Goal: Task Accomplishment & Management: Manage account settings

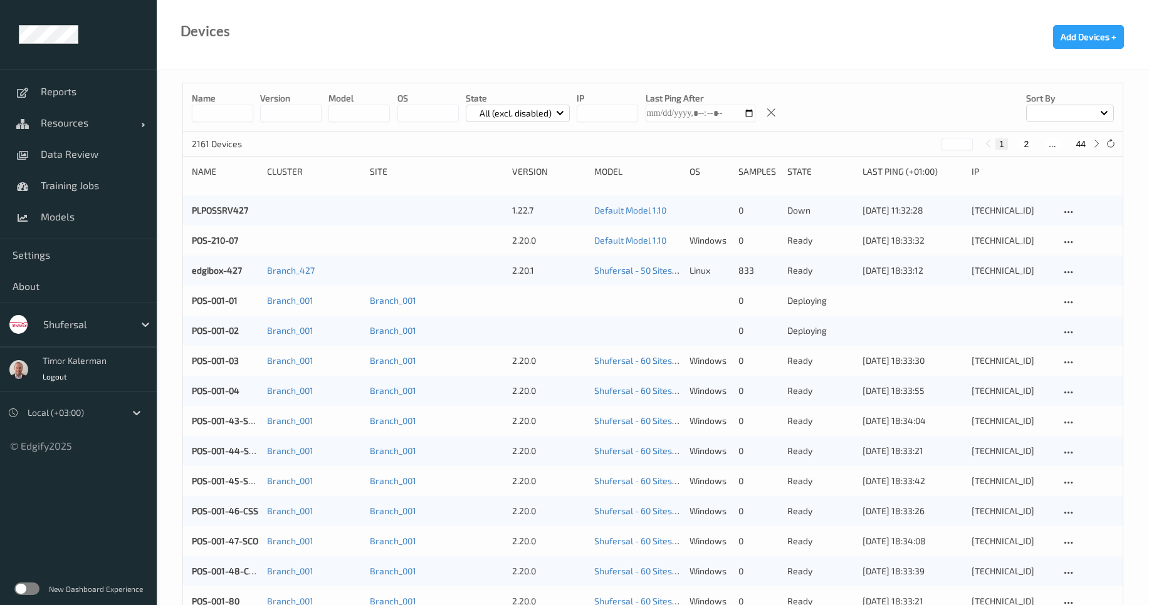
click at [30, 589] on label at bounding box center [26, 589] width 25 height 13
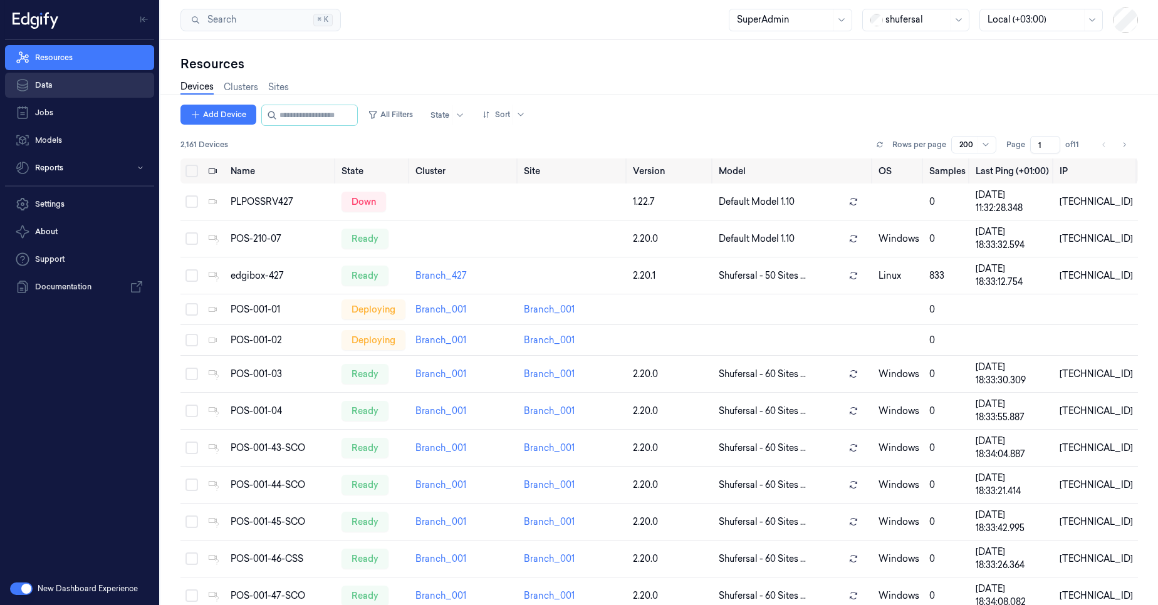
click at [63, 83] on link "Data" at bounding box center [79, 85] width 149 height 25
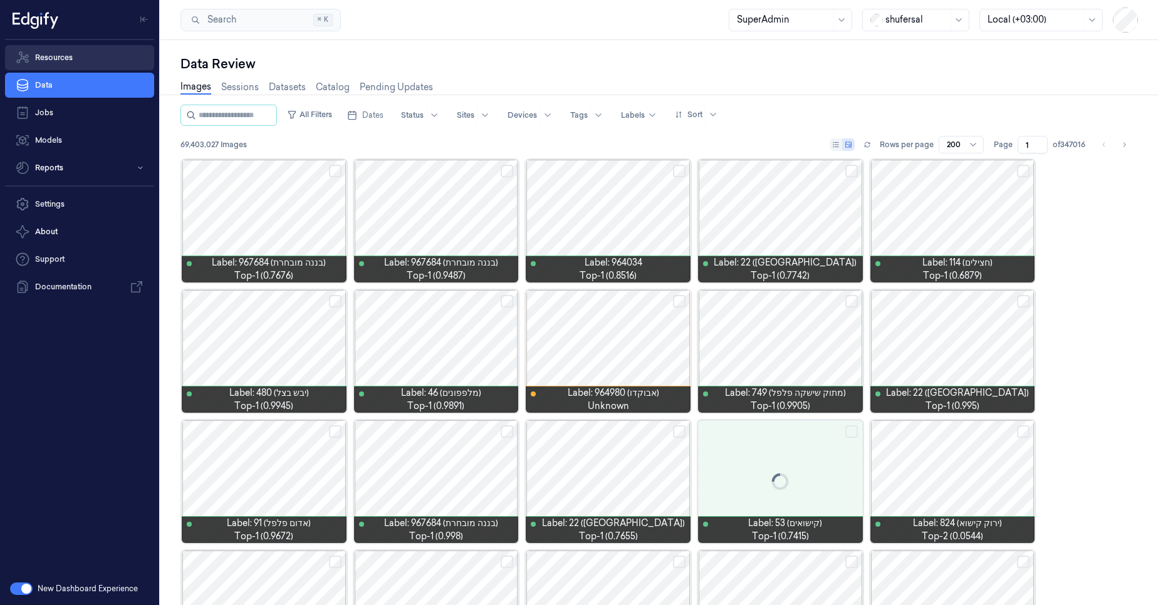
click at [75, 48] on link "Resources" at bounding box center [79, 57] width 149 height 25
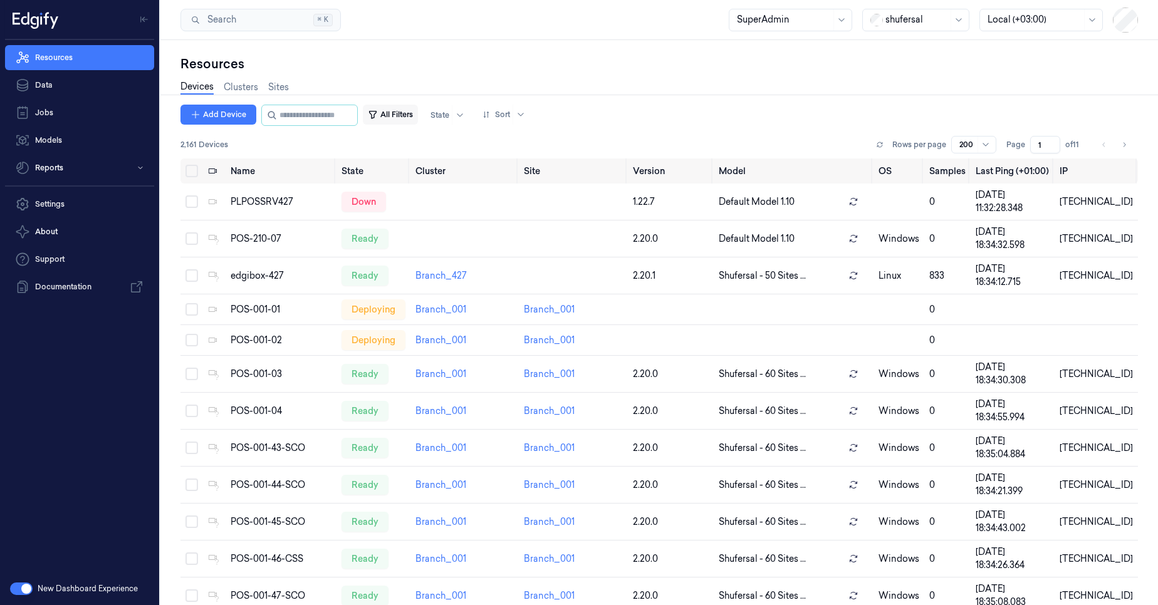
click at [410, 122] on button "All Filters" at bounding box center [390, 115] width 55 height 20
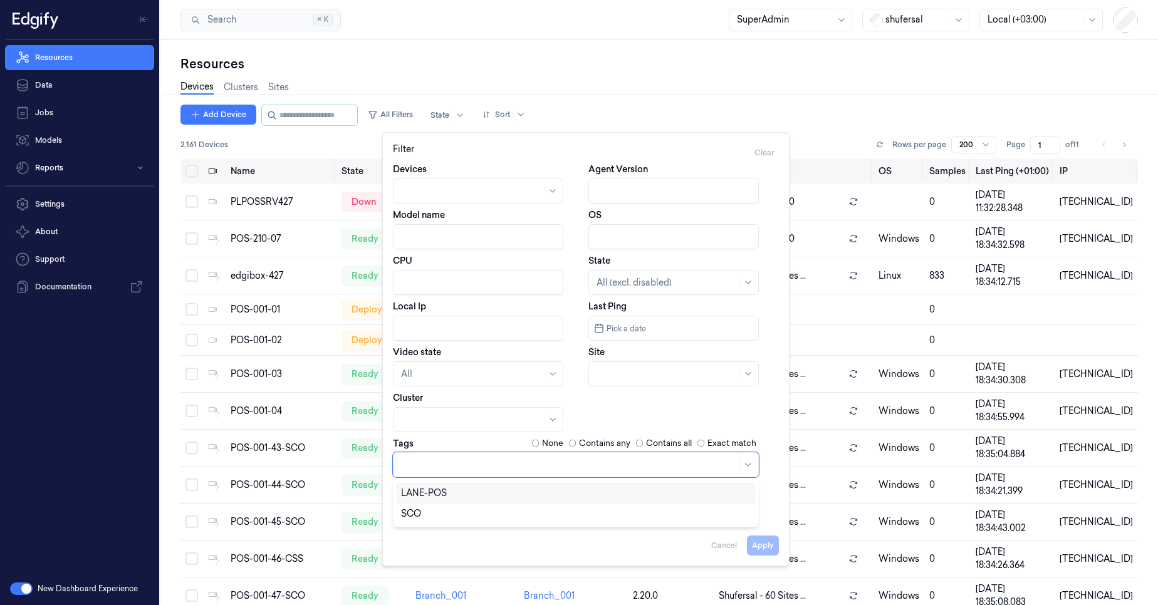
click at [507, 462] on div at bounding box center [569, 464] width 337 height 13
click at [701, 468] on div at bounding box center [569, 464] width 337 height 13
click at [749, 465] on icon at bounding box center [748, 465] width 10 height 10
click at [735, 419] on div "Devices Agent Version Model name OS CPU State All (excl. disabled) Local Ip Las…" at bounding box center [586, 343] width 386 height 360
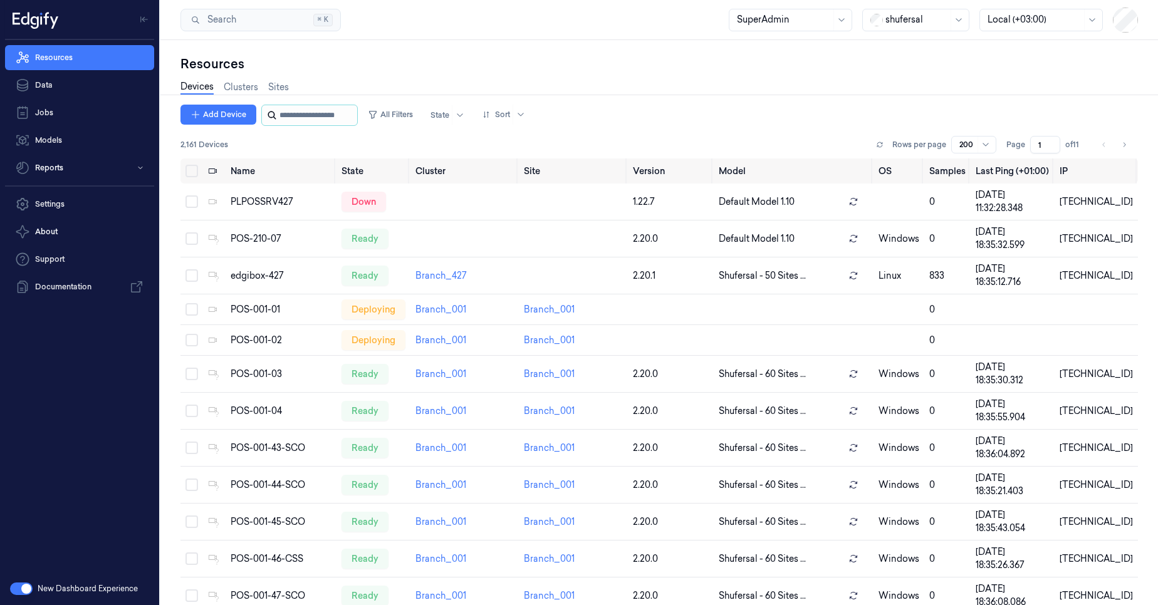
click at [313, 119] on input "string" at bounding box center [317, 115] width 75 height 20
click at [418, 112] on button "All Filters" at bounding box center [390, 115] width 55 height 20
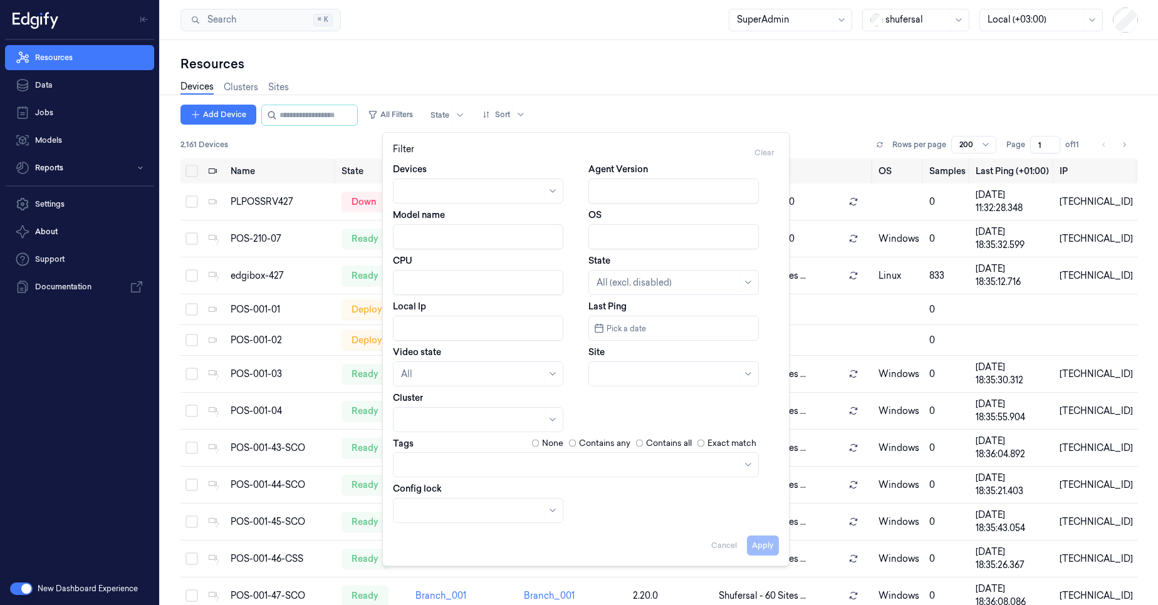
click at [588, 452] on div at bounding box center [576, 464] width 366 height 25
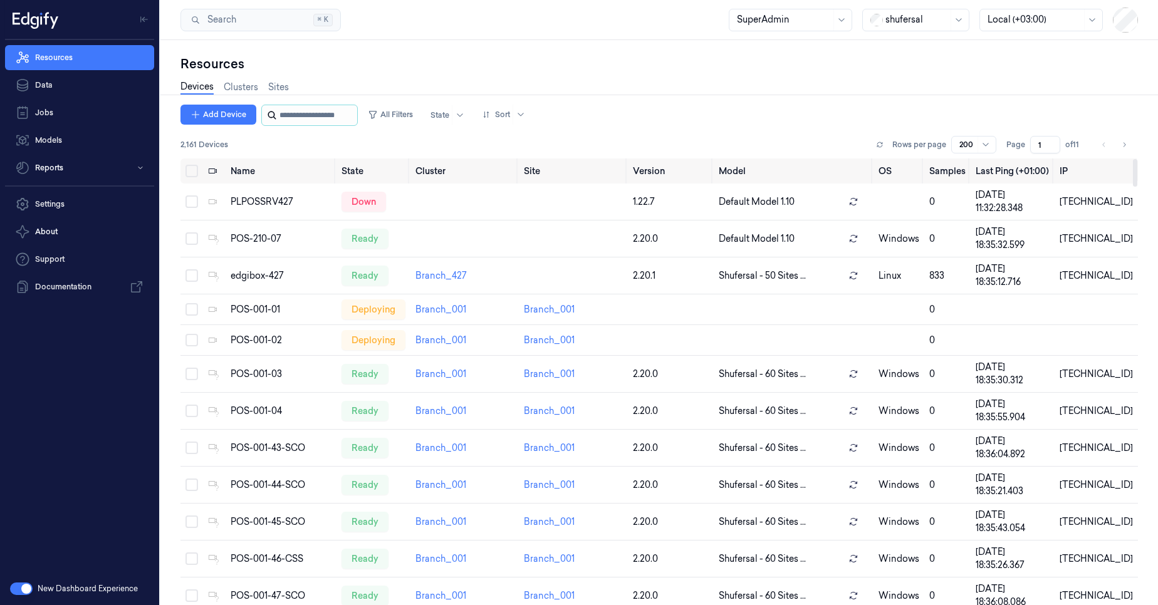
click at [315, 118] on input "string" at bounding box center [317, 115] width 75 height 20
click at [418, 113] on button "All Filters" at bounding box center [390, 115] width 55 height 20
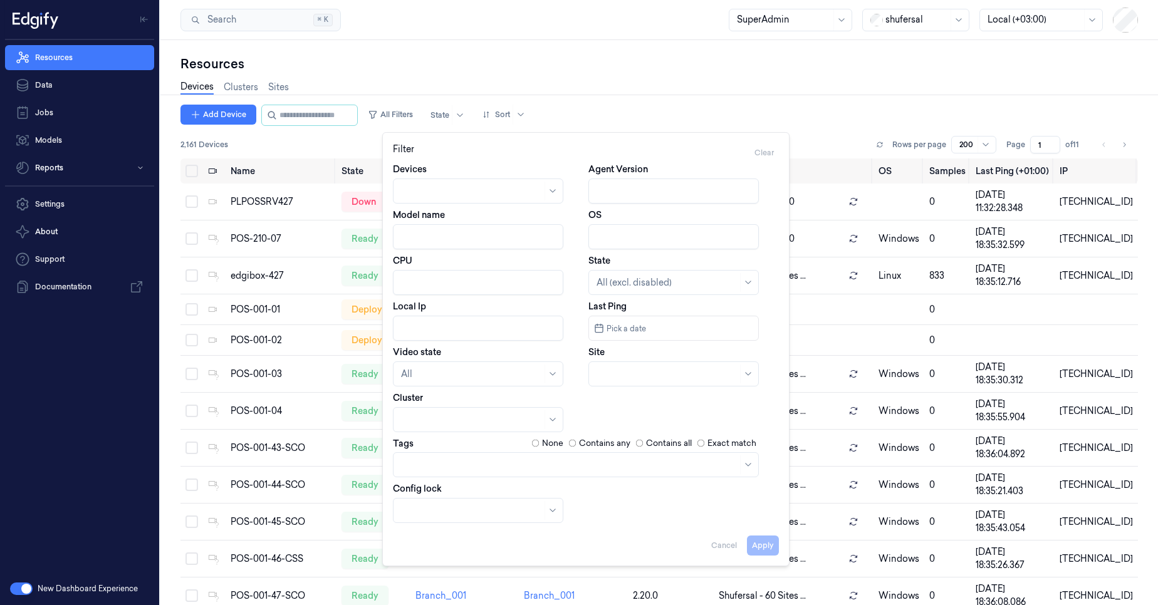
click at [606, 363] on div at bounding box center [673, 374] width 170 height 25
type input "070"
click at [661, 402] on div "Branch_070" at bounding box center [674, 402] width 154 height 13
click at [760, 546] on button "Apply" at bounding box center [763, 546] width 32 height 20
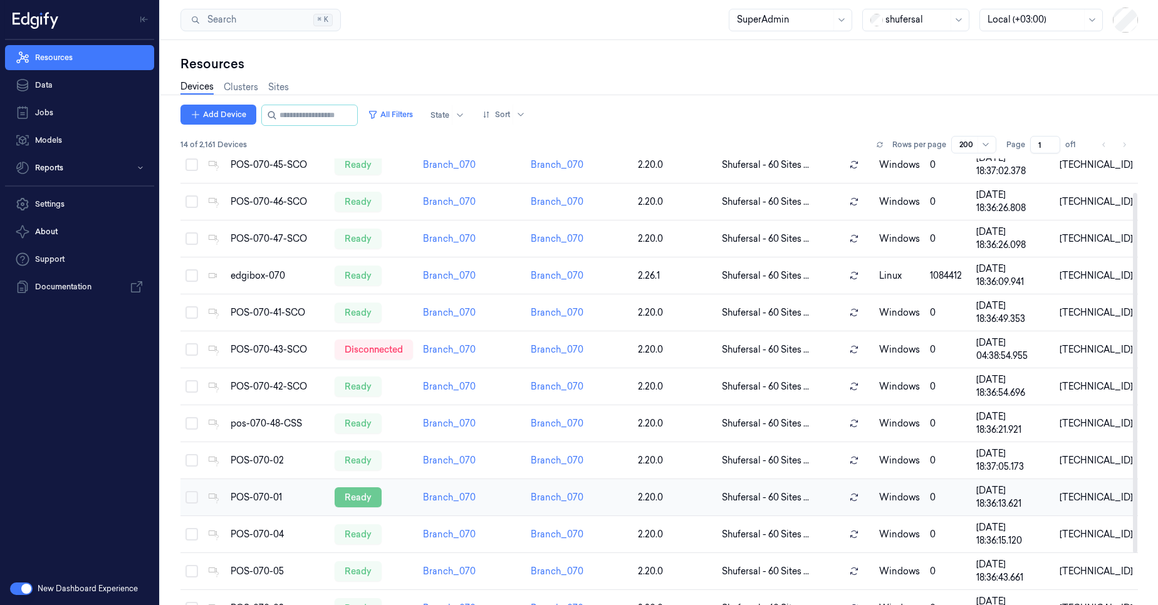
scroll to position [105, 0]
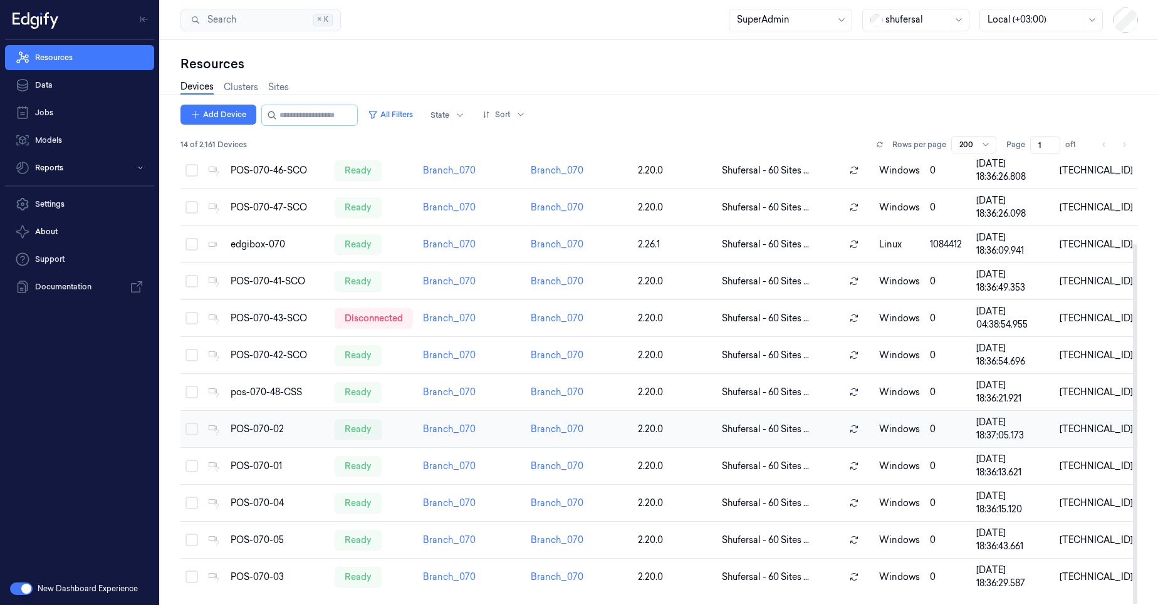
click at [191, 430] on button "Select row" at bounding box center [192, 429] width 13 height 13
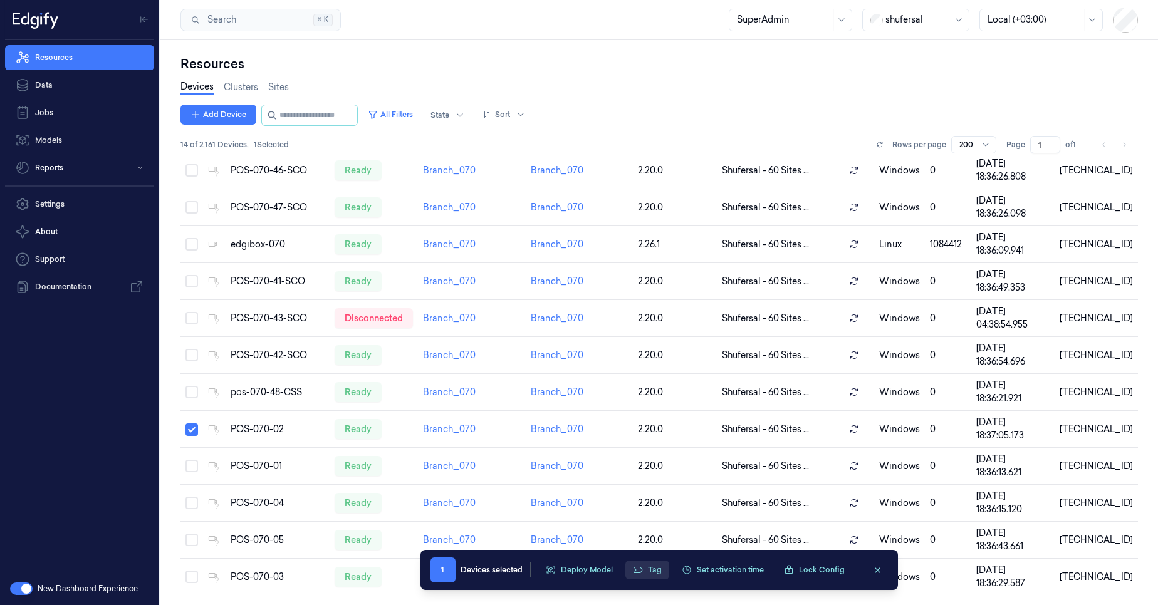
click at [662, 577] on button "Tag" at bounding box center [647, 570] width 44 height 19
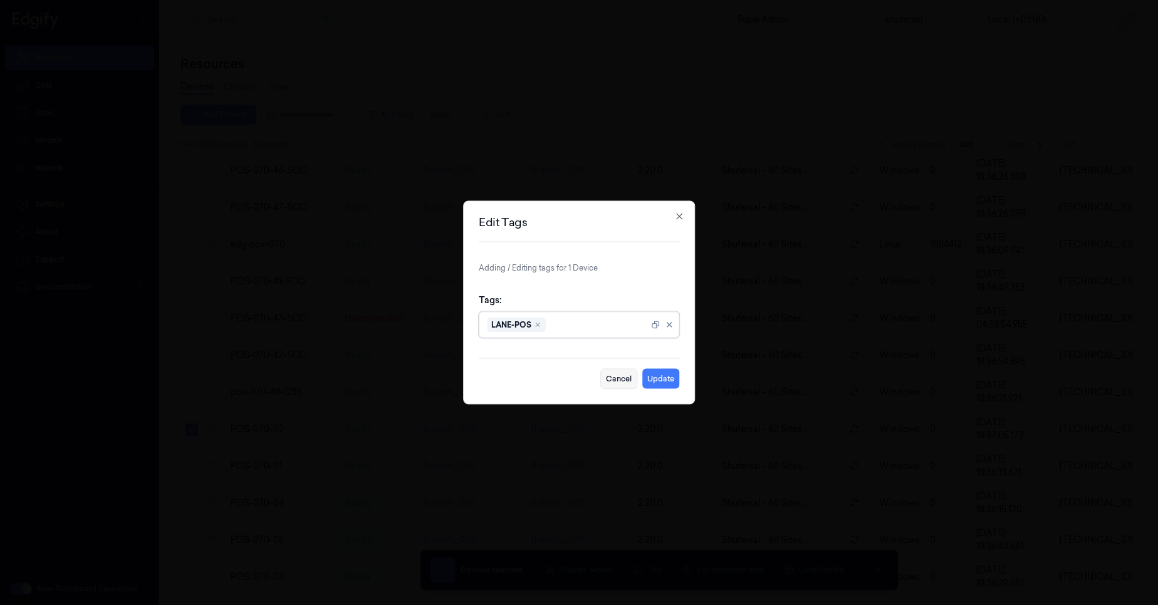
click at [613, 384] on button "Cancel" at bounding box center [618, 379] width 37 height 20
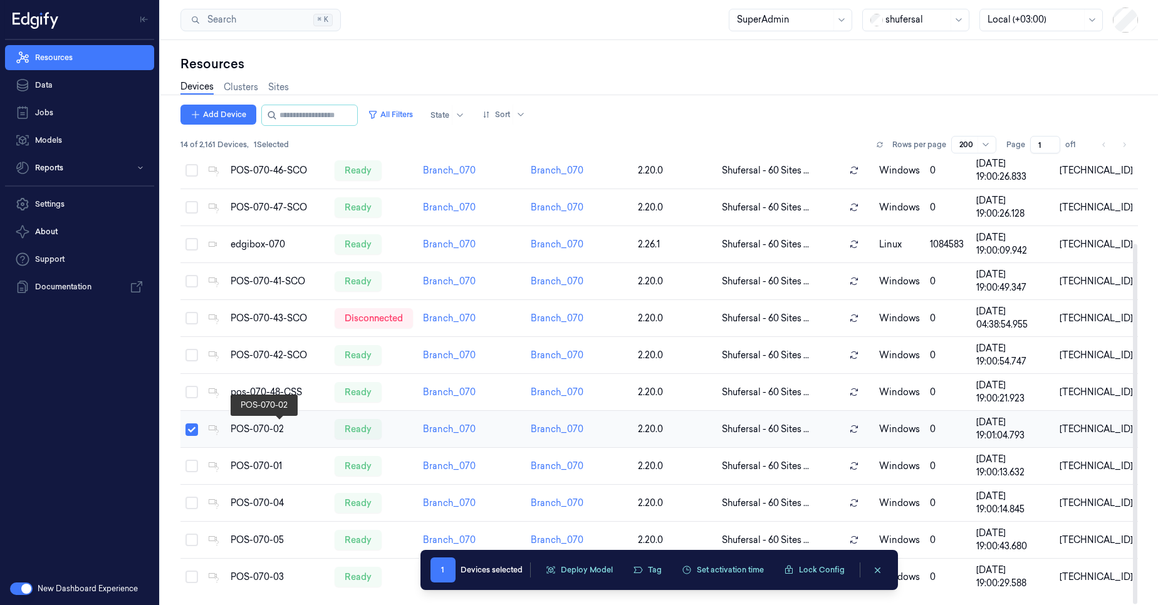
click at [258, 434] on div "POS-070-02" at bounding box center [278, 429] width 95 height 13
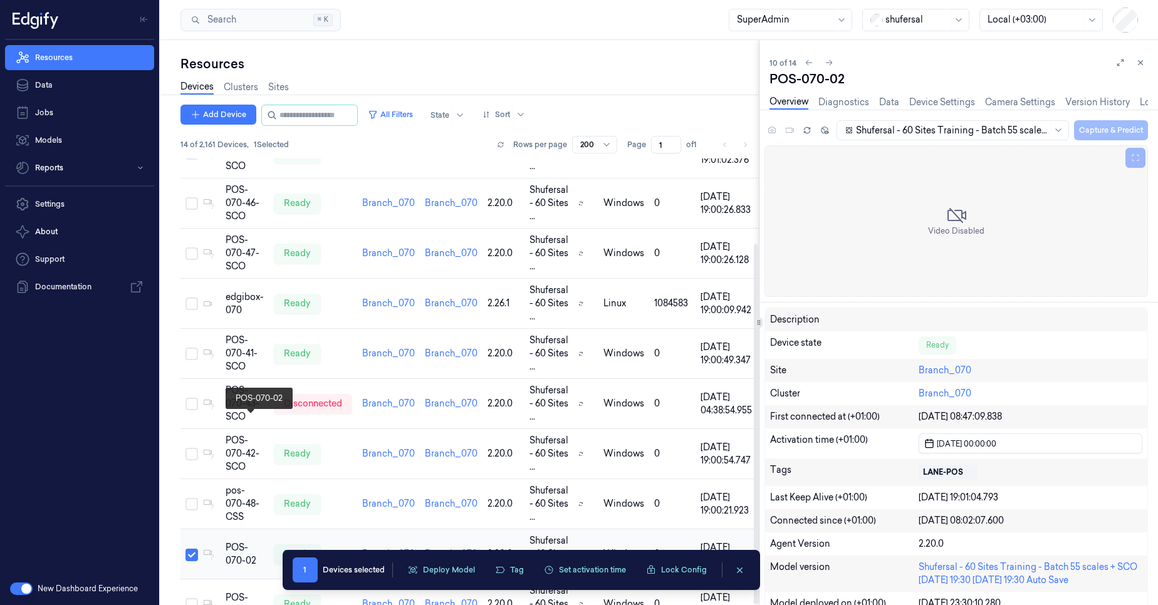
scroll to position [141, 0]
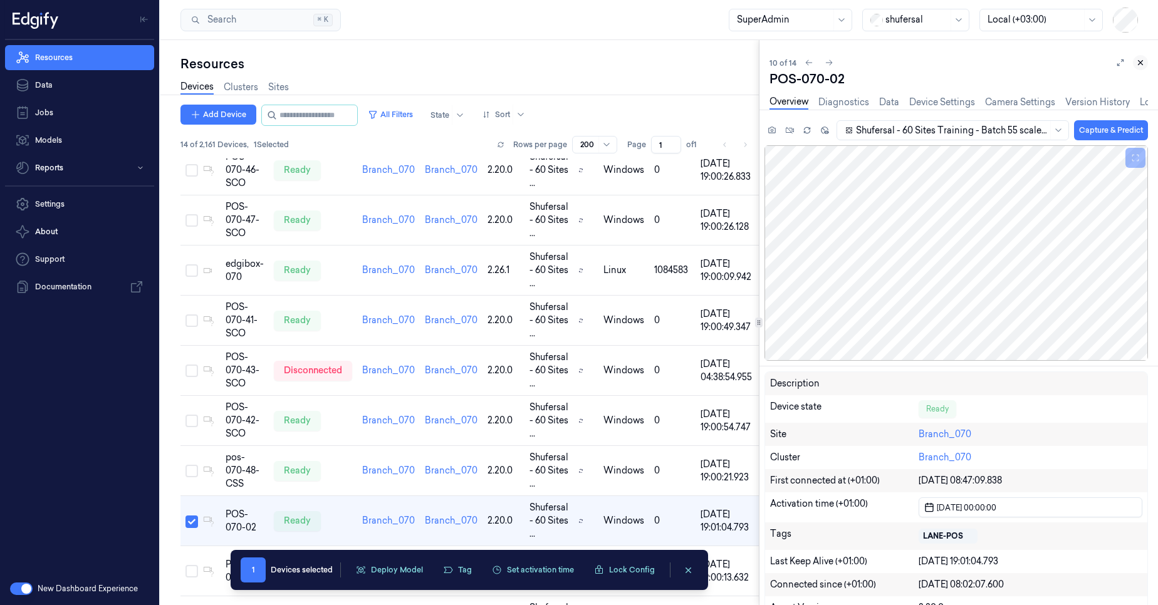
click at [1147, 62] on button at bounding box center [1140, 62] width 15 height 15
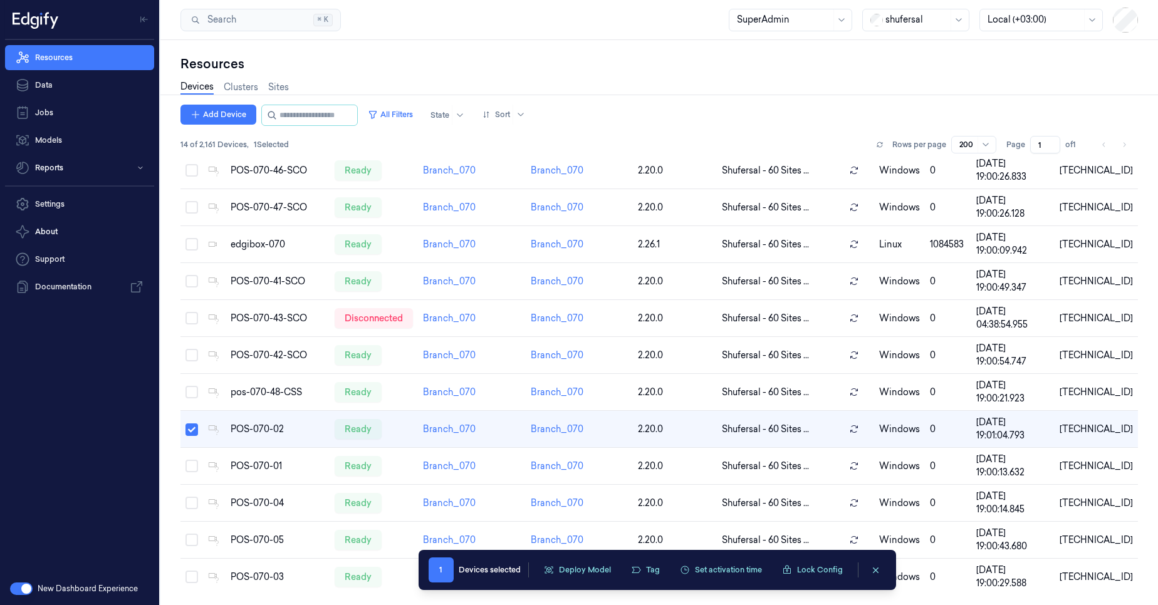
scroll to position [105, 0]
click at [417, 112] on button "All Filters" at bounding box center [390, 115] width 55 height 20
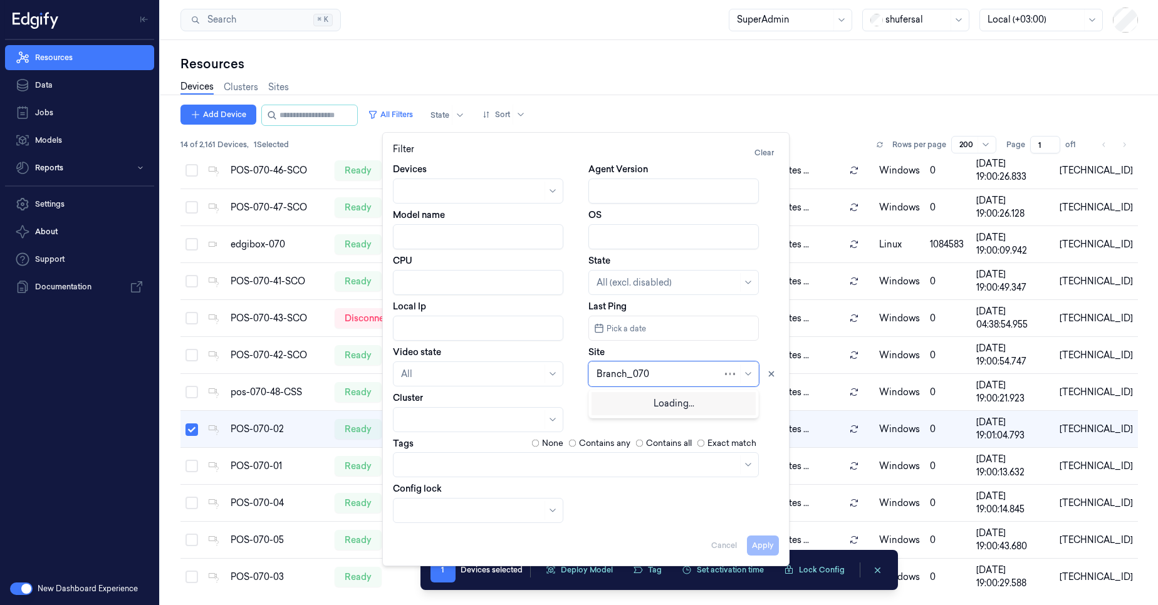
click at [642, 382] on div "Branch_070" at bounding box center [660, 374] width 126 height 18
type input "144"
click at [642, 393] on div "Branch_144" at bounding box center [674, 402] width 164 height 21
click at [770, 550] on button "Apply" at bounding box center [763, 546] width 32 height 20
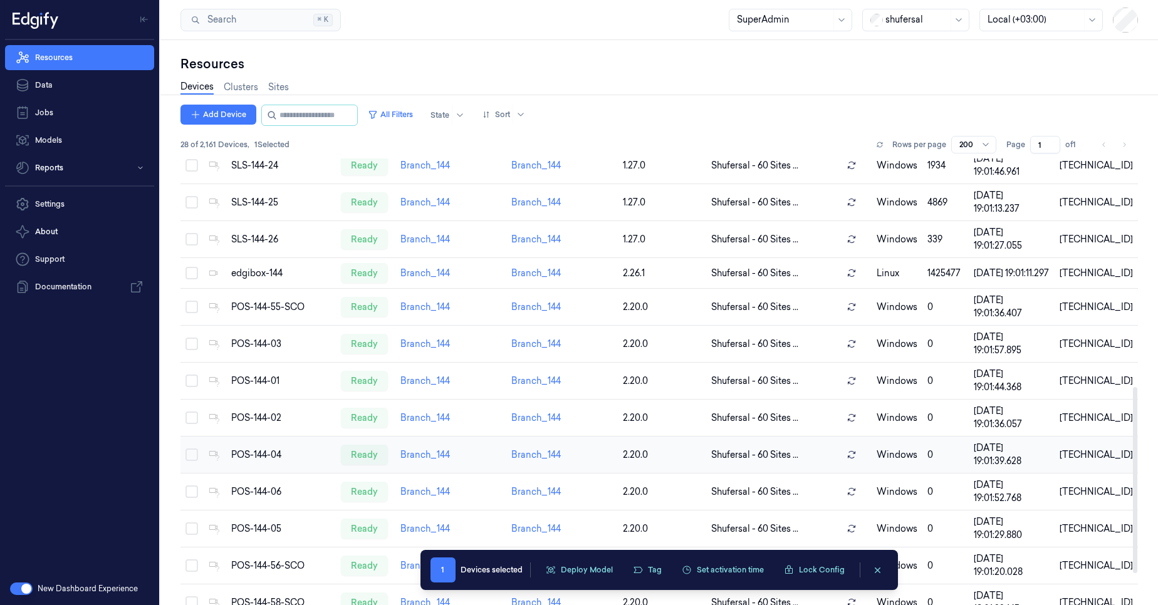
scroll to position [623, 0]
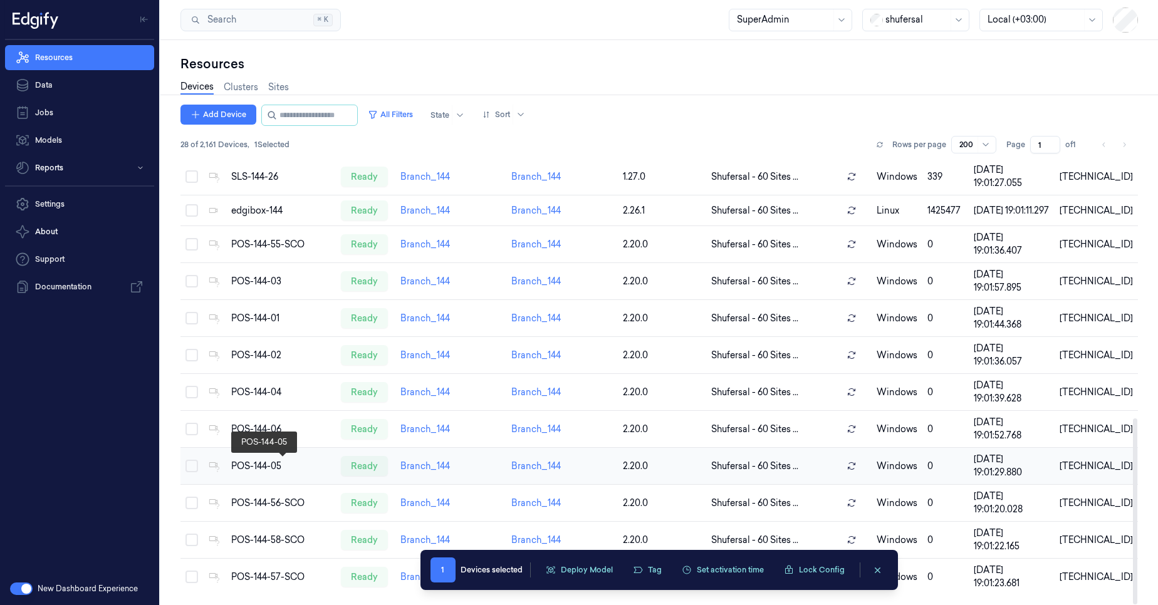
click at [270, 469] on div "POS-144-05" at bounding box center [281, 466] width 100 height 13
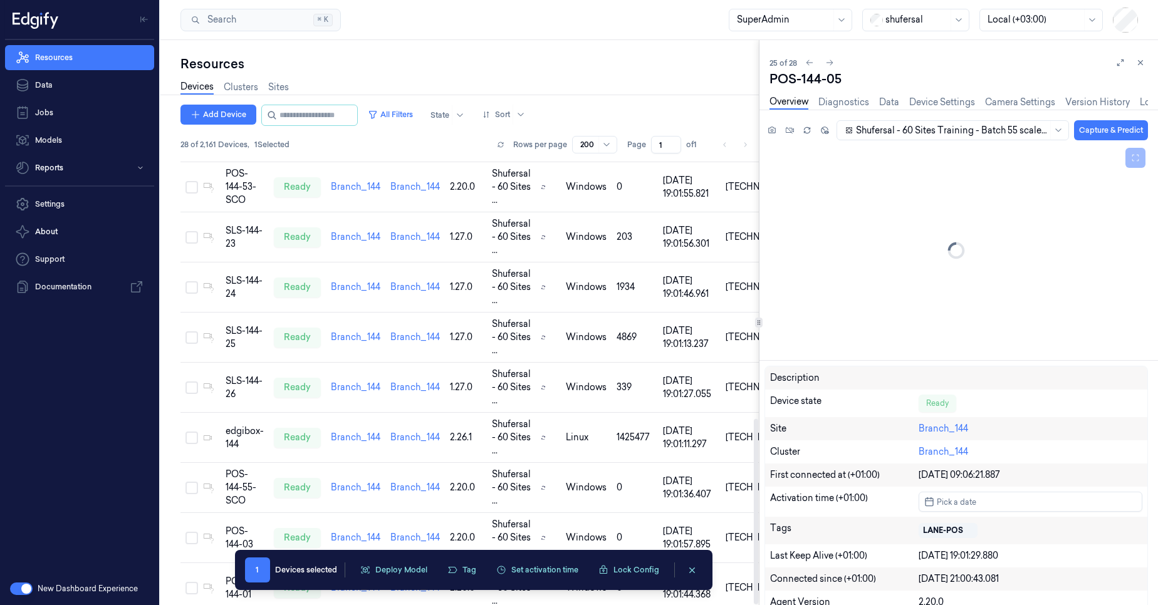
scroll to position [843, 0]
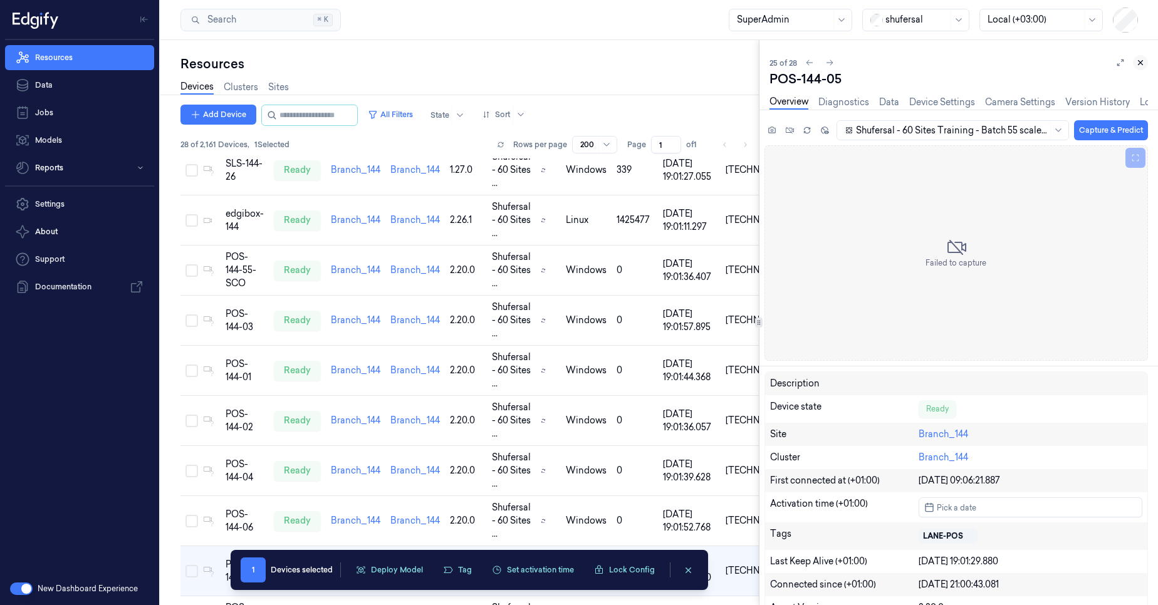
click at [1141, 65] on icon at bounding box center [1140, 62] width 9 height 9
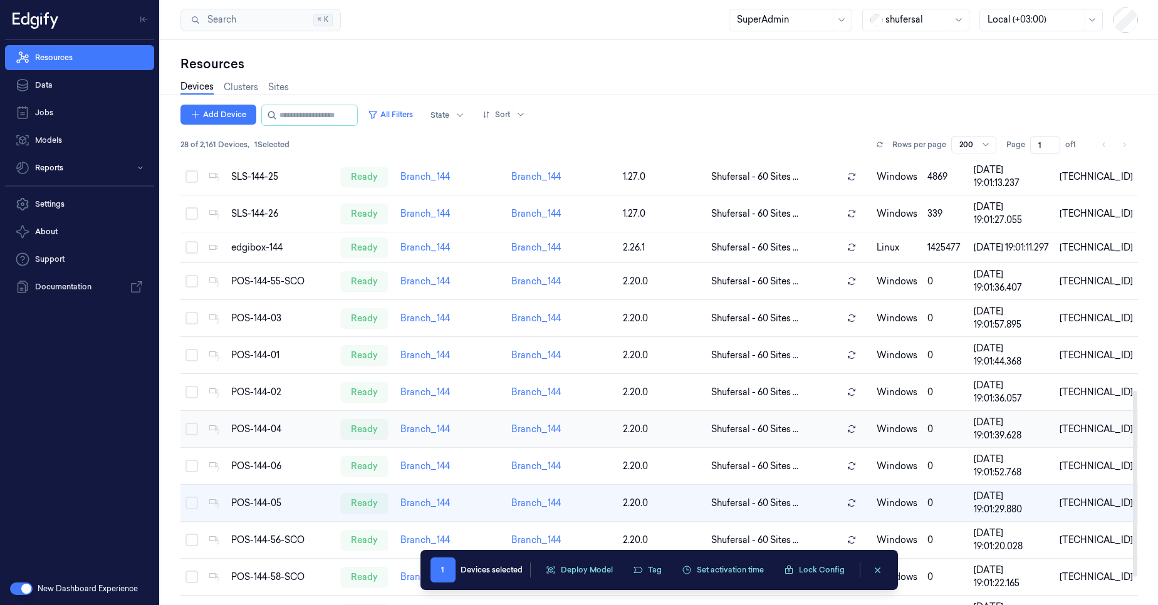
scroll to position [548, 0]
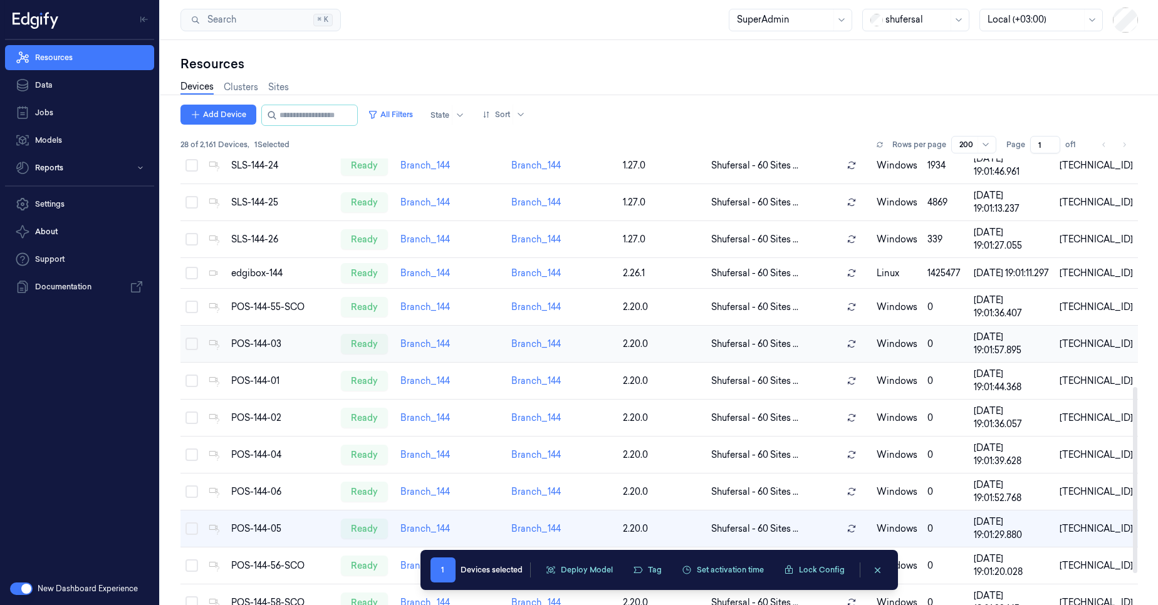
click at [192, 350] on button "Select row" at bounding box center [192, 344] width 13 height 13
click at [193, 387] on button "Select row" at bounding box center [192, 381] width 13 height 13
click at [194, 424] on button "Select row" at bounding box center [192, 418] width 13 height 13
click at [192, 461] on button "Select row" at bounding box center [192, 455] width 13 height 13
click at [189, 498] on button "Select row" at bounding box center [192, 492] width 13 height 13
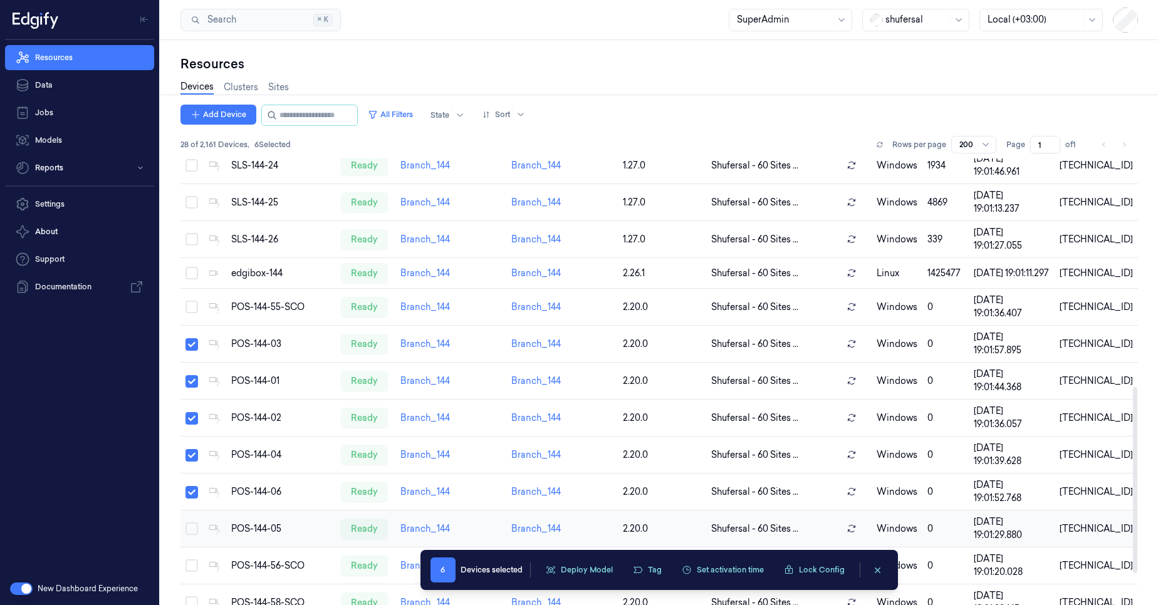
click at [190, 535] on button "Select row" at bounding box center [192, 529] width 13 height 13
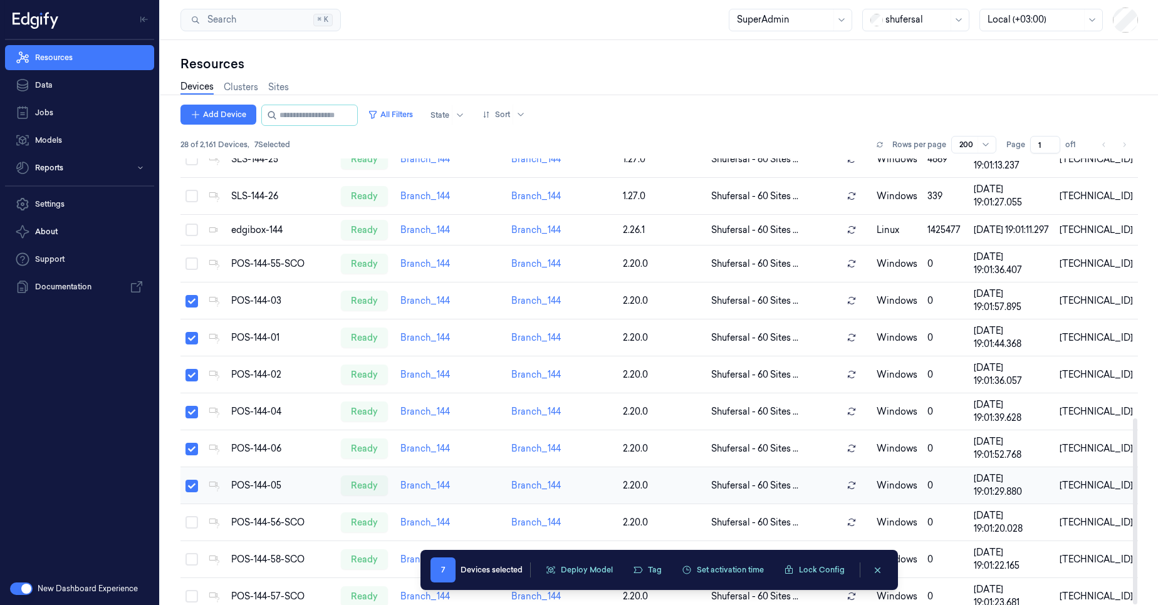
scroll to position [623, 0]
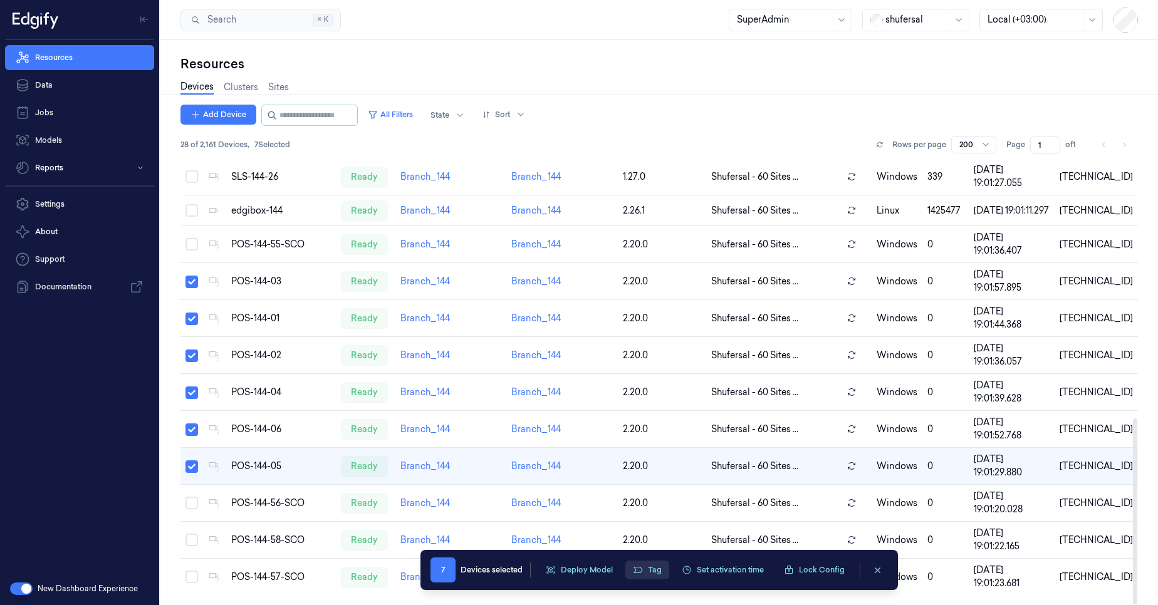
click at [651, 571] on button "Tag" at bounding box center [647, 570] width 44 height 19
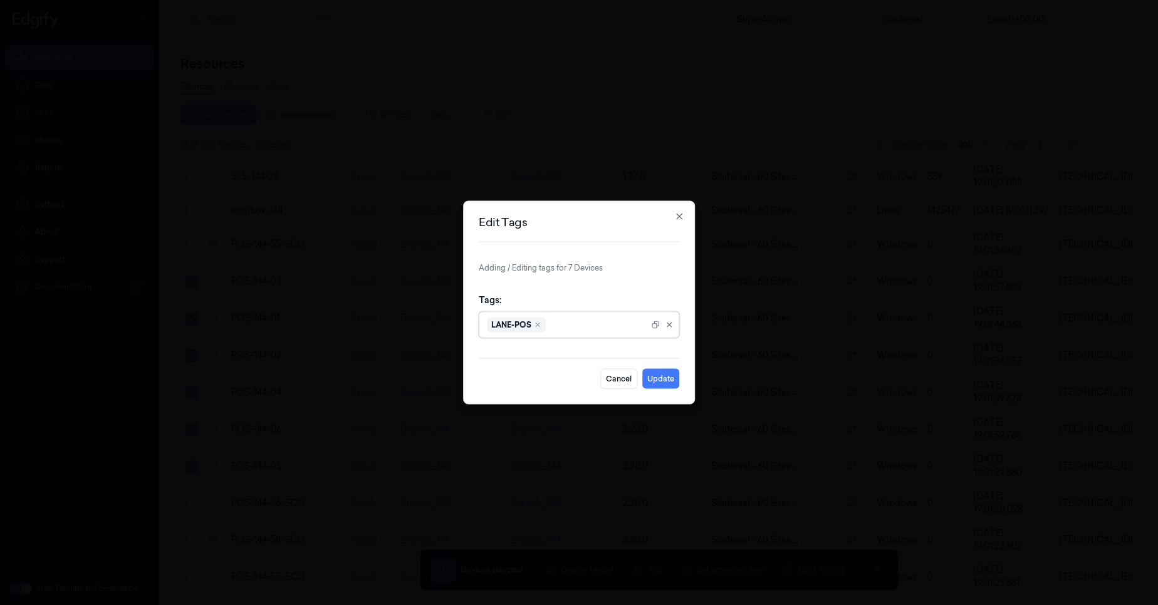
click at [575, 326] on div at bounding box center [598, 324] width 100 height 13
type input "Silent"
click at [664, 381] on button "Update" at bounding box center [660, 379] width 37 height 20
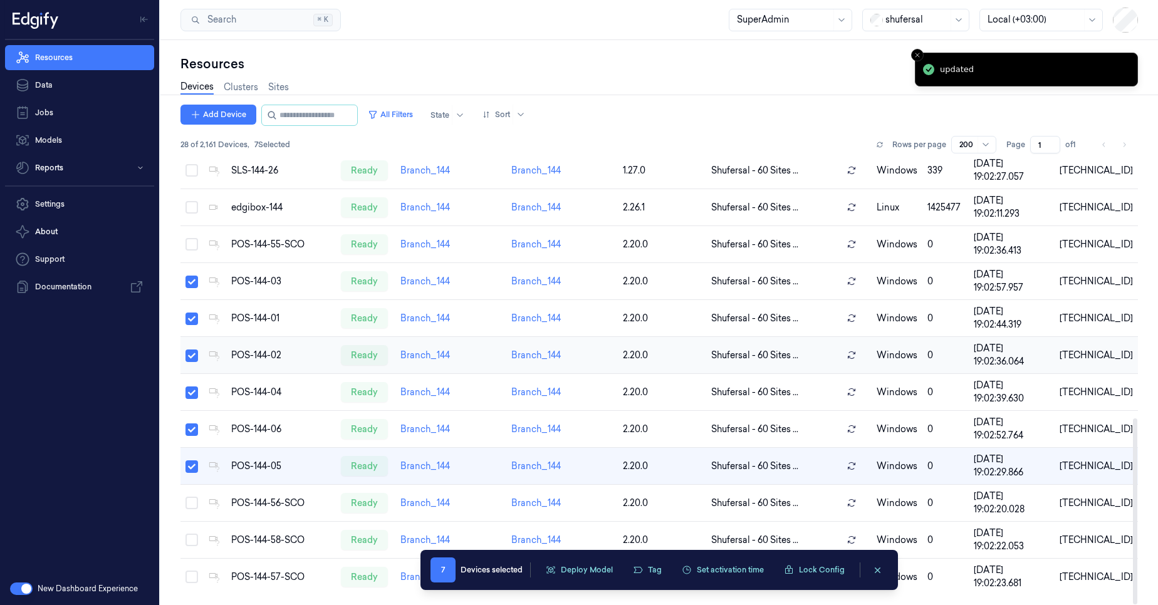
click at [283, 368] on td "POS-144-02" at bounding box center [281, 355] width 110 height 37
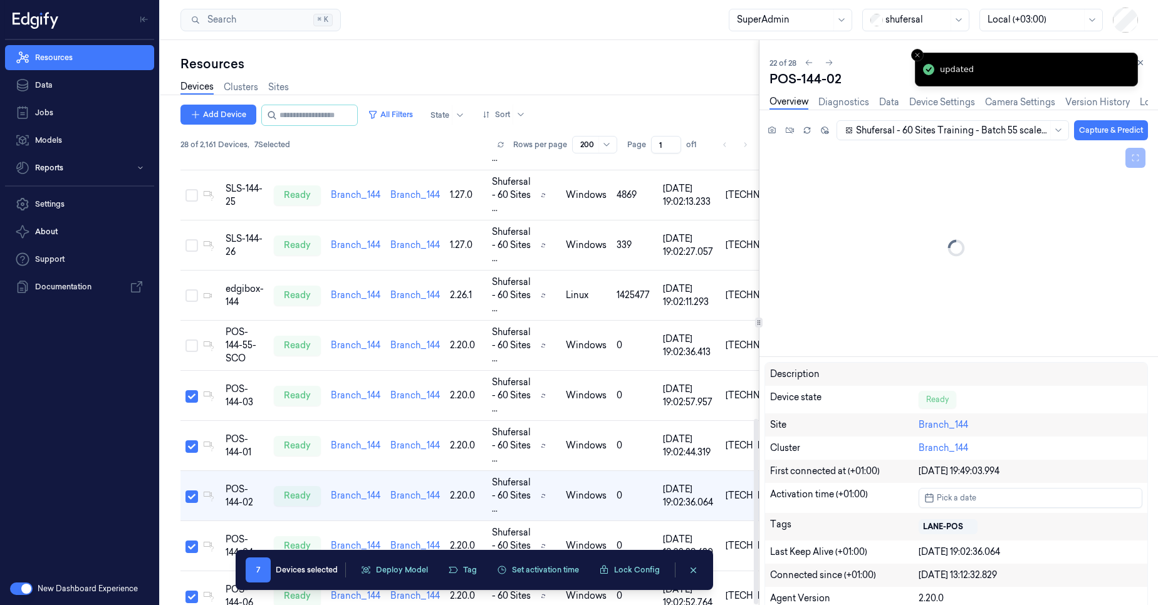
scroll to position [801, 0]
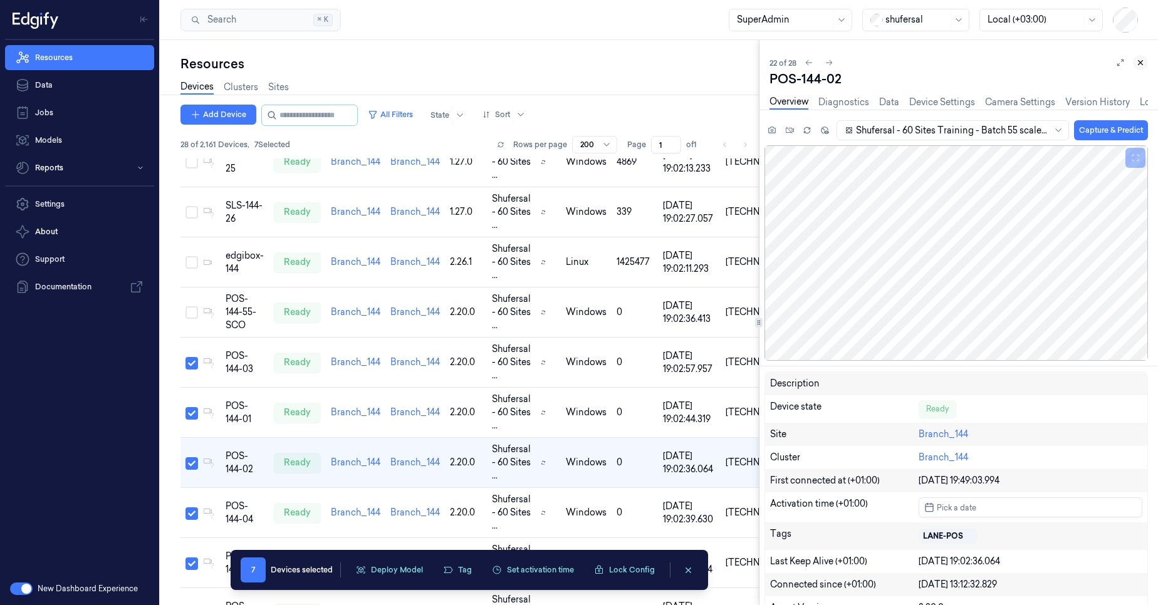
click at [1146, 62] on button at bounding box center [1140, 62] width 15 height 15
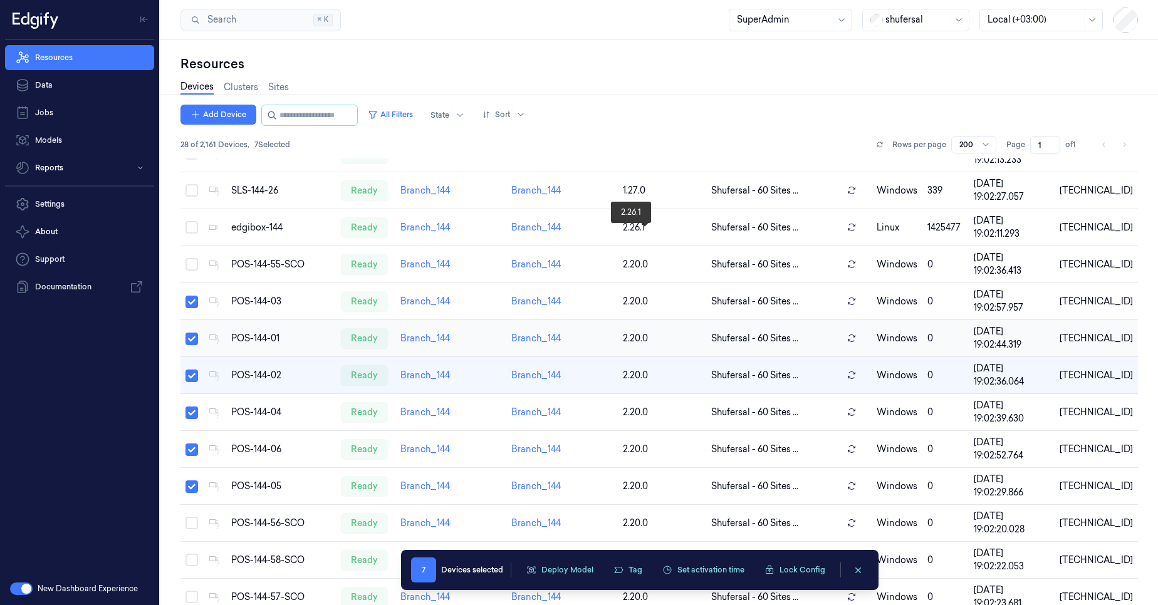
scroll to position [594, 0]
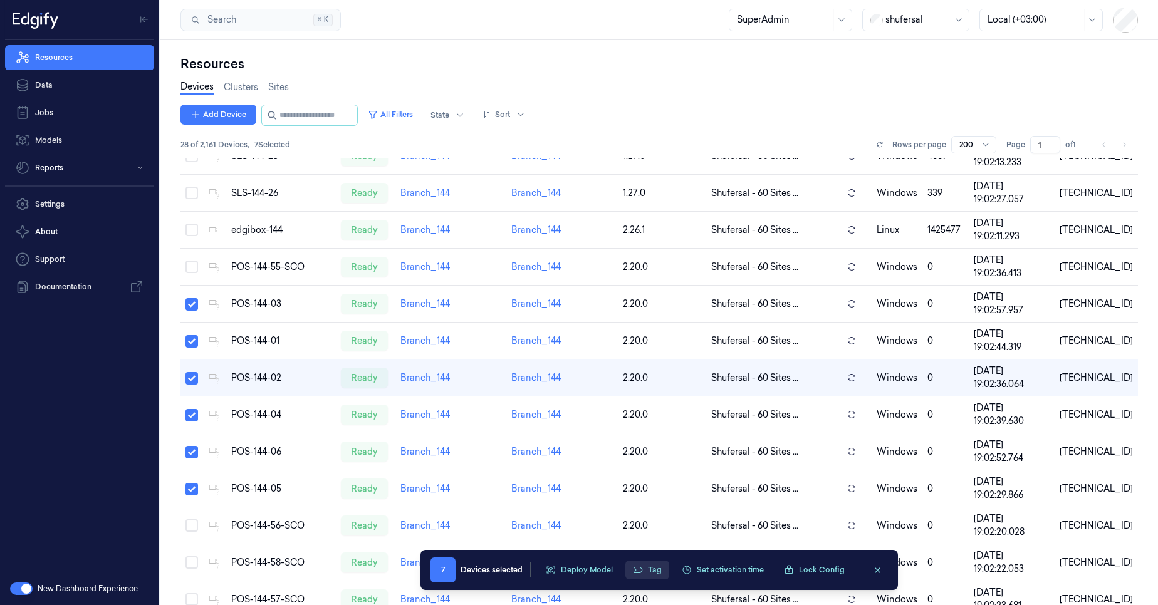
click at [650, 578] on button "Tag" at bounding box center [647, 570] width 44 height 19
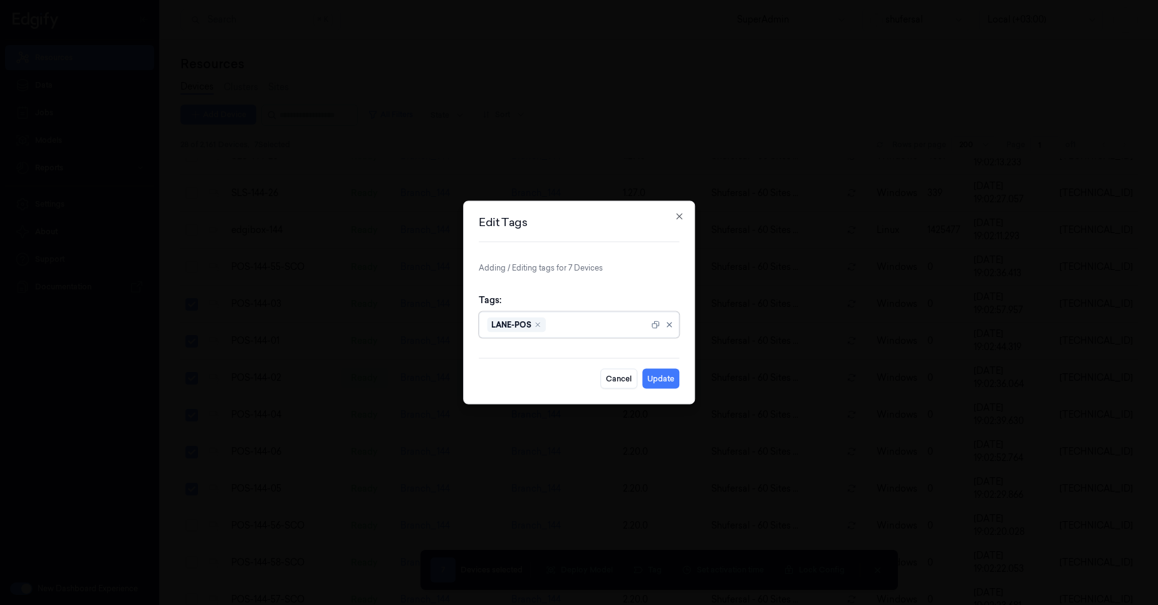
click at [607, 332] on div "LANE-POS" at bounding box center [568, 325] width 162 height 25
click at [597, 325] on div at bounding box center [598, 324] width 100 height 13
type input "Silent"
click at [505, 353] on div "Silent" at bounding box center [499, 354] width 24 height 13
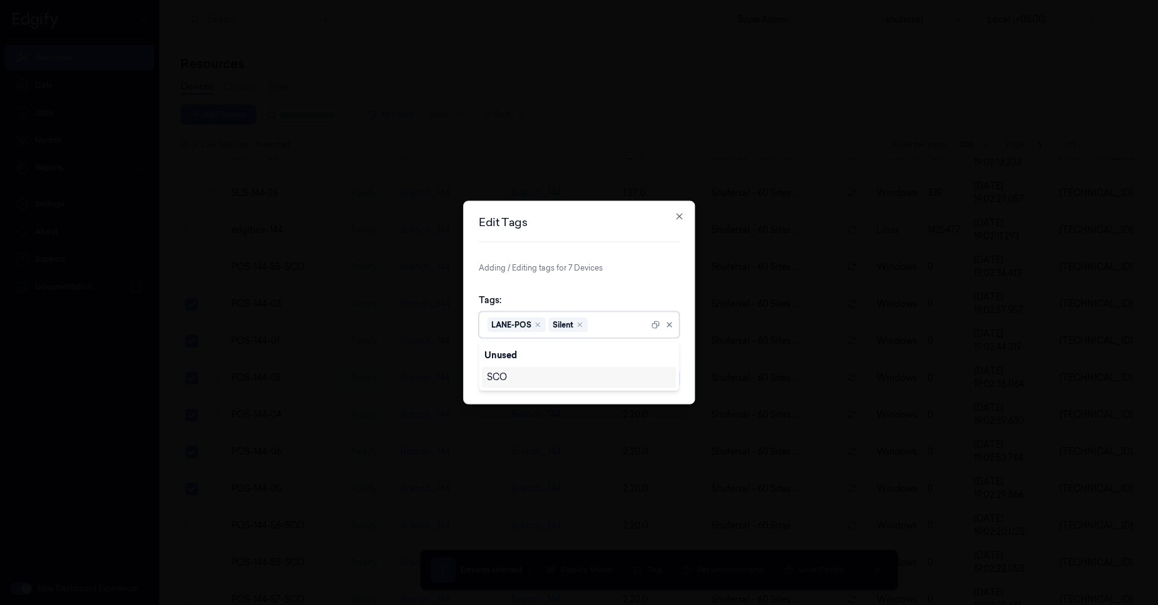
click at [622, 289] on div "Tags: option , selected. 1 result available. Use Up and Down to choose options,…" at bounding box center [579, 316] width 201 height 65
click at [661, 375] on button "Update" at bounding box center [660, 379] width 37 height 20
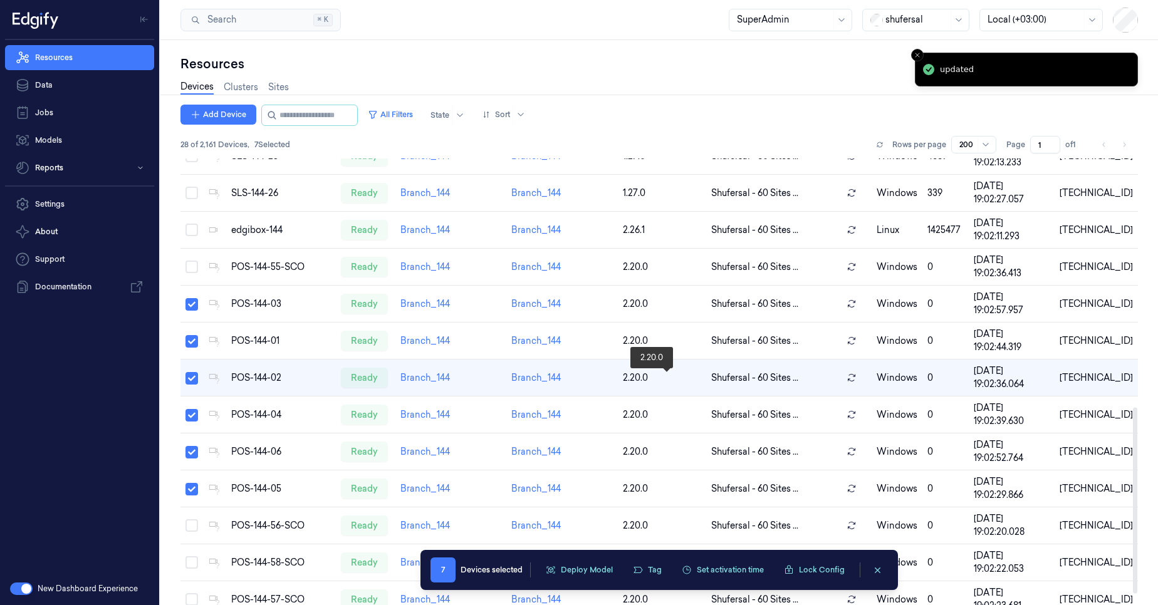
scroll to position [597, 0]
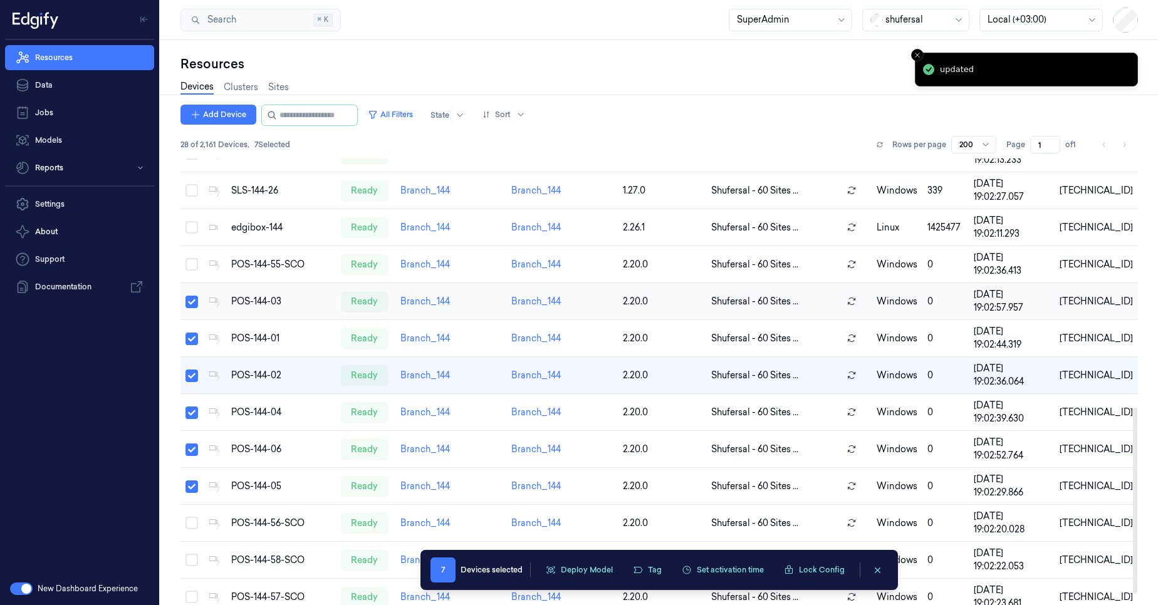
click at [273, 317] on td "POS-144-03" at bounding box center [281, 301] width 110 height 37
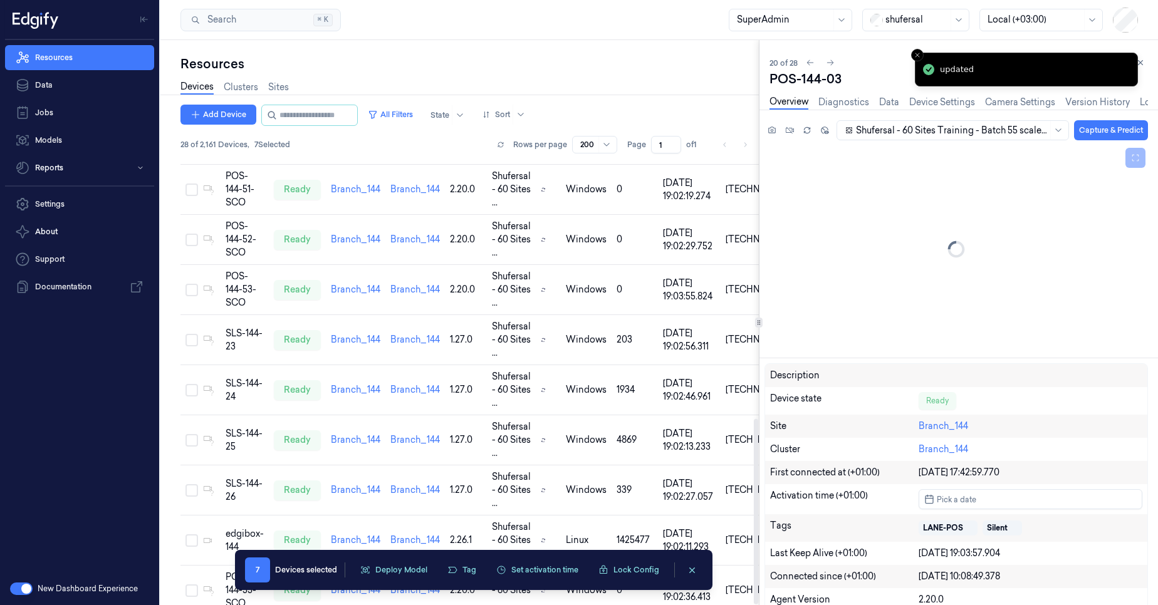
scroll to position [701, 0]
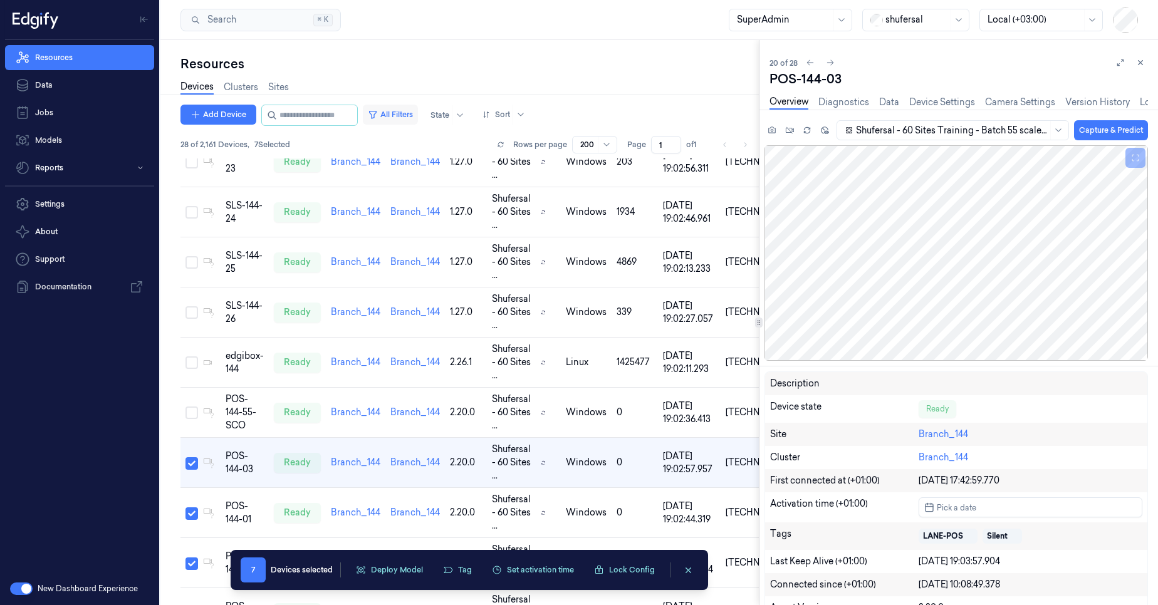
click at [418, 112] on button "All Filters" at bounding box center [390, 115] width 55 height 20
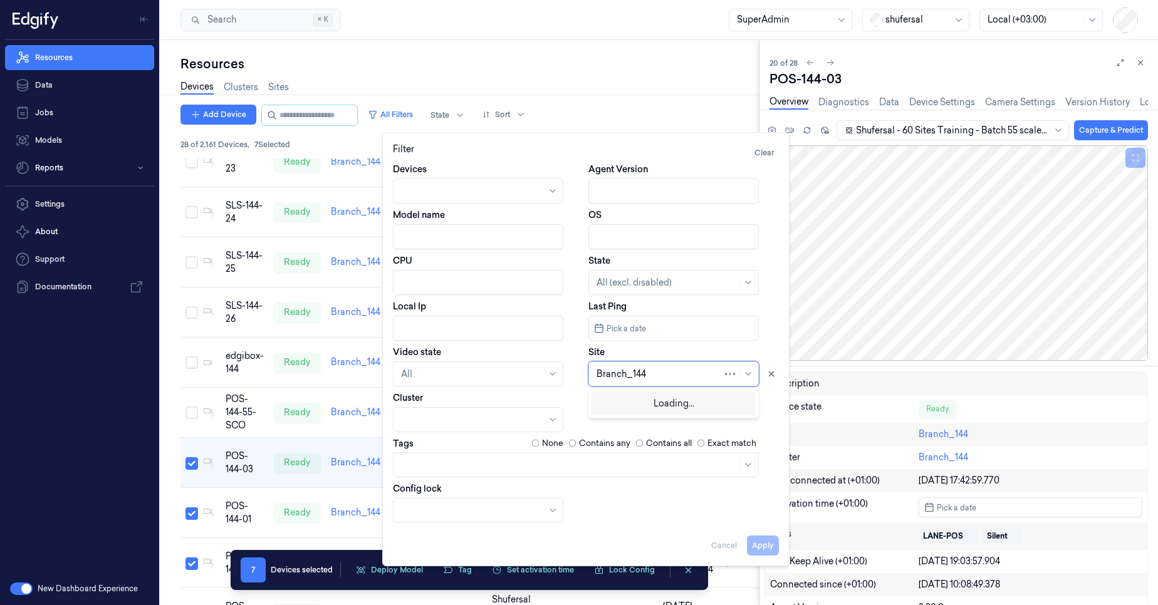
click at [654, 375] on div at bounding box center [660, 374] width 126 height 13
type input "290"
click at [648, 402] on div "Branch_290" at bounding box center [674, 402] width 154 height 13
click at [756, 542] on button "Apply" at bounding box center [763, 546] width 32 height 20
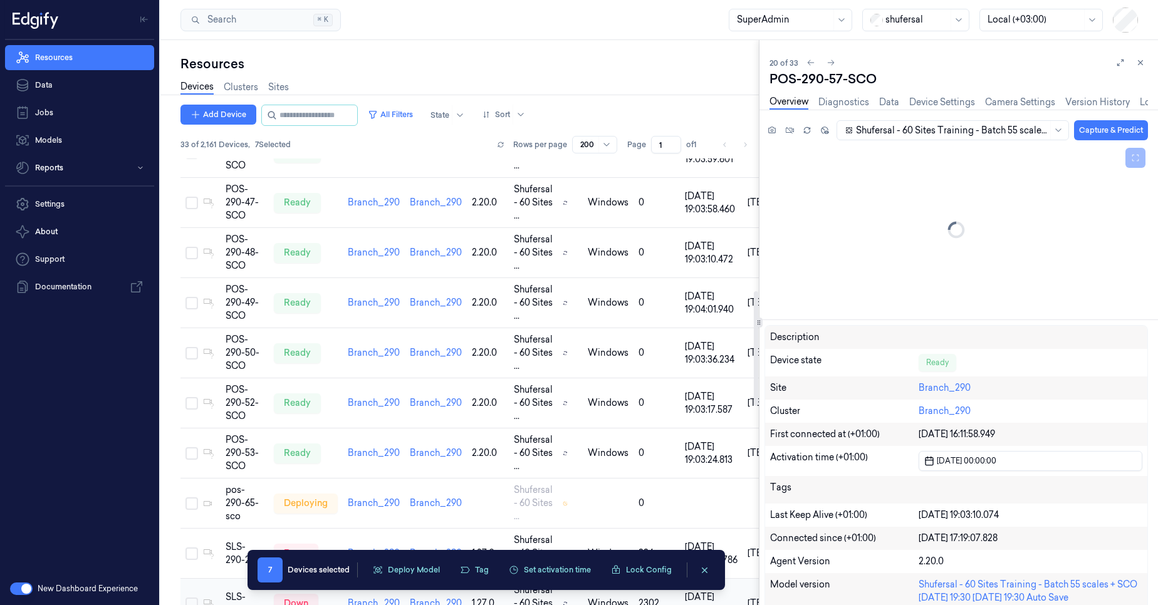
scroll to position [519, 0]
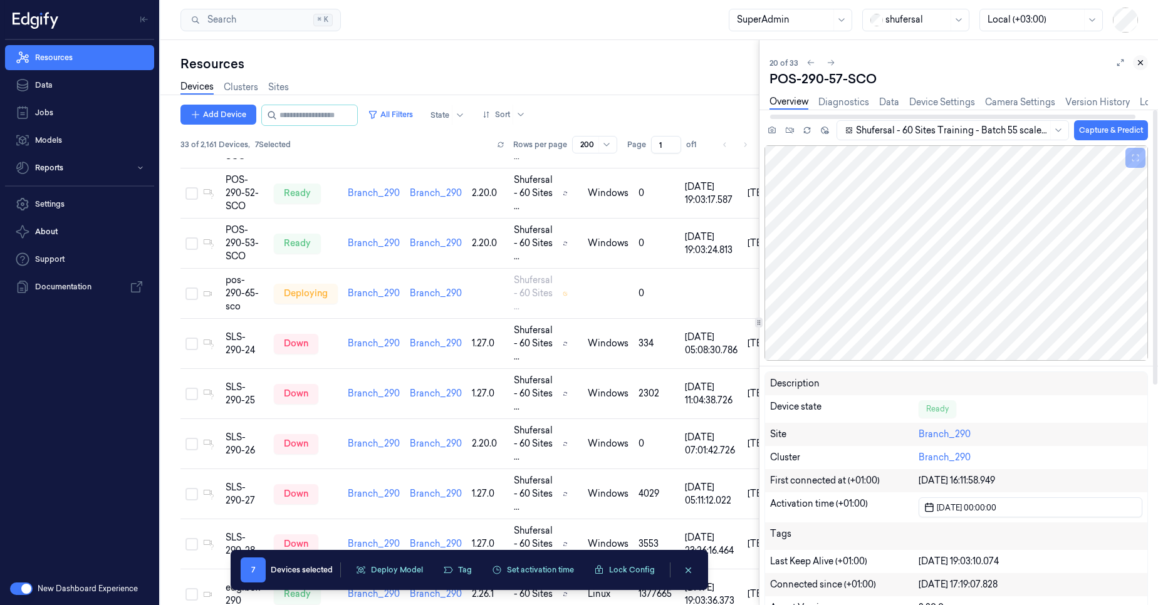
click at [1140, 66] on icon at bounding box center [1140, 62] width 9 height 9
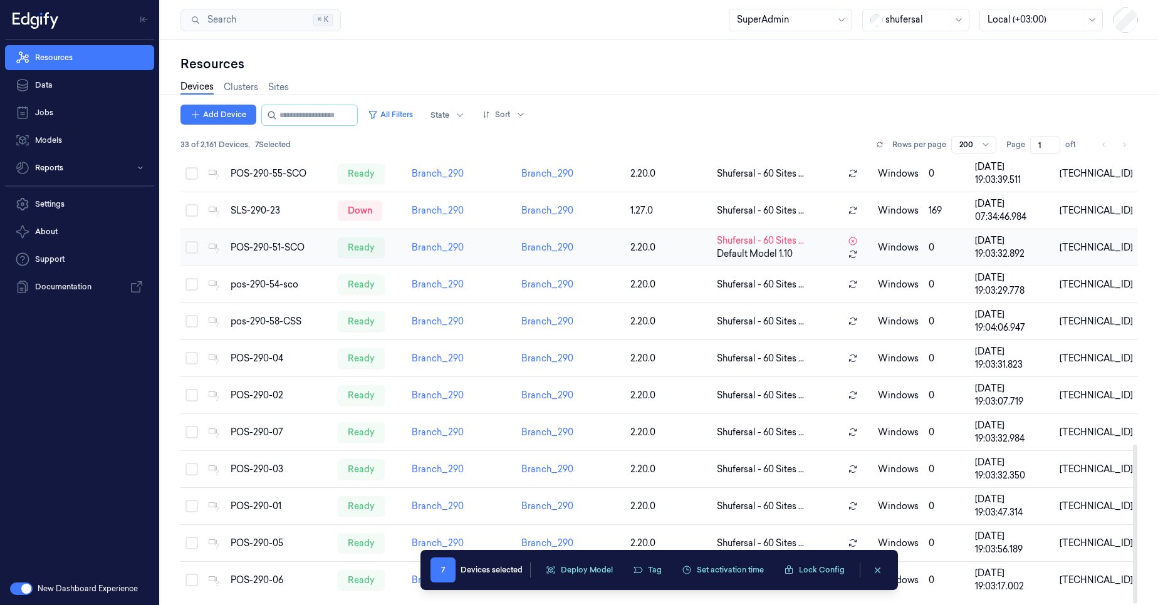
scroll to position [802, 0]
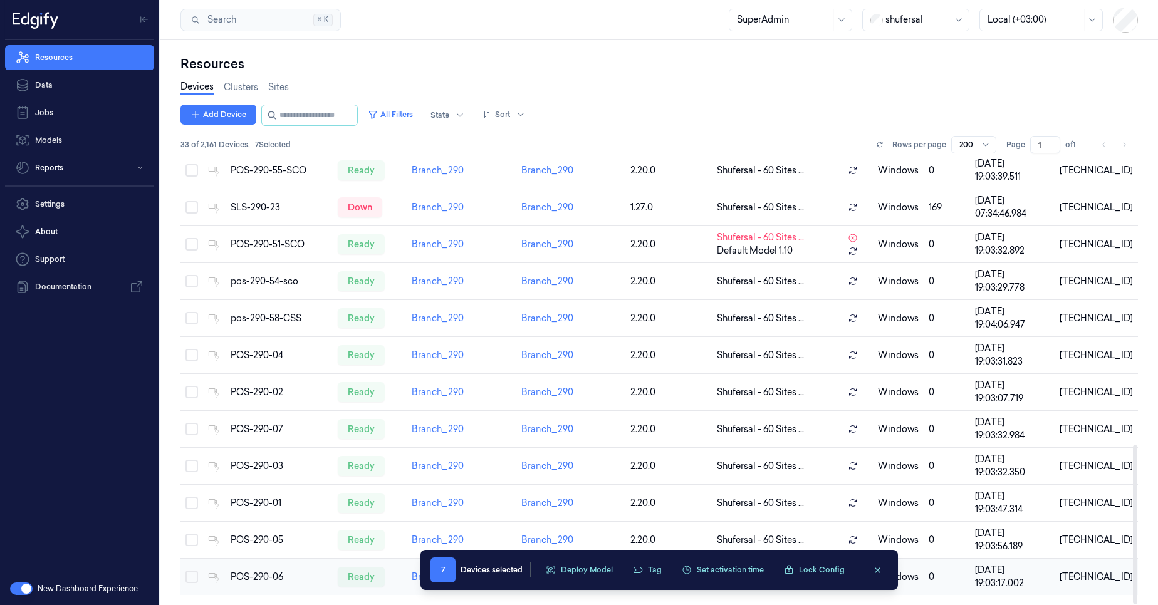
click at [191, 577] on button "Select row" at bounding box center [192, 577] width 13 height 13
click at [192, 546] on button "Select row" at bounding box center [192, 540] width 13 height 13
click at [191, 511] on td at bounding box center [191, 503] width 23 height 37
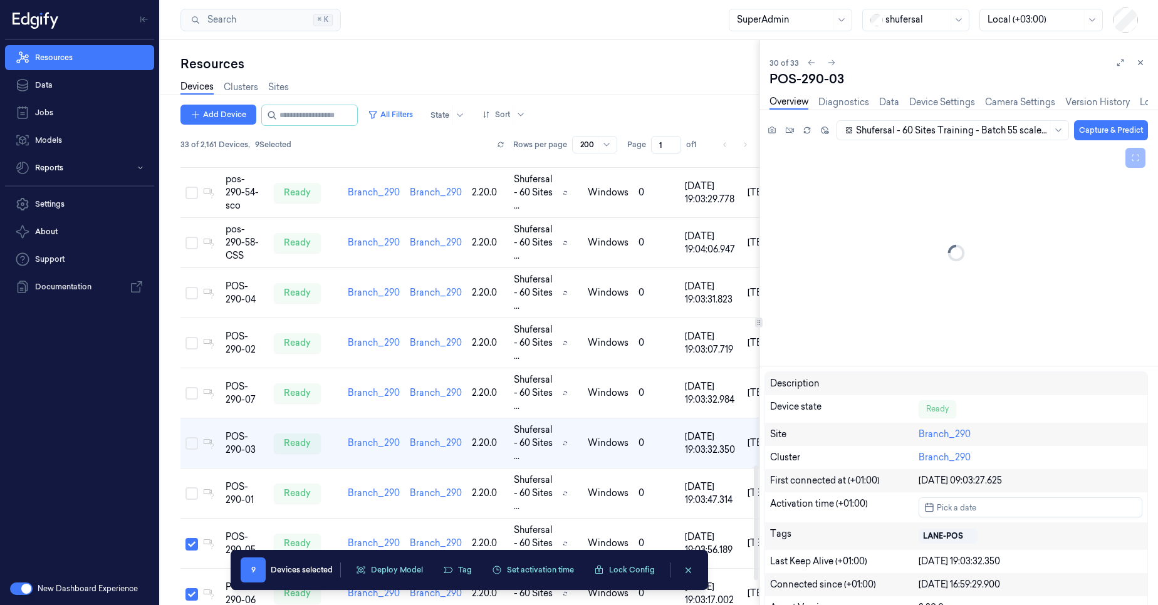
scroll to position [1289, 0]
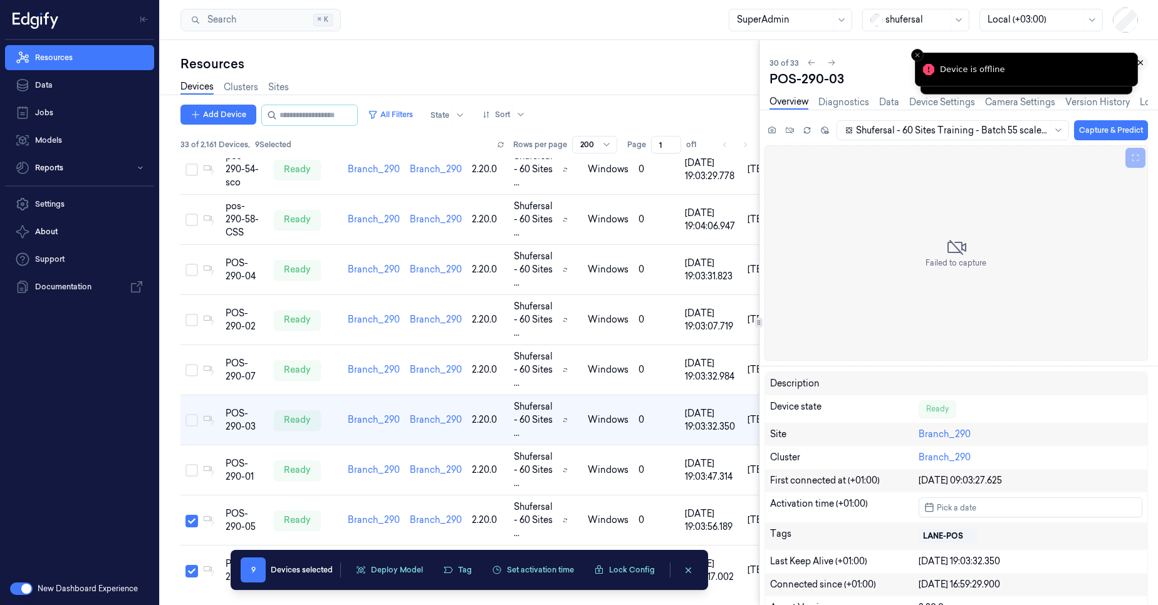
click at [1142, 66] on icon at bounding box center [1140, 62] width 9 height 9
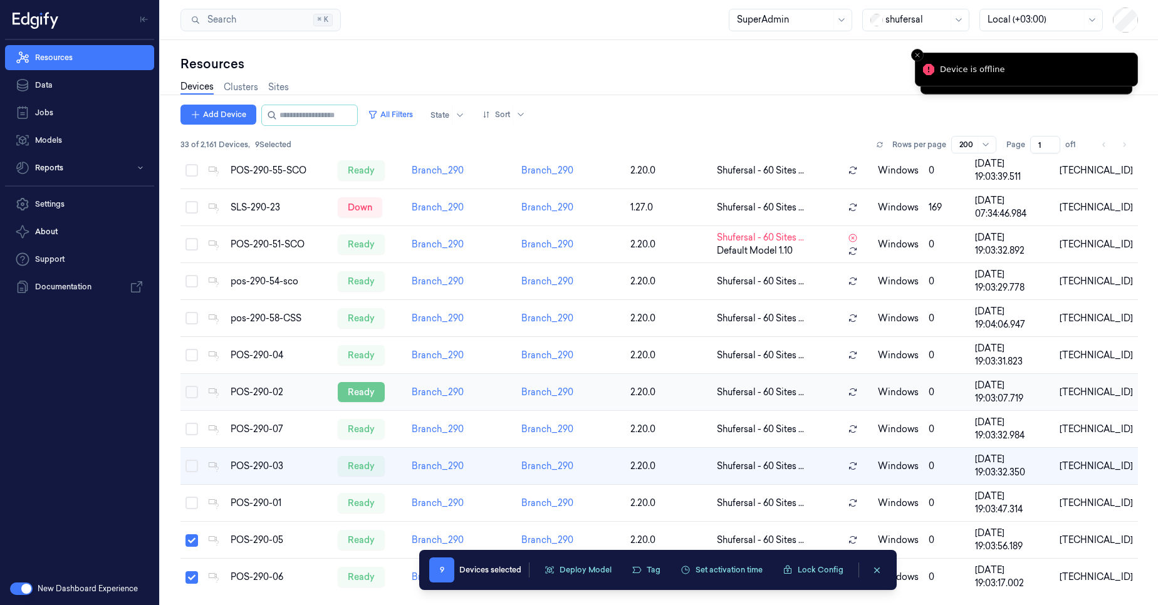
scroll to position [802, 0]
click at [194, 509] on button "Select row" at bounding box center [192, 503] width 13 height 13
click at [196, 469] on button "Select row" at bounding box center [192, 466] width 13 height 13
click at [189, 432] on button "Select row" at bounding box center [192, 429] width 13 height 13
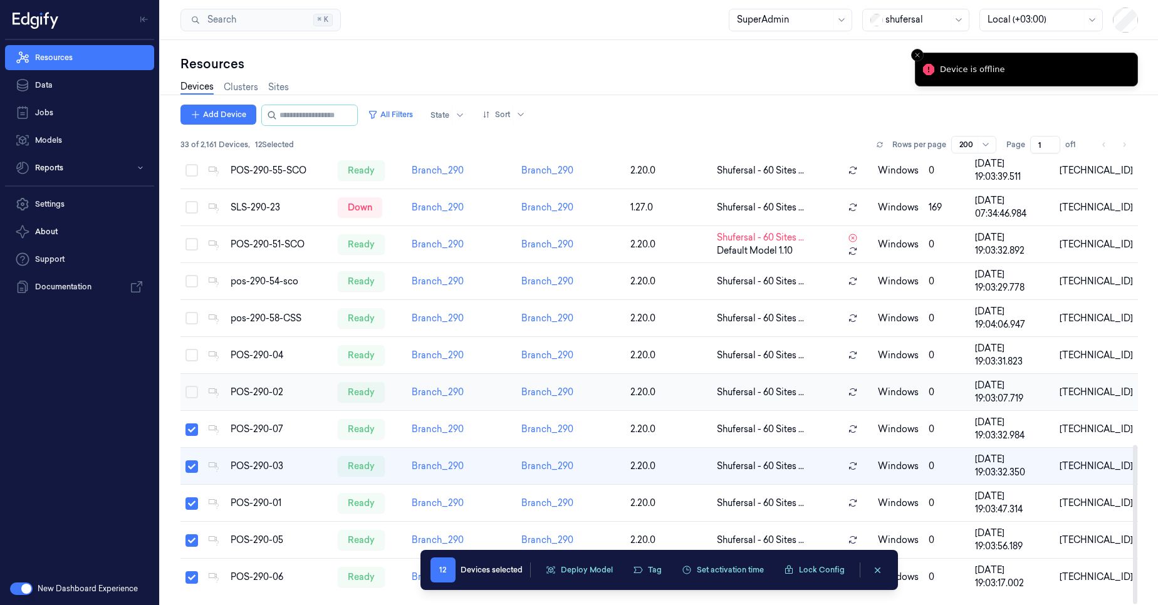
click at [190, 398] on button "Select row" at bounding box center [192, 392] width 13 height 13
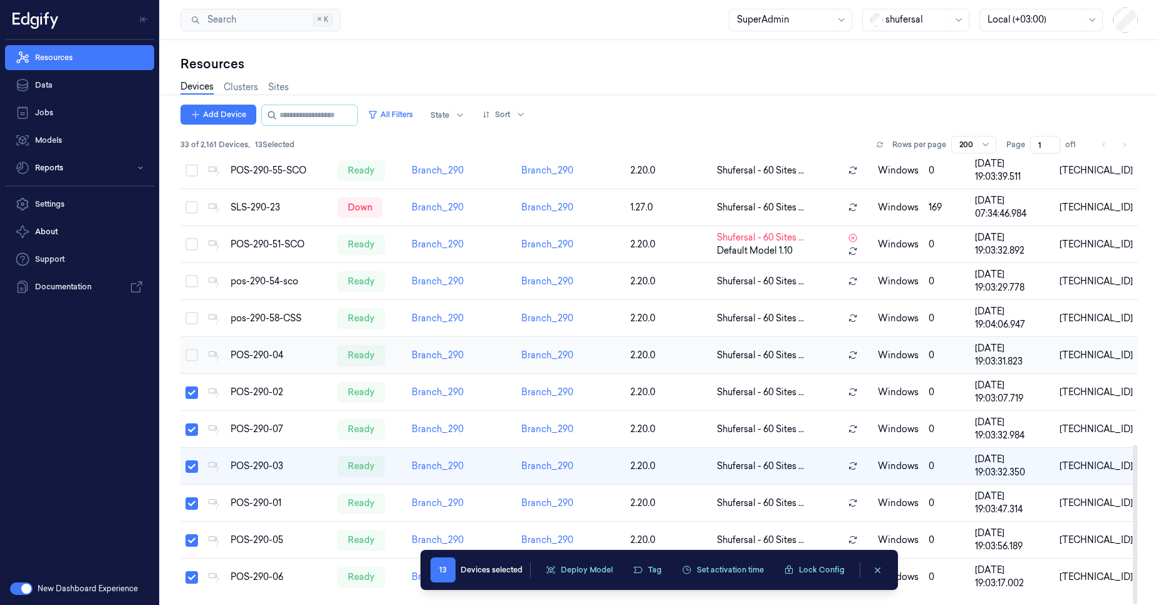
click at [196, 358] on button "Select row" at bounding box center [192, 355] width 13 height 13
click at [656, 576] on button "Tag" at bounding box center [647, 570] width 44 height 19
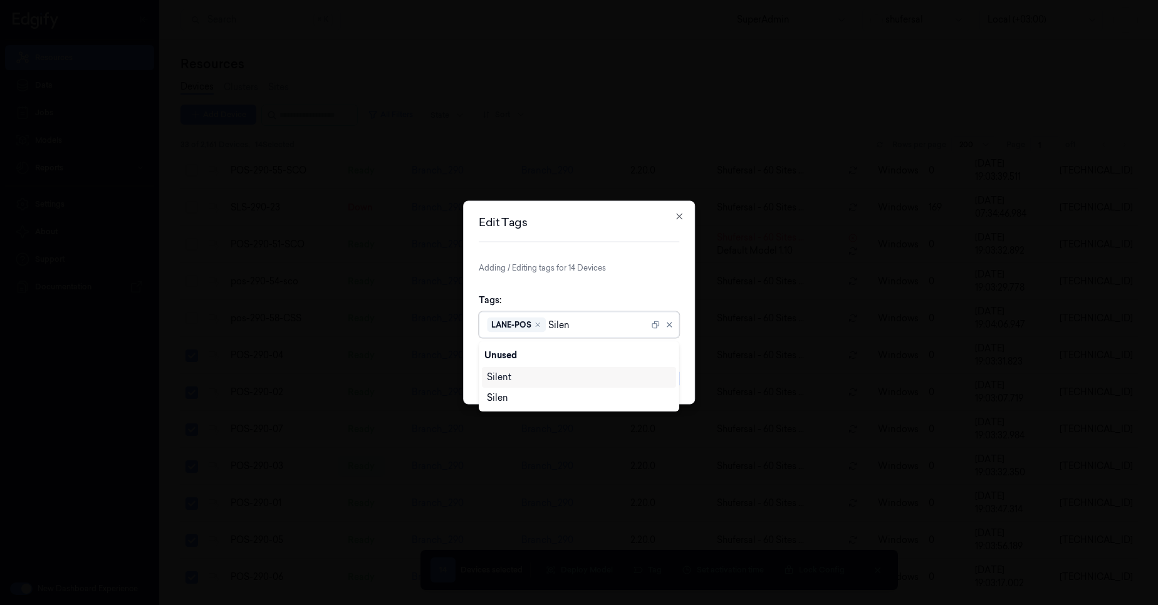
type input "Silent"
click at [497, 377] on div "Silent" at bounding box center [499, 377] width 24 height 13
click at [602, 303] on div "Tags: option Silent, selected. 1 result available. Use Up and Down to choose op…" at bounding box center [579, 316] width 201 height 65
click at [664, 378] on button "Update" at bounding box center [660, 379] width 37 height 20
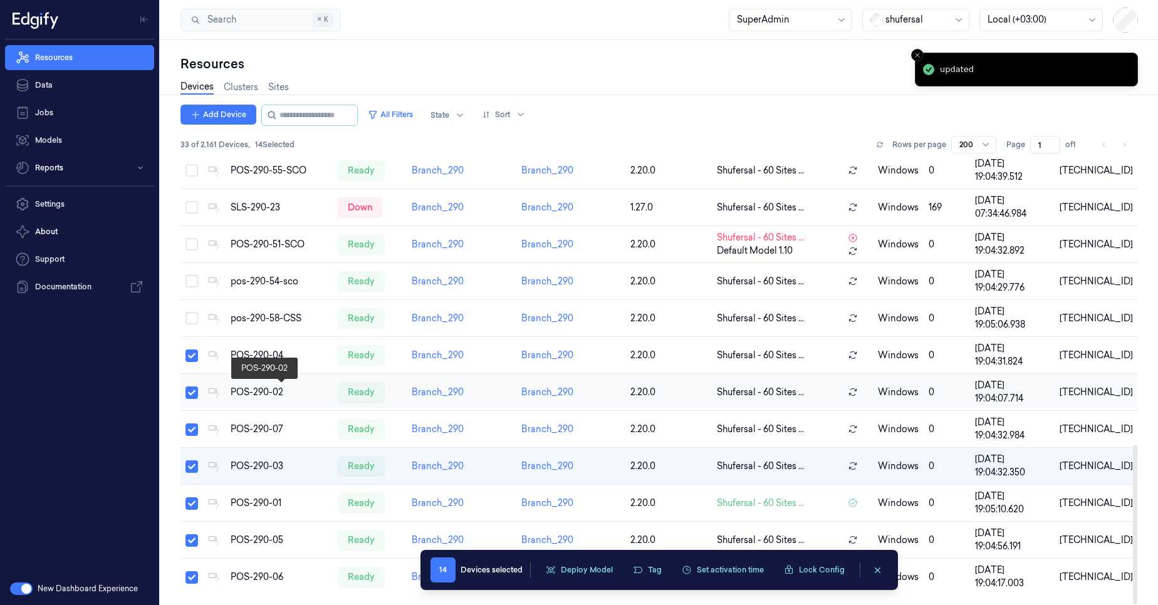
click at [270, 394] on div "POS-290-02" at bounding box center [279, 392] width 97 height 13
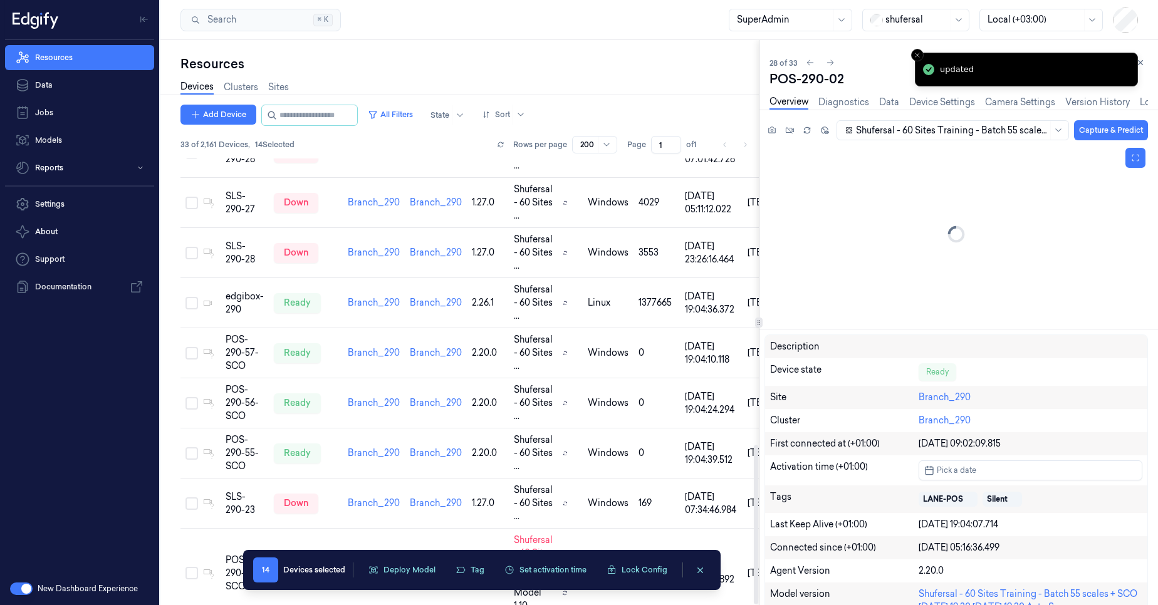
scroll to position [1094, 0]
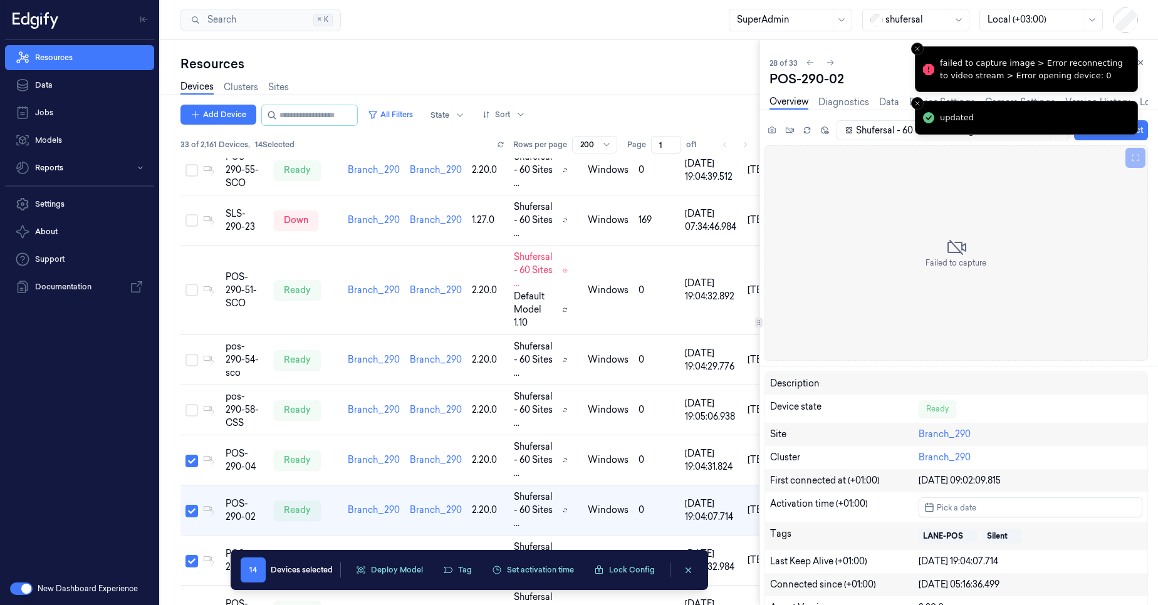
click at [1127, 61] on li "failed to capture image > Error reconnecting to video stream > Error opening de…" at bounding box center [1026, 69] width 223 height 46
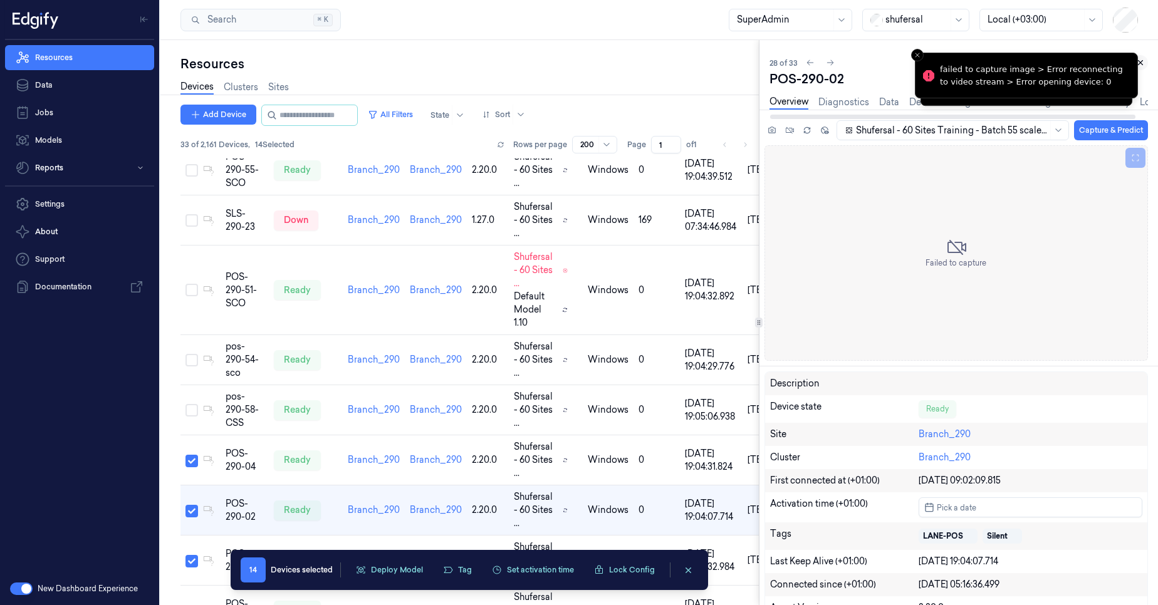
click at [1142, 65] on icon at bounding box center [1141, 63] width 4 height 4
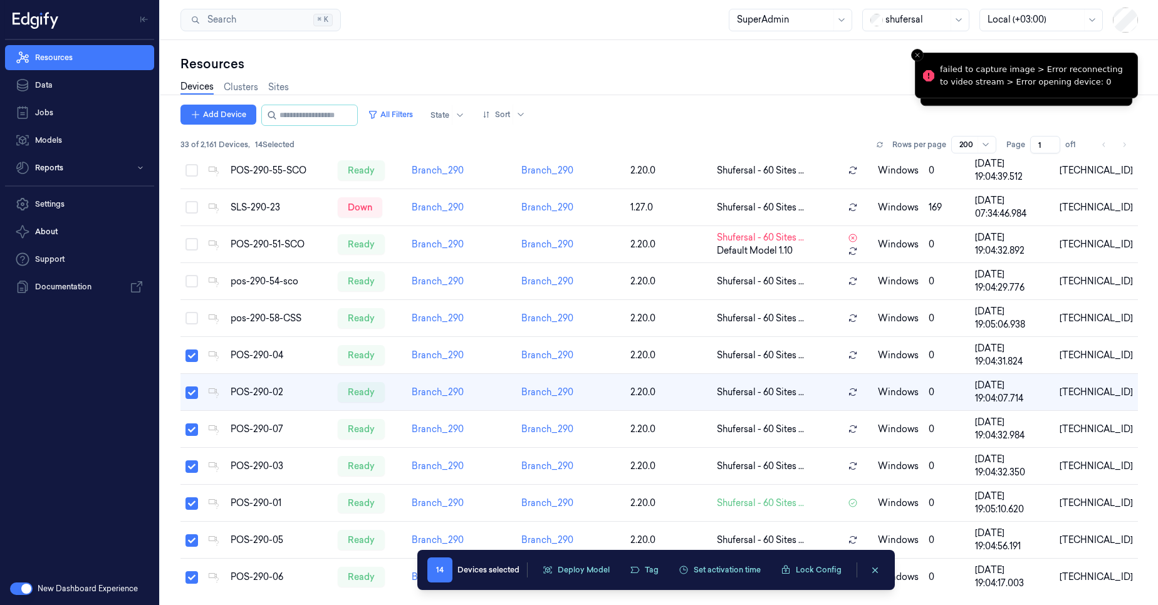
scroll to position [802, 0]
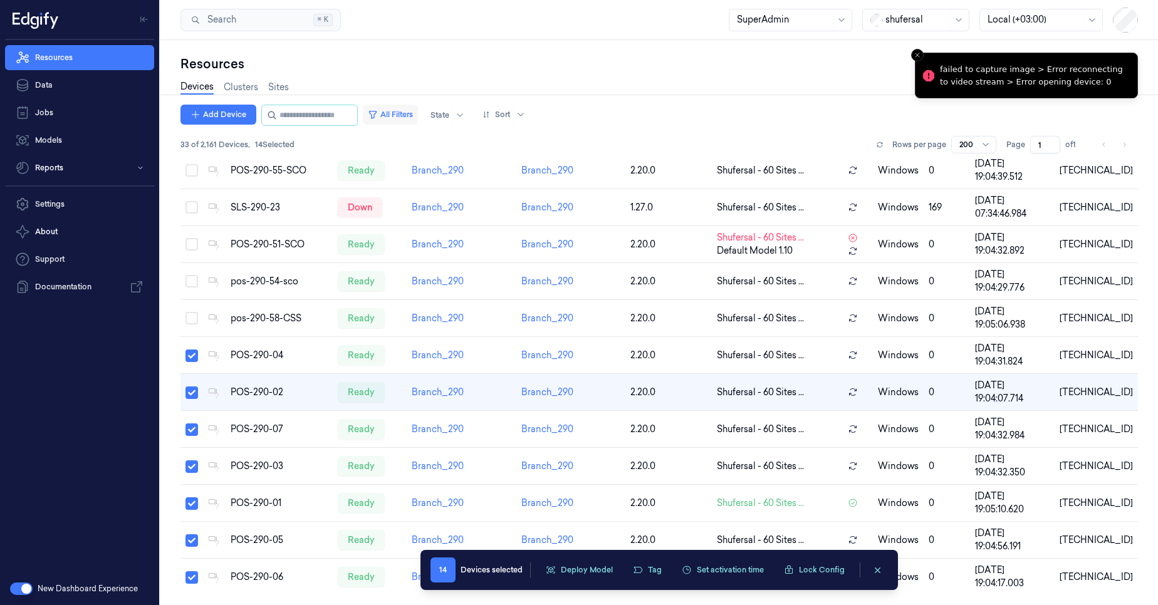
click at [377, 112] on icon "button" at bounding box center [373, 115] width 7 height 7
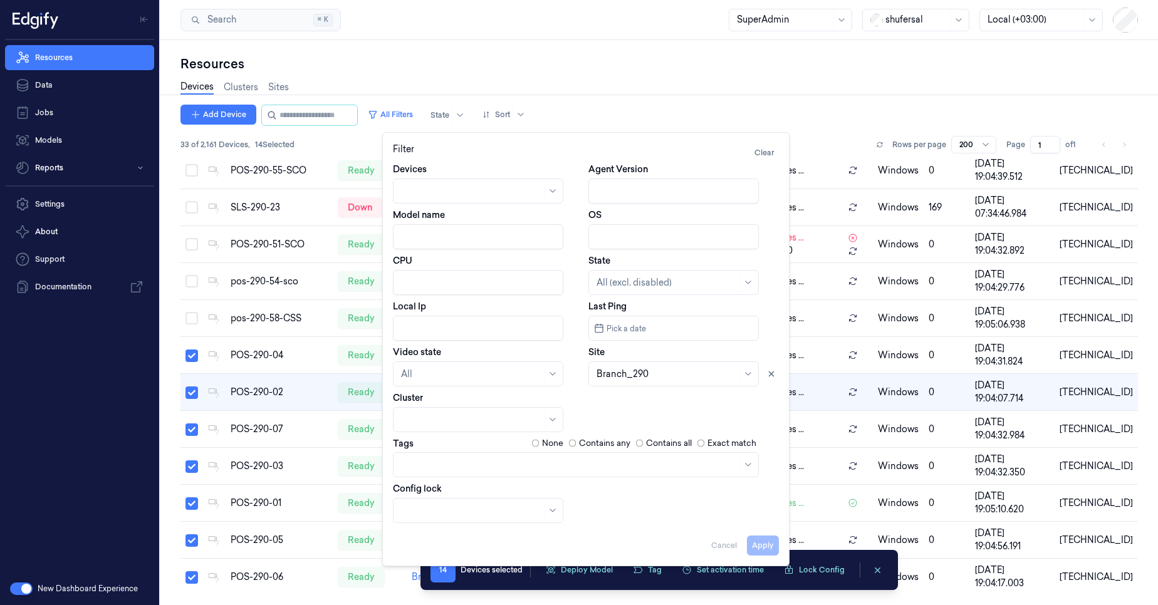
click at [657, 379] on div at bounding box center [667, 374] width 141 height 13
type input "070"
click at [650, 406] on div "Branch_070" at bounding box center [674, 402] width 154 height 13
click at [762, 543] on button "Apply" at bounding box center [763, 546] width 32 height 20
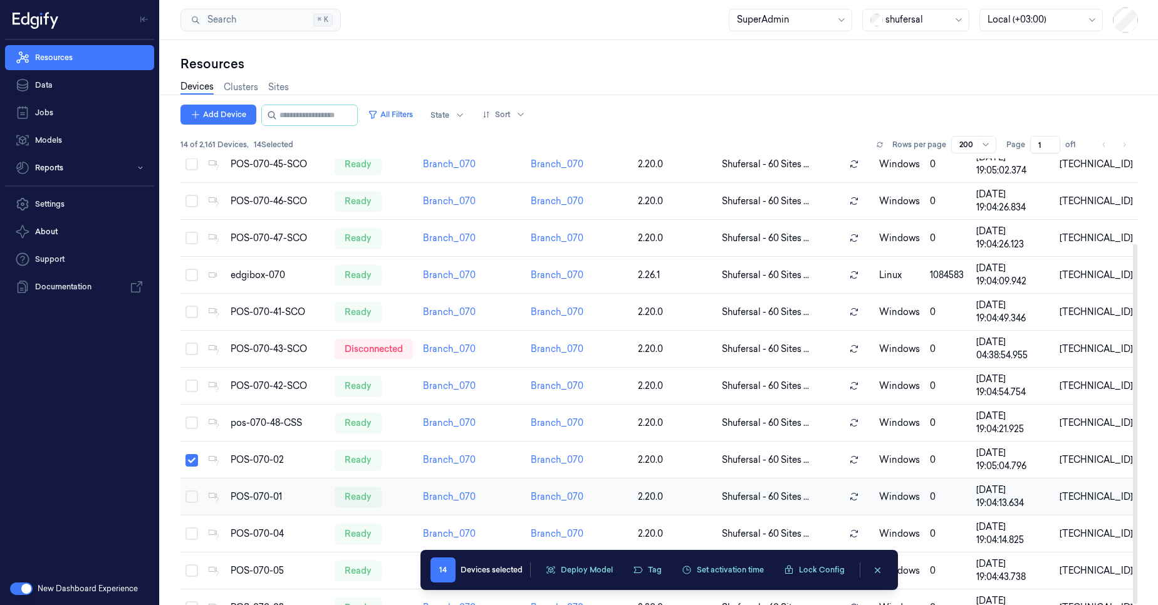
scroll to position [105, 0]
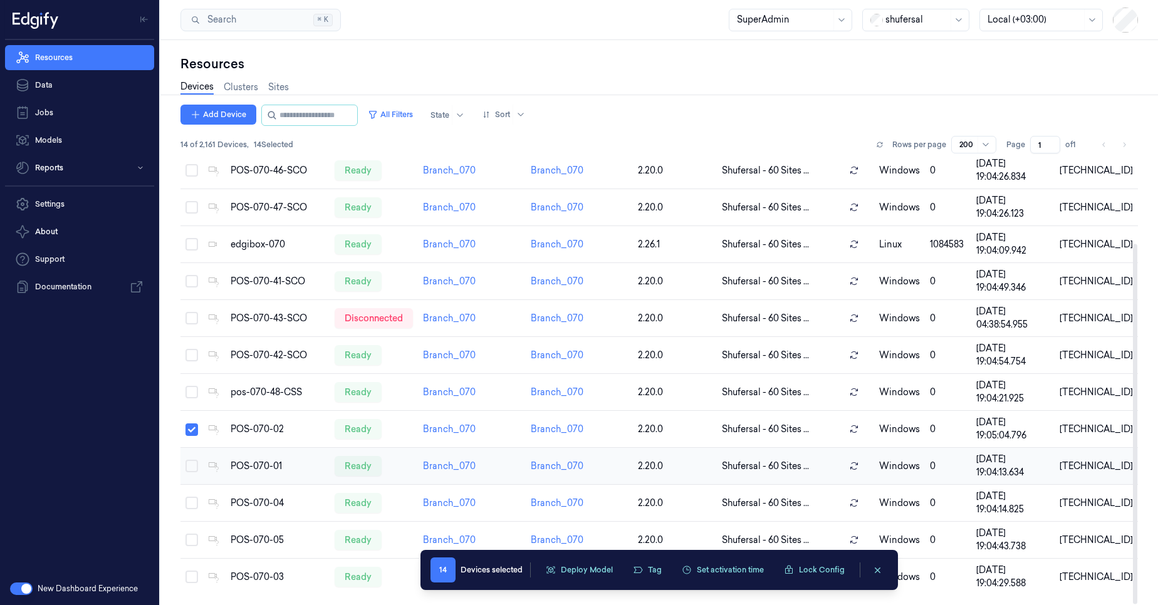
click at [197, 470] on button "Select row" at bounding box center [192, 466] width 13 height 13
click at [191, 496] on td at bounding box center [191, 503] width 23 height 37
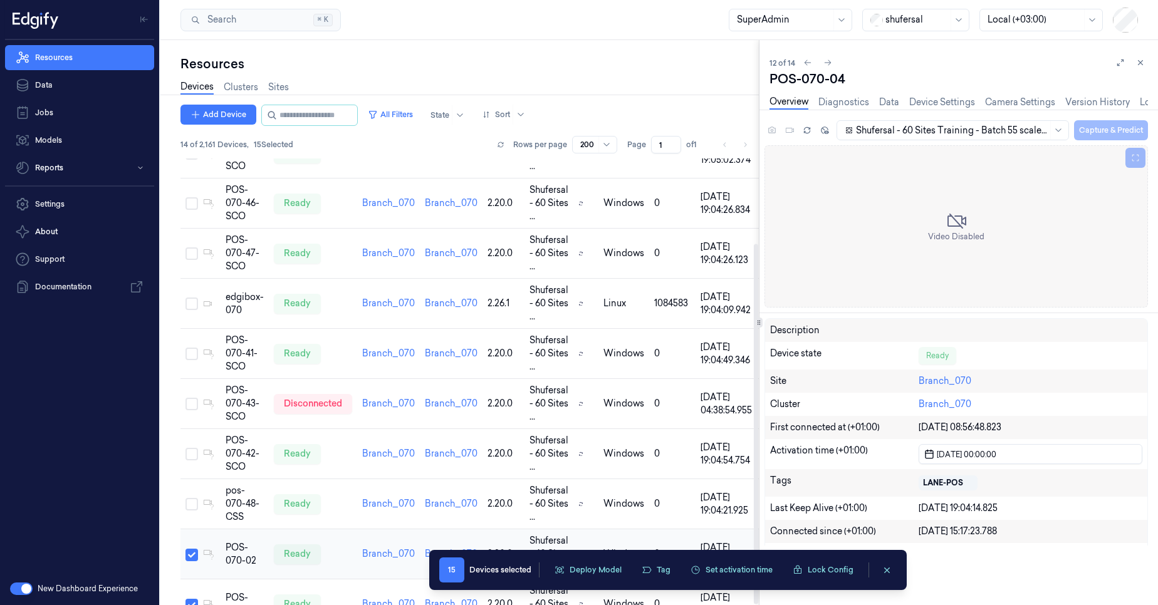
click at [190, 530] on td at bounding box center [189, 555] width 18 height 50
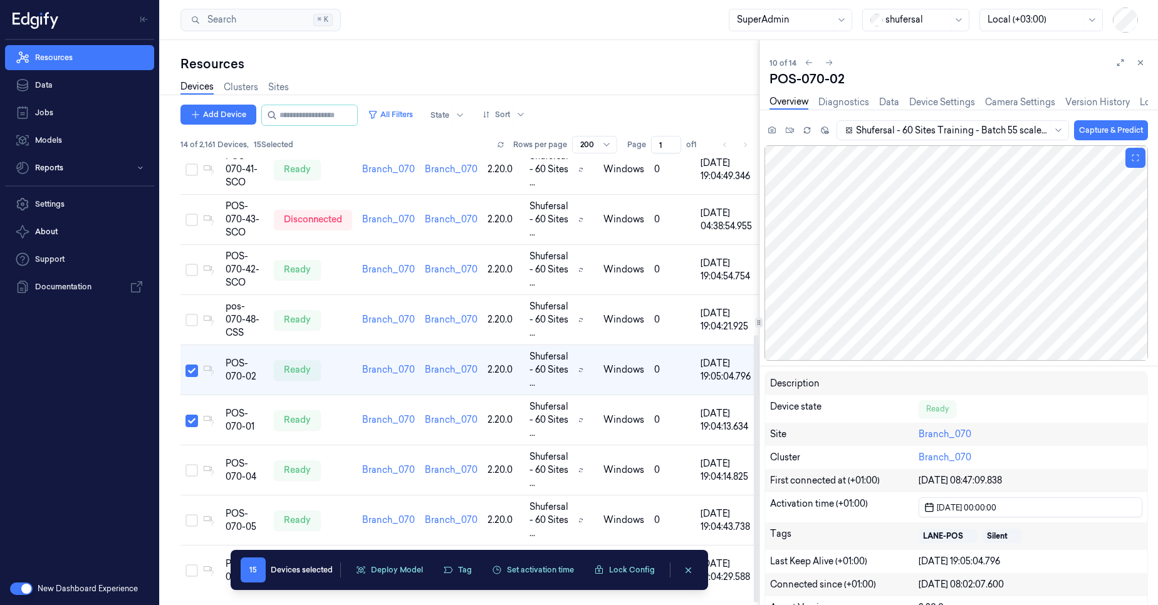
scroll to position [297, 0]
click at [1144, 61] on icon at bounding box center [1140, 62] width 9 height 9
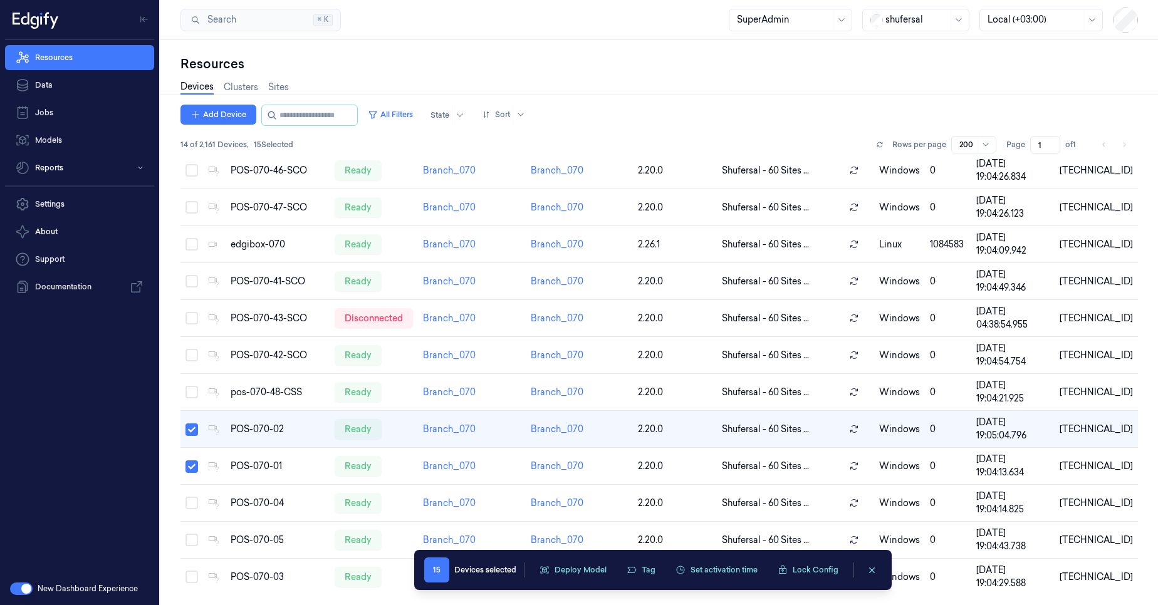
scroll to position [105, 0]
click at [186, 503] on button "Select row" at bounding box center [192, 503] width 13 height 13
click at [186, 546] on td at bounding box center [191, 540] width 23 height 37
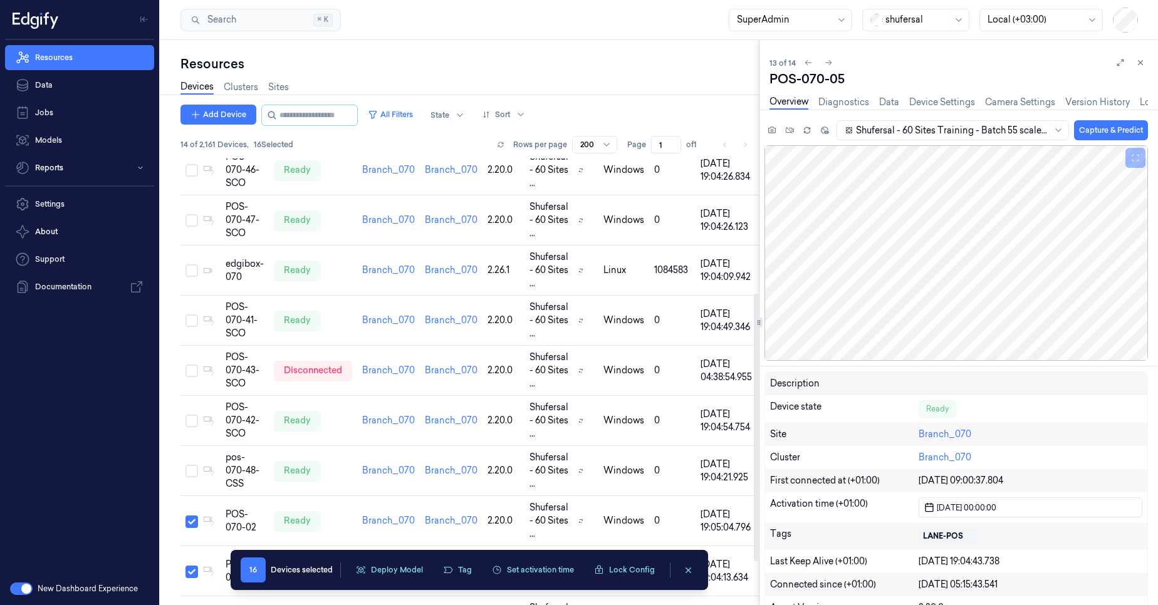
scroll to position [297, 0]
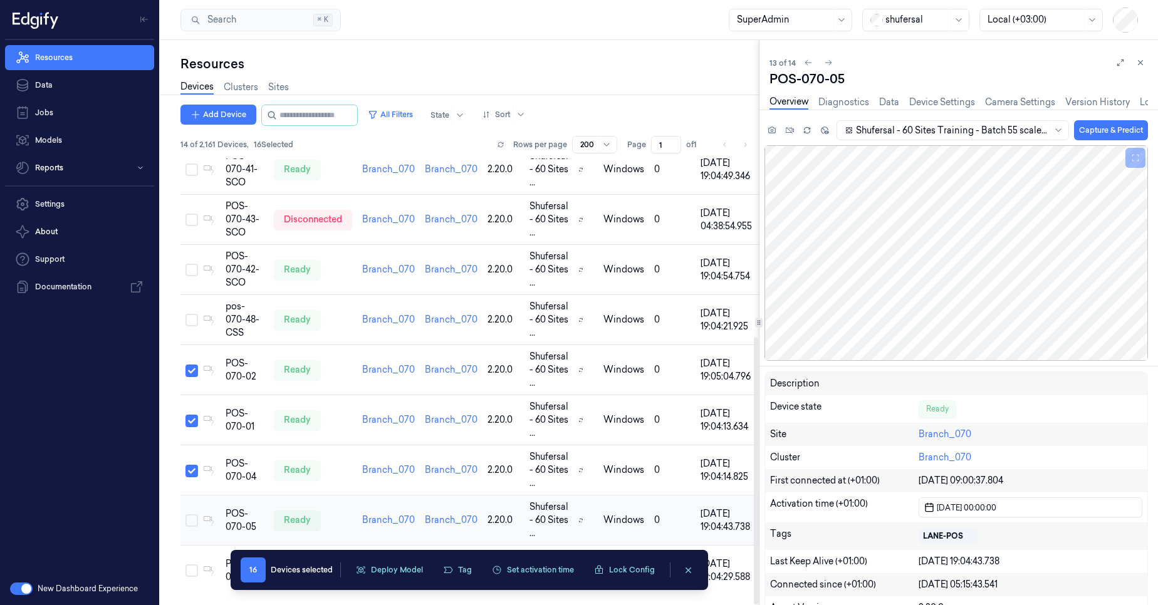
click at [196, 521] on button "Select row" at bounding box center [192, 521] width 13 height 13
click at [194, 565] on button "Select row" at bounding box center [192, 571] width 13 height 13
click at [1142, 64] on icon at bounding box center [1140, 62] width 9 height 9
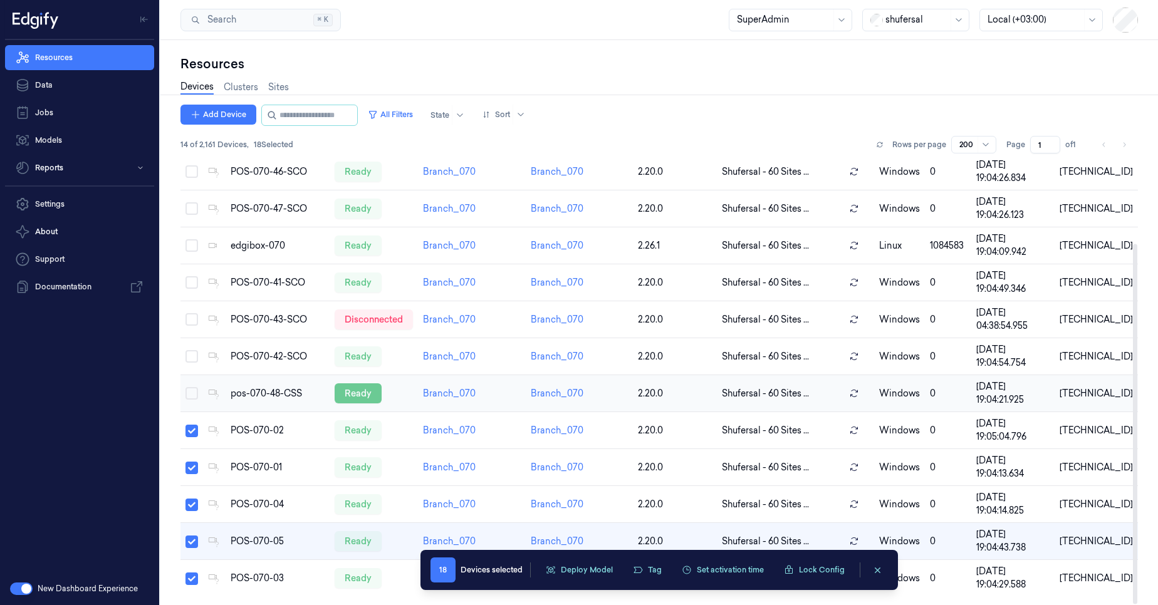
scroll to position [105, 0]
click at [644, 573] on button "Tag" at bounding box center [647, 570] width 44 height 19
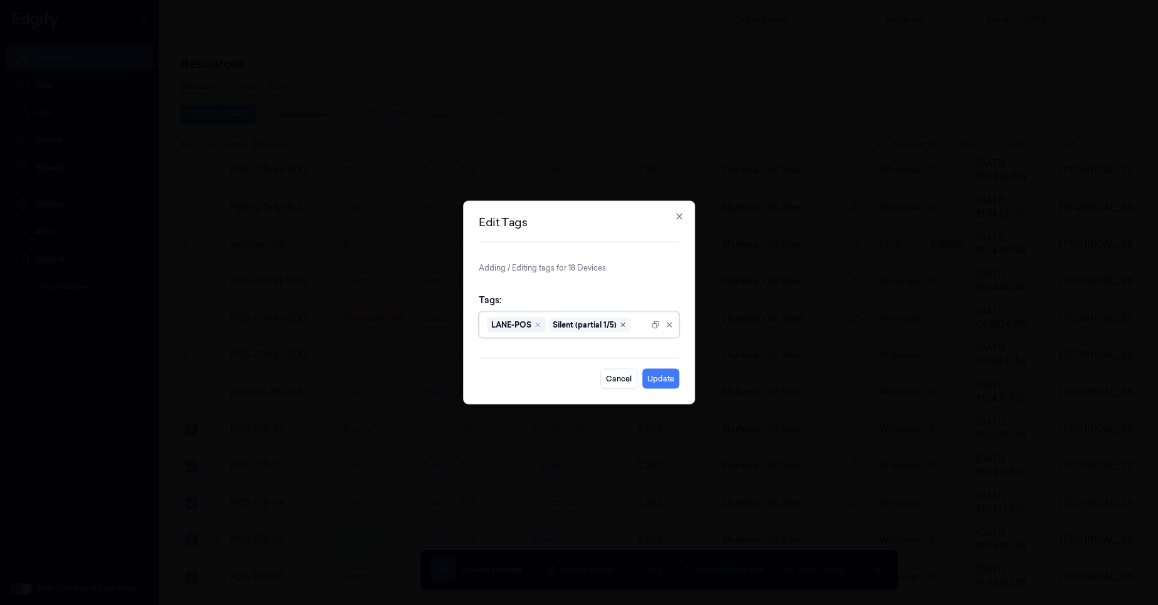
click at [622, 328] on icon "Remove ,Silent (partial 1/5)" at bounding box center [623, 325] width 8 height 8
click at [614, 374] on button "Cancel" at bounding box center [618, 379] width 37 height 20
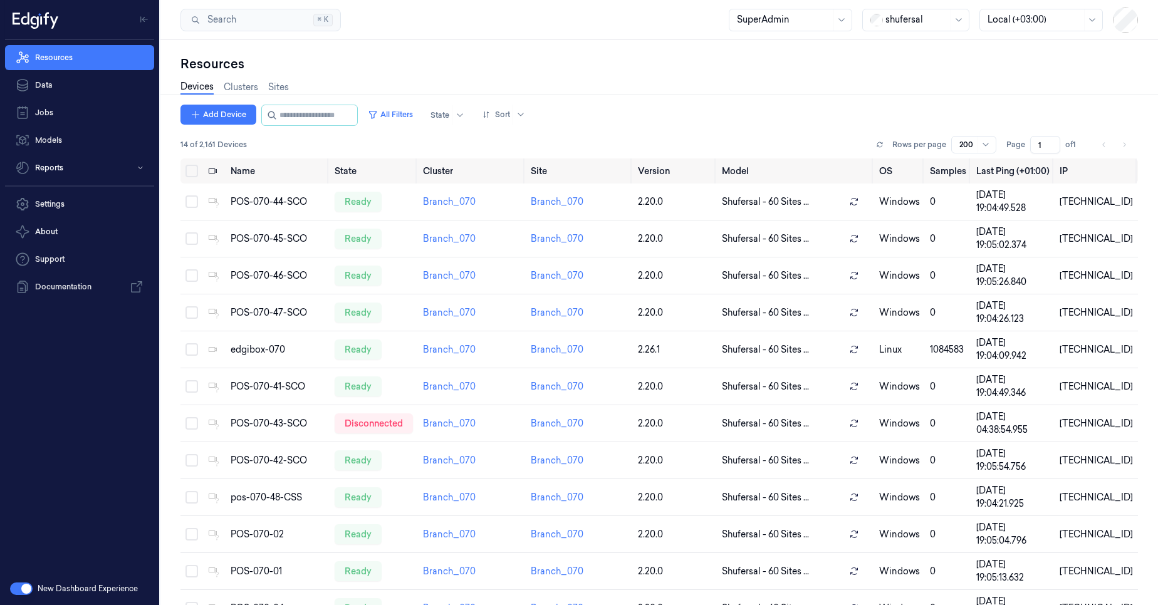
scroll to position [105, 0]
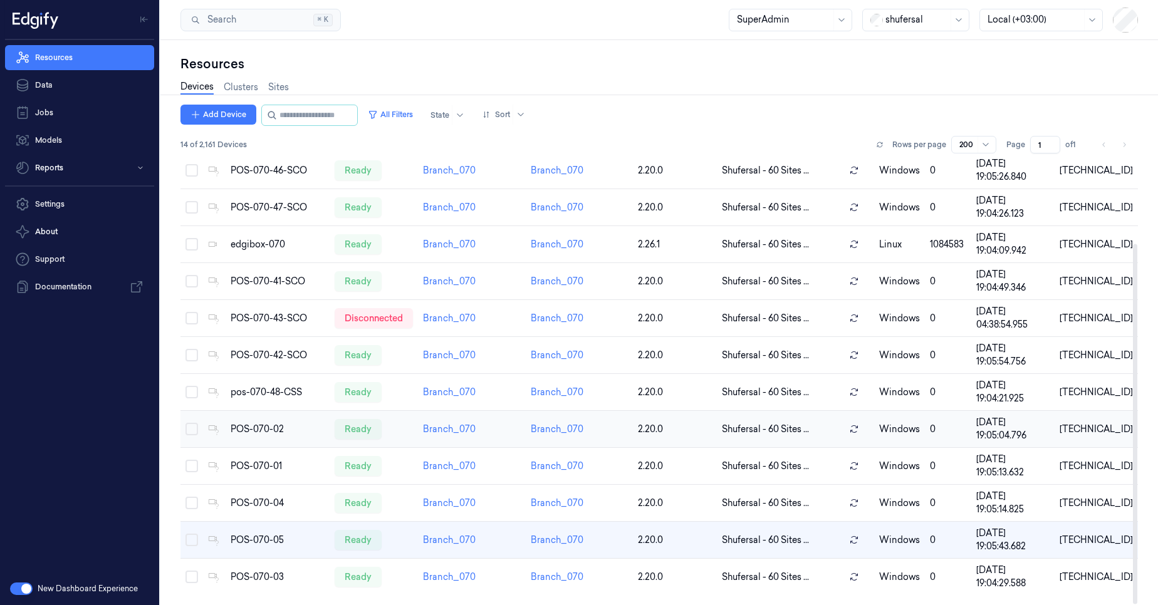
click at [280, 436] on td "POS-070-02" at bounding box center [278, 429] width 105 height 37
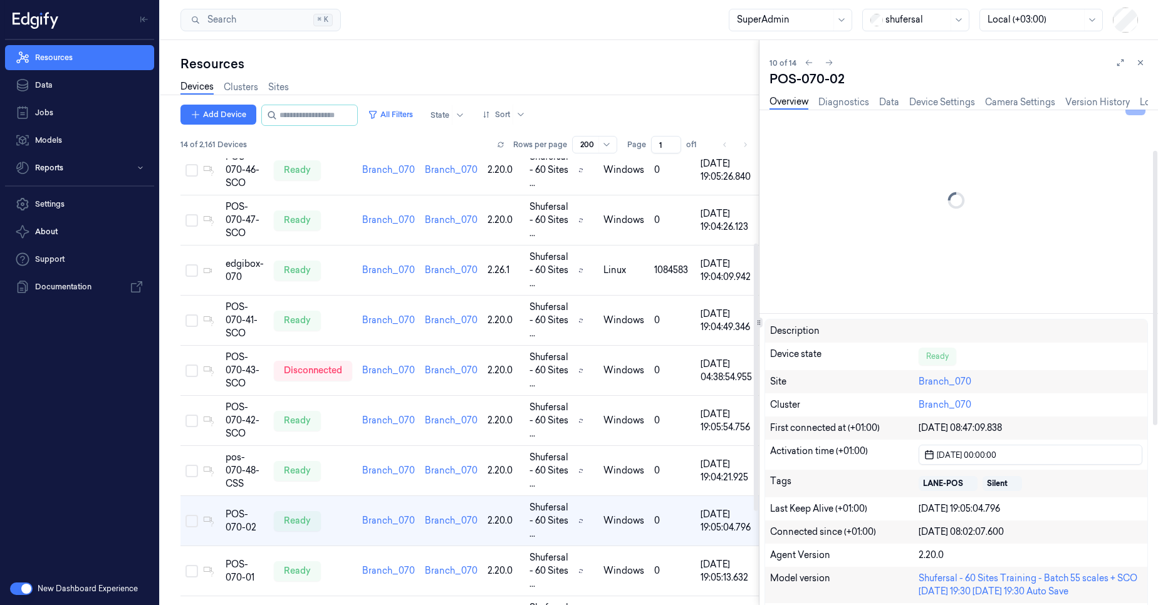
scroll to position [75, 0]
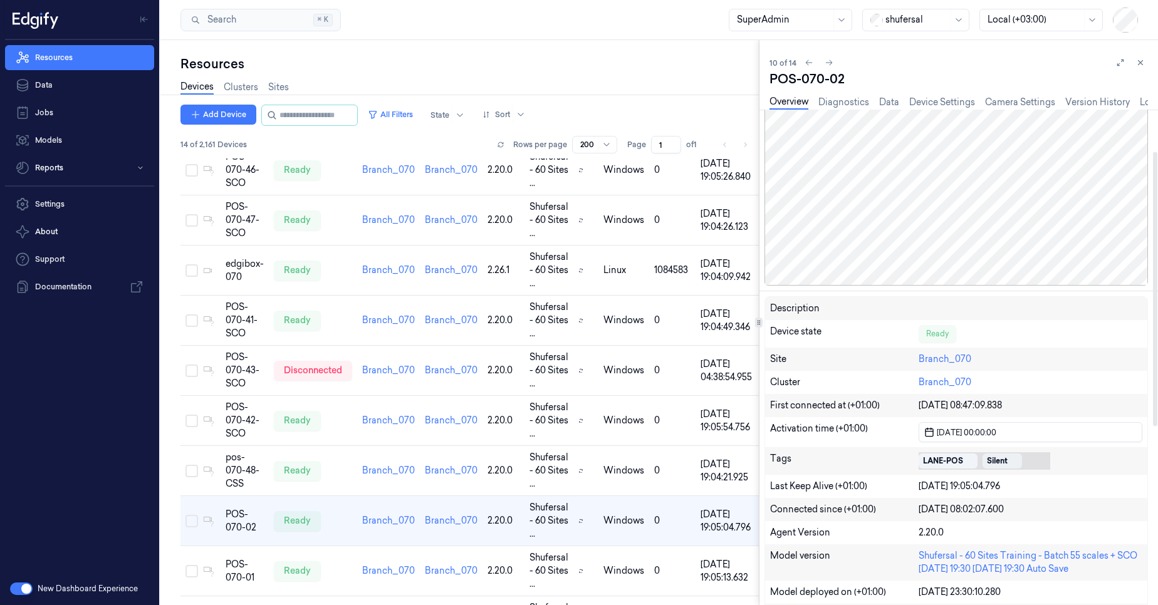
click at [1016, 461] on div "Silent" at bounding box center [1002, 461] width 39 height 15
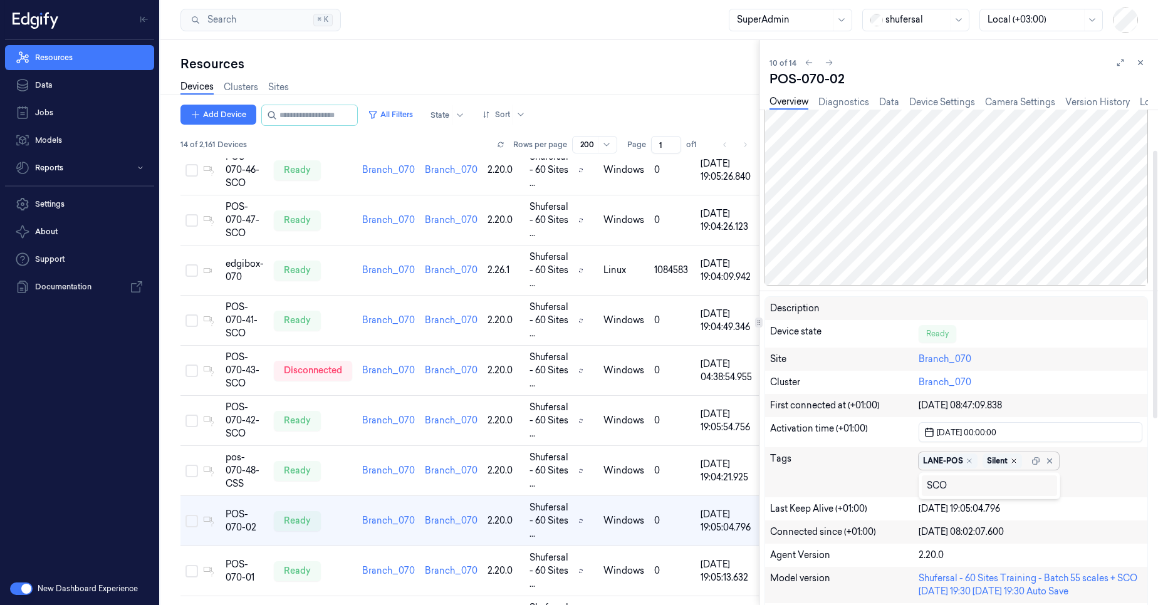
click at [1017, 461] on icon "Remove ,Silent" at bounding box center [1014, 461] width 8 height 8
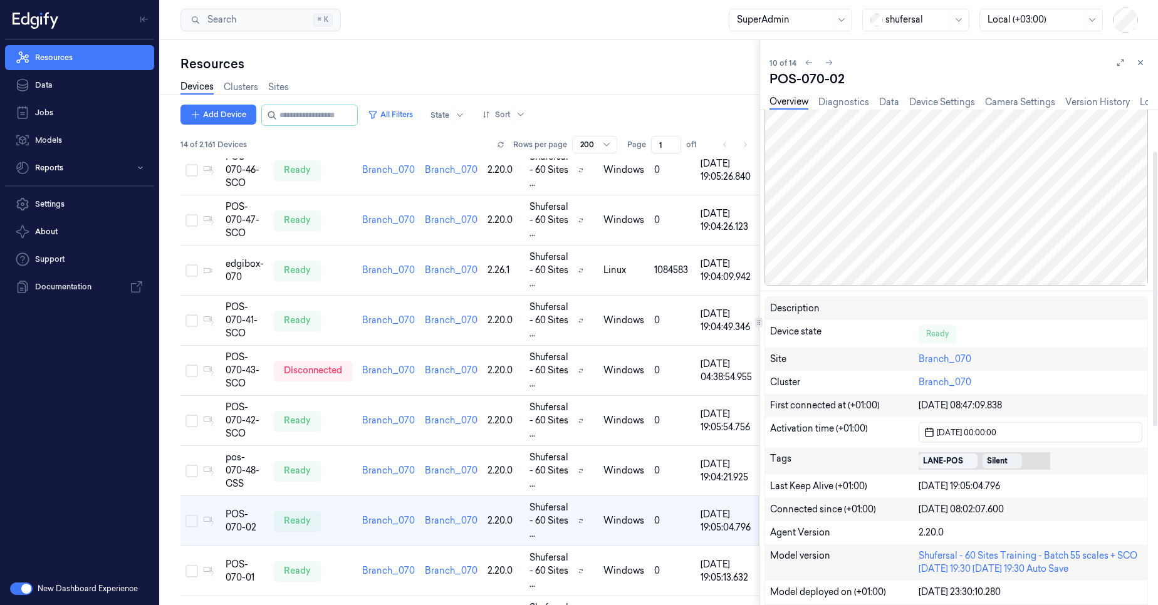
click at [1017, 466] on div "Silent" at bounding box center [1002, 461] width 39 height 15
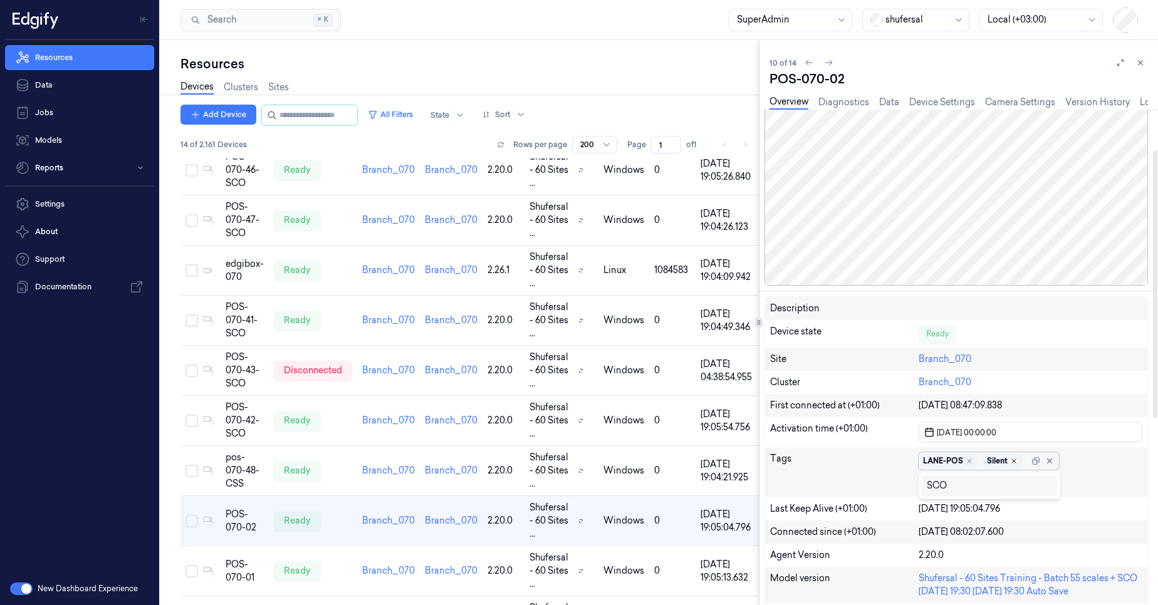
click at [1014, 459] on icon "Remove ,Silent" at bounding box center [1014, 461] width 8 height 8
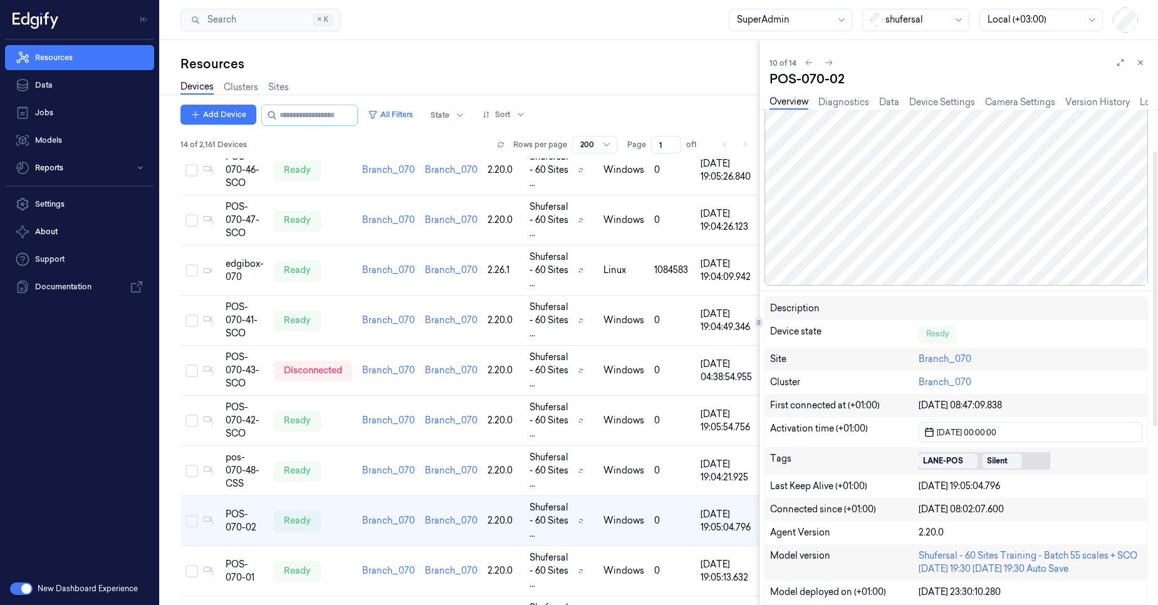
click at [1030, 461] on div "LANE-POS Silent" at bounding box center [1031, 461] width 224 height 18
click at [1016, 461] on div "Silent" at bounding box center [1002, 461] width 39 height 15
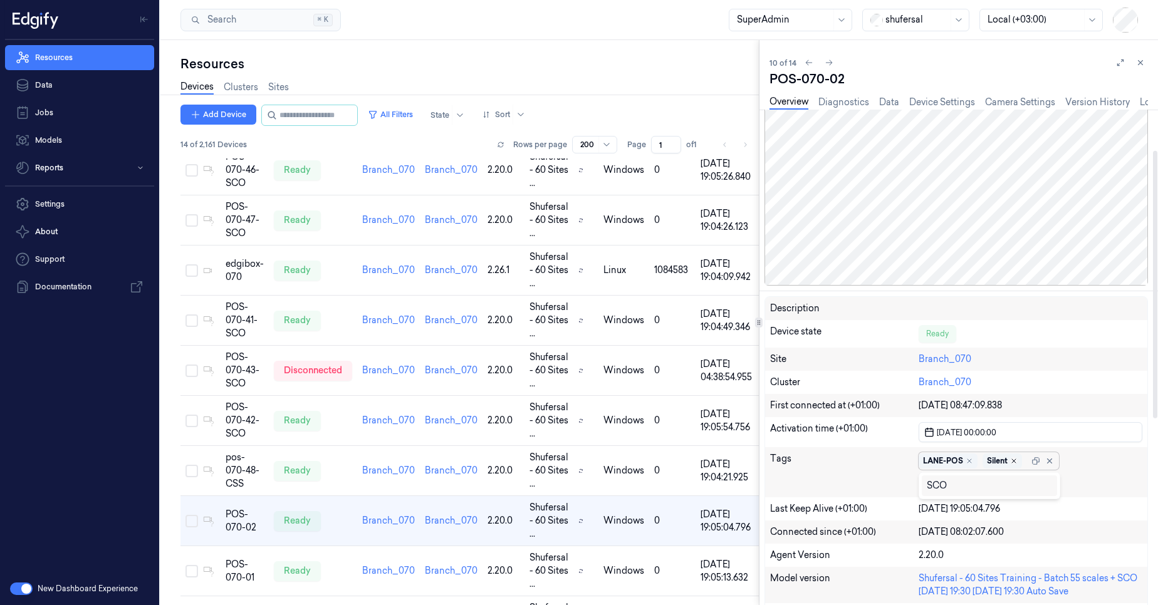
click at [1013, 464] on icon "Remove ,Silent" at bounding box center [1014, 461] width 8 height 8
click at [879, 454] on div "Tags" at bounding box center [844, 472] width 149 height 40
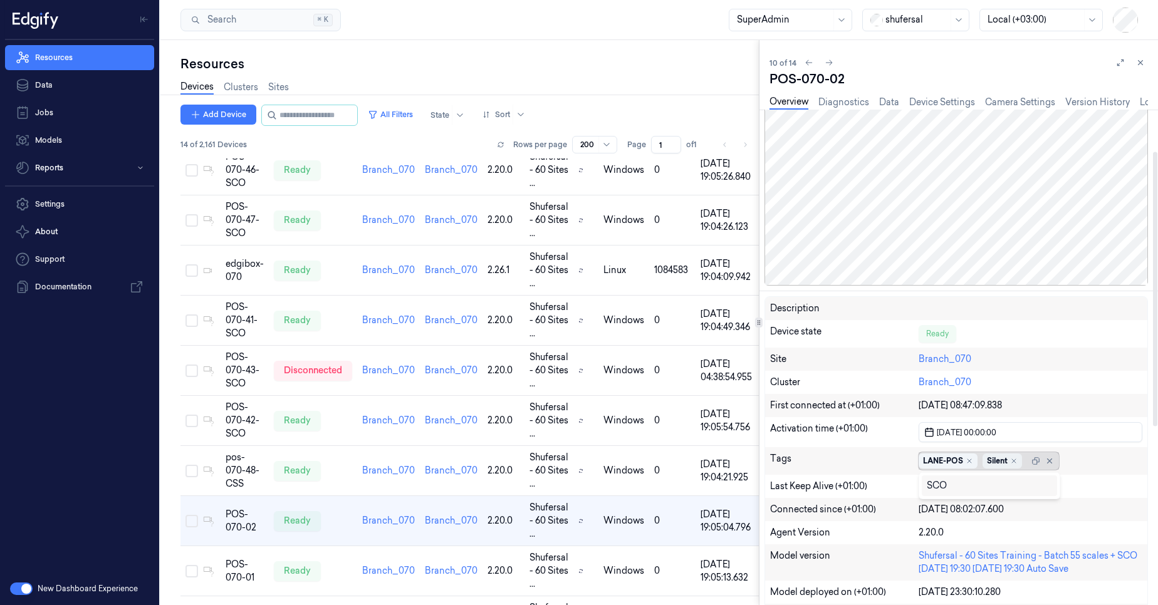
click at [990, 464] on div "Silent" at bounding box center [997, 461] width 21 height 11
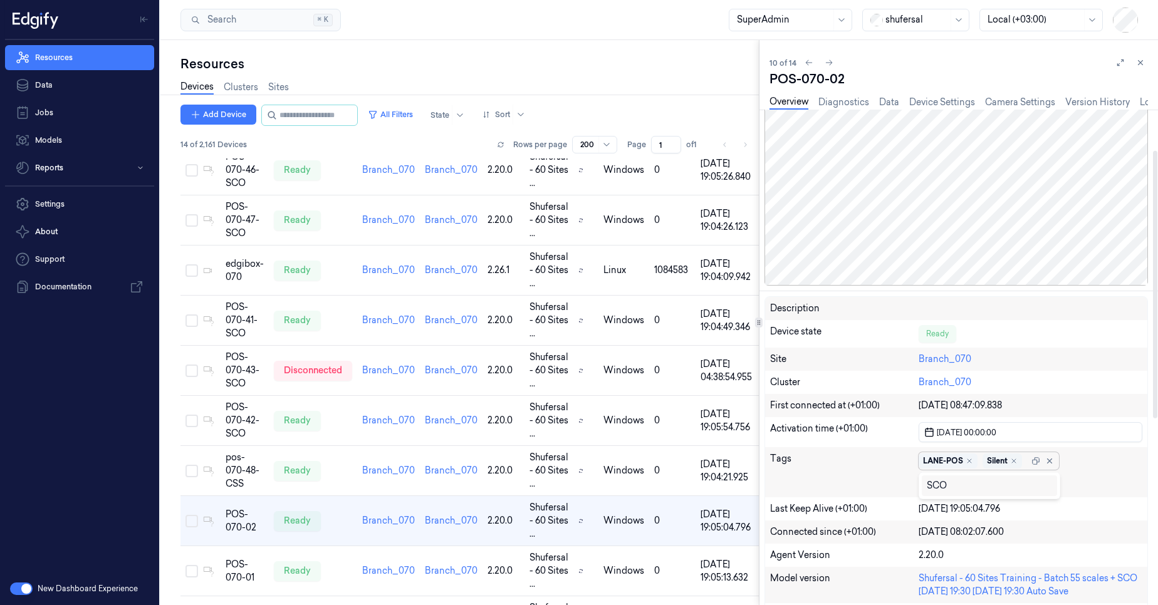
click at [1002, 463] on div "Silent" at bounding box center [997, 461] width 21 height 11
click at [1016, 460] on icon "Remove ,Silent" at bounding box center [1014, 461] width 4 height 4
click at [926, 483] on icon at bounding box center [928, 483] width 8 height 8
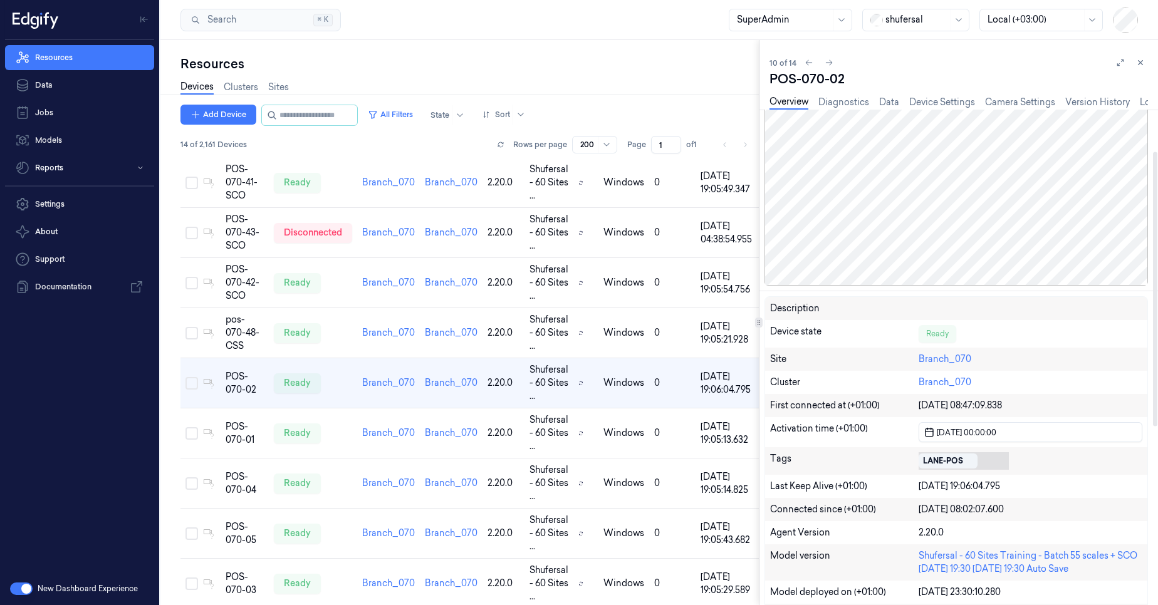
scroll to position [280, 0]
click at [1141, 63] on icon at bounding box center [1141, 63] width 4 height 4
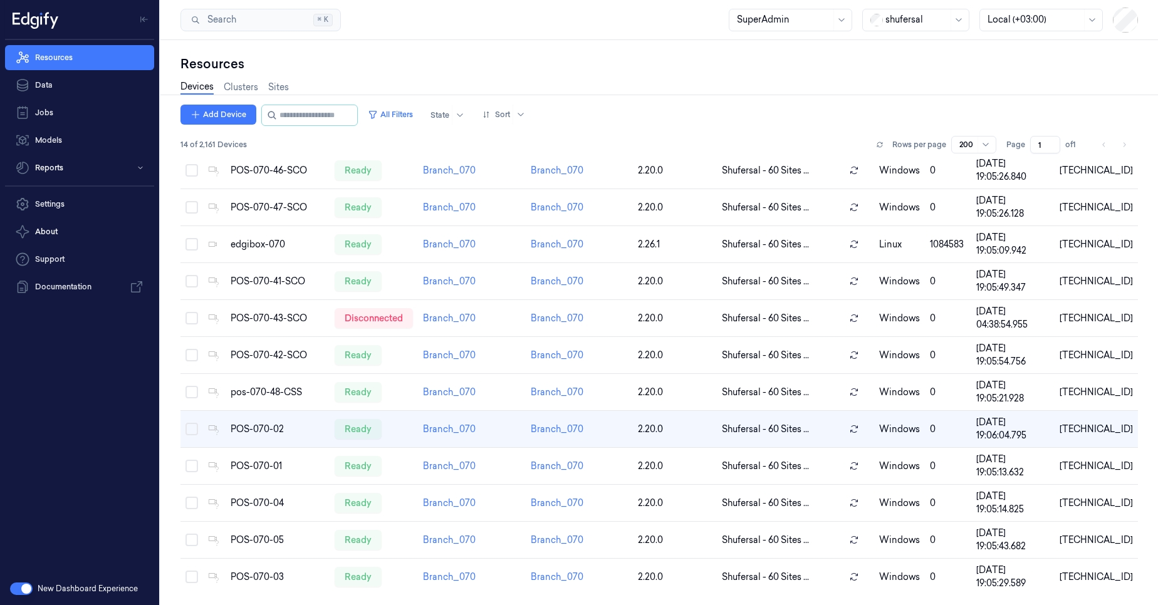
scroll to position [105, 0]
click at [199, 429] on td at bounding box center [191, 429] width 23 height 37
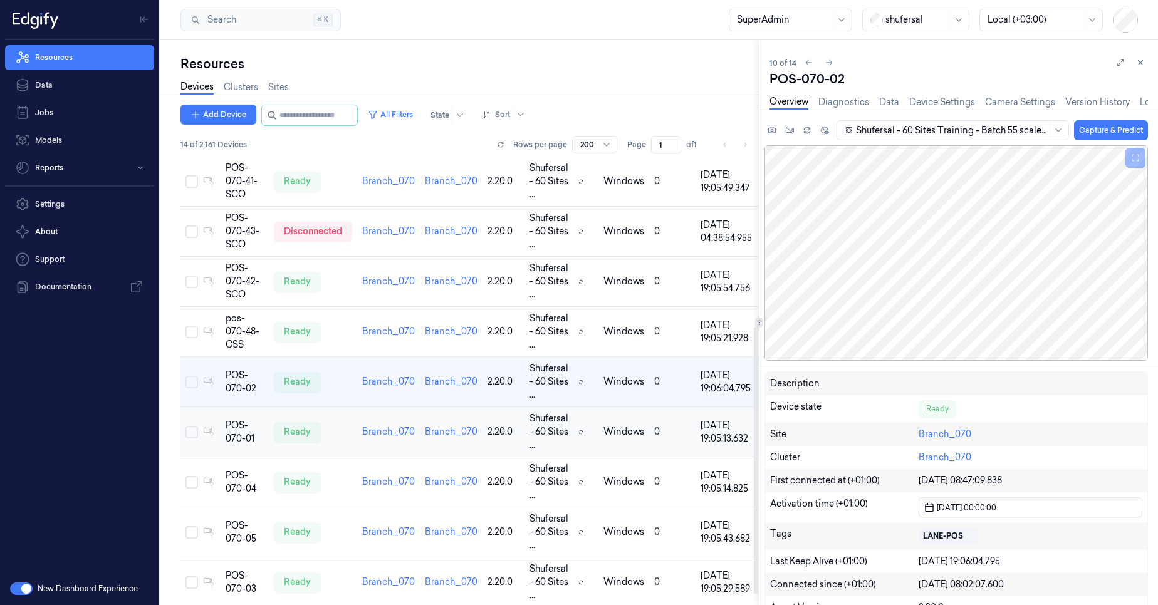
click at [189, 439] on td at bounding box center [189, 432] width 18 height 50
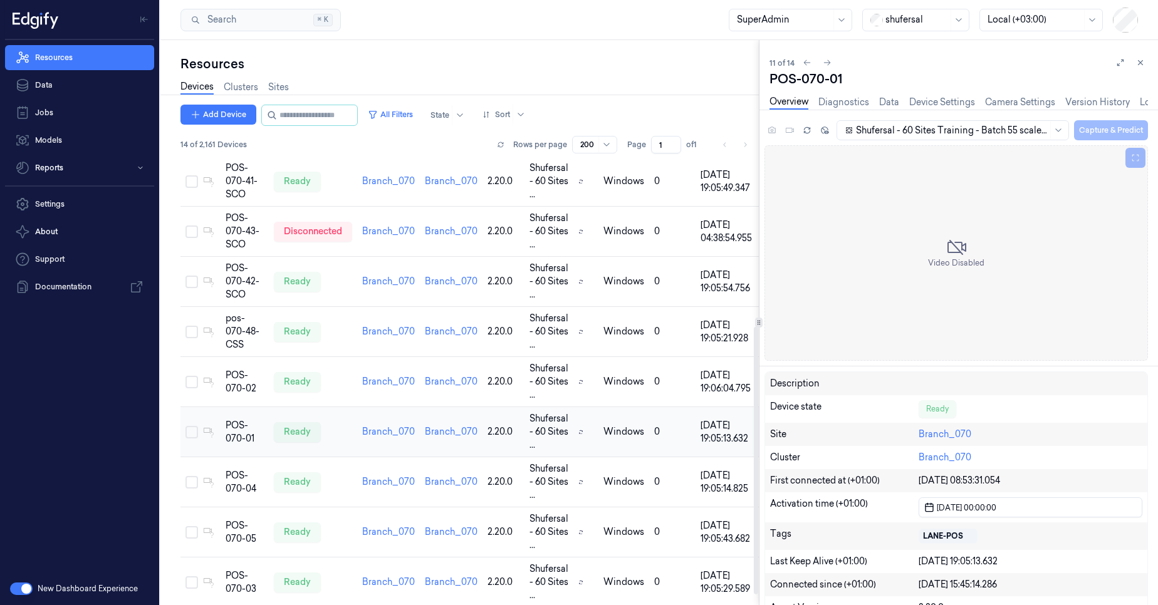
scroll to position [297, 0]
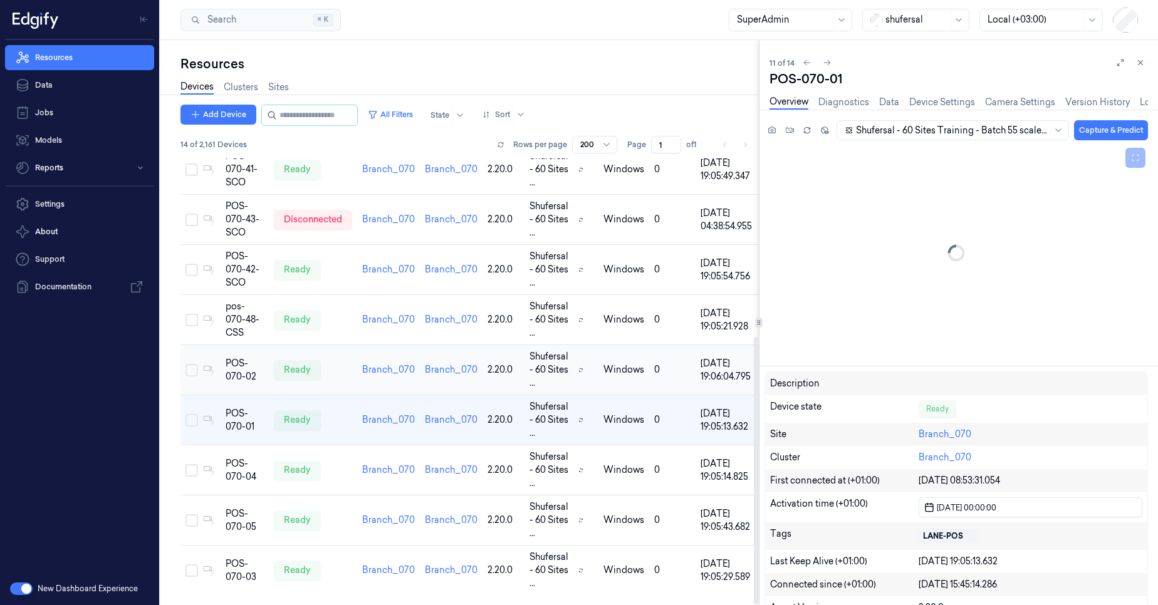
click at [196, 365] on button "Select row" at bounding box center [192, 370] width 13 height 13
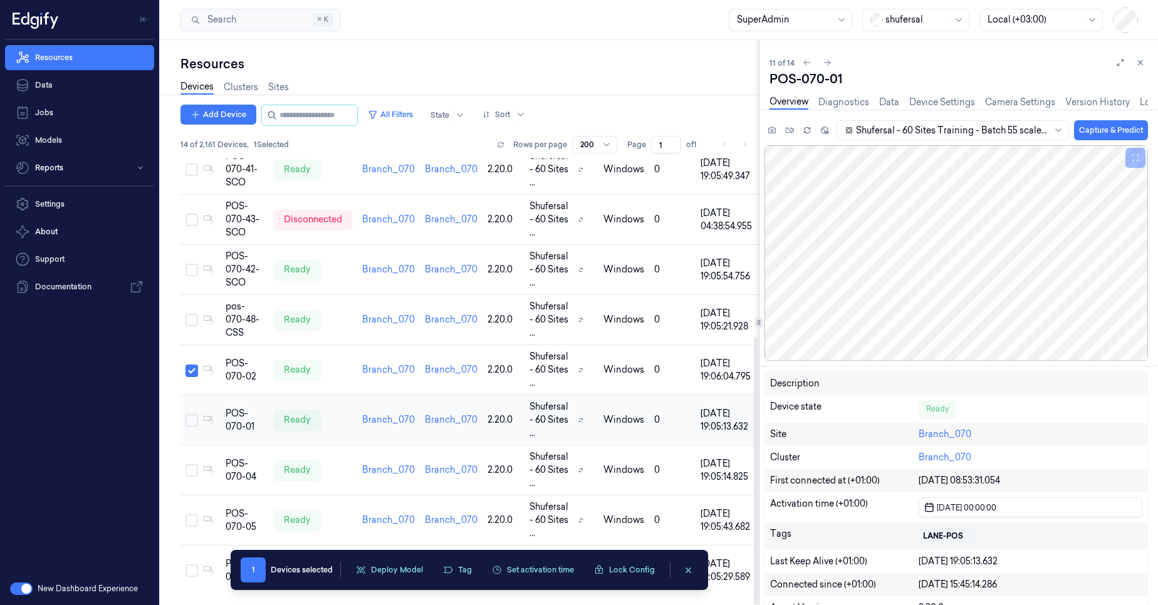
click at [197, 403] on td at bounding box center [189, 420] width 18 height 50
click at [191, 420] on button "Select row" at bounding box center [192, 420] width 13 height 13
click at [184, 471] on td at bounding box center [189, 471] width 18 height 50
click at [192, 468] on button "Select row" at bounding box center [192, 470] width 13 height 13
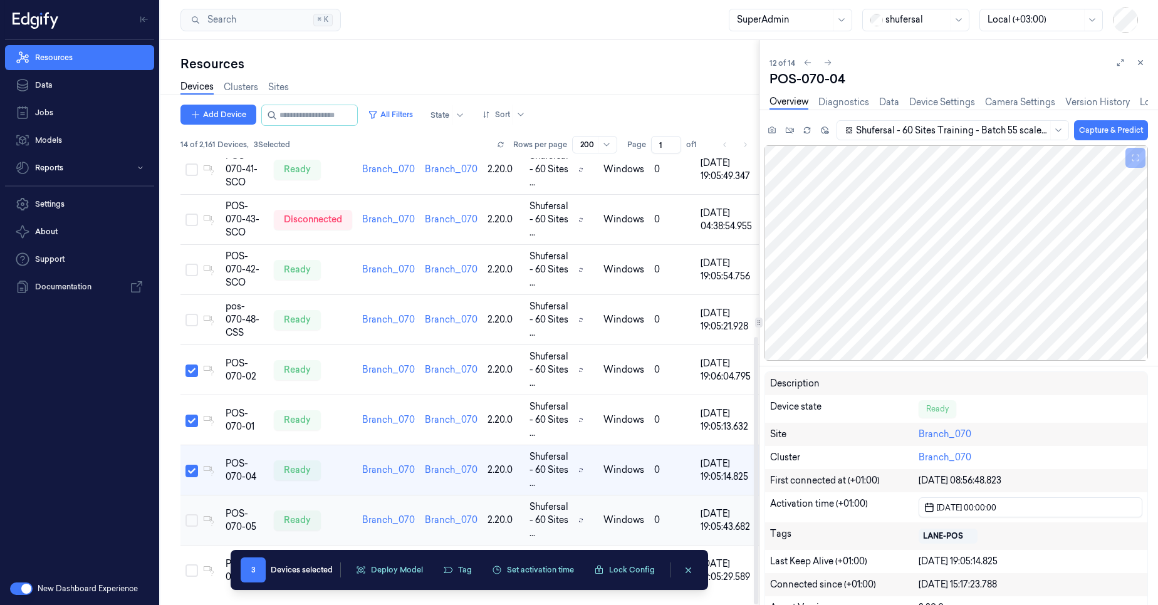
click at [194, 519] on button "Select row" at bounding box center [192, 521] width 13 height 13
click at [185, 568] on td at bounding box center [189, 571] width 18 height 50
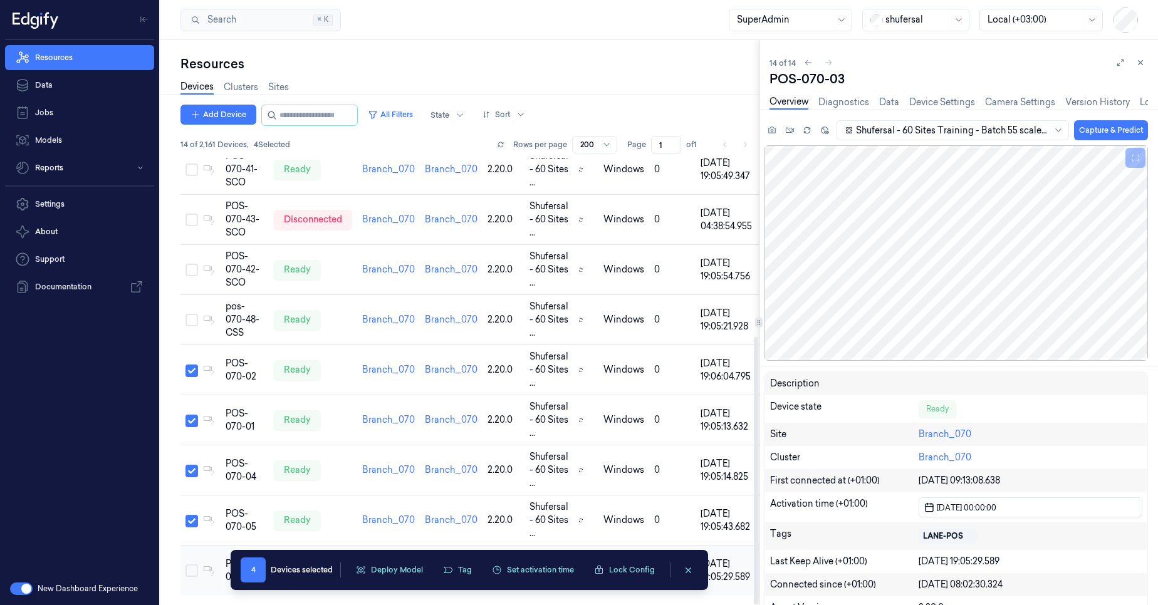
click at [189, 568] on button "Select row" at bounding box center [192, 571] width 13 height 13
click at [459, 577] on button "Tag" at bounding box center [458, 570] width 44 height 19
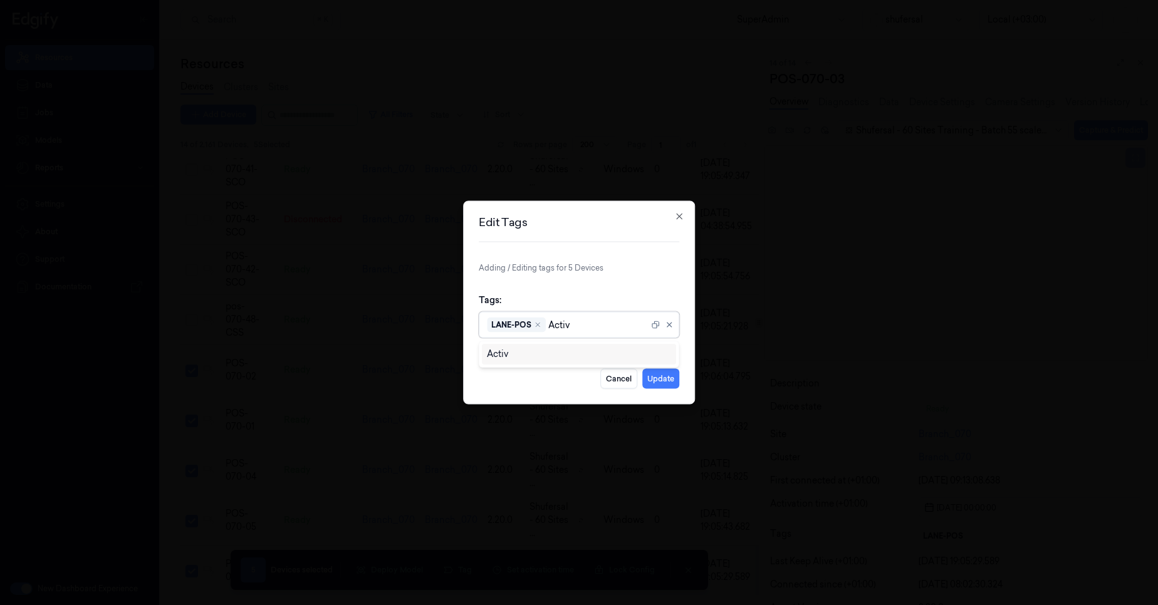
type input "Active"
click at [496, 352] on div "Active" at bounding box center [500, 354] width 26 height 13
click at [632, 284] on div "Tags: option , selected. 2 results available. Use Up and Down to choose options…" at bounding box center [579, 316] width 201 height 65
click at [665, 379] on button "Update" at bounding box center [660, 379] width 37 height 20
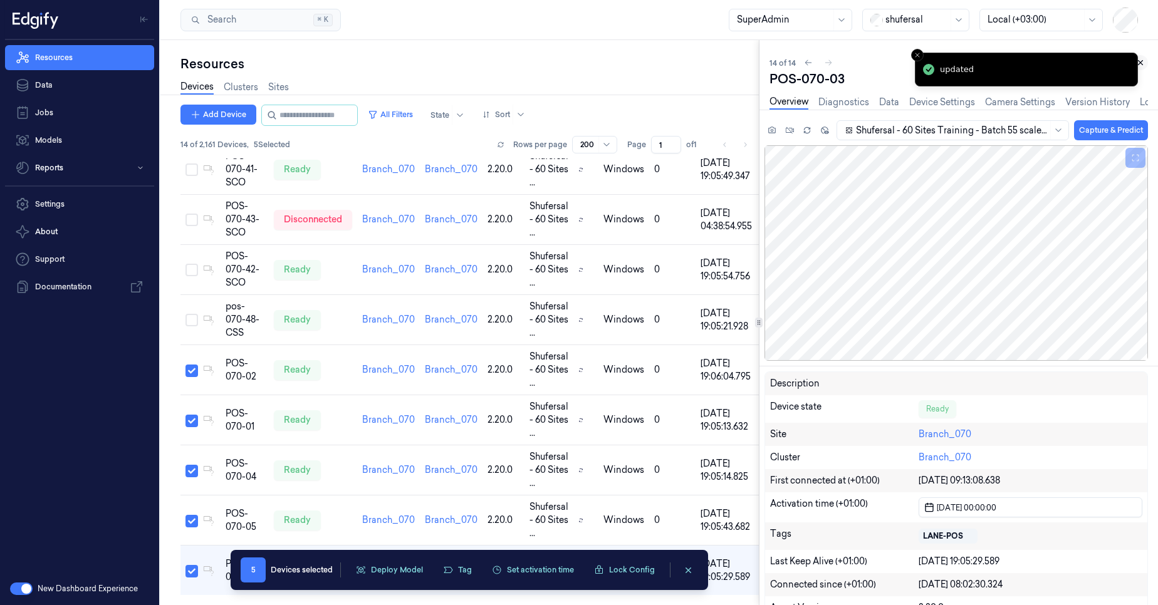
click at [1140, 61] on icon at bounding box center [1140, 62] width 9 height 9
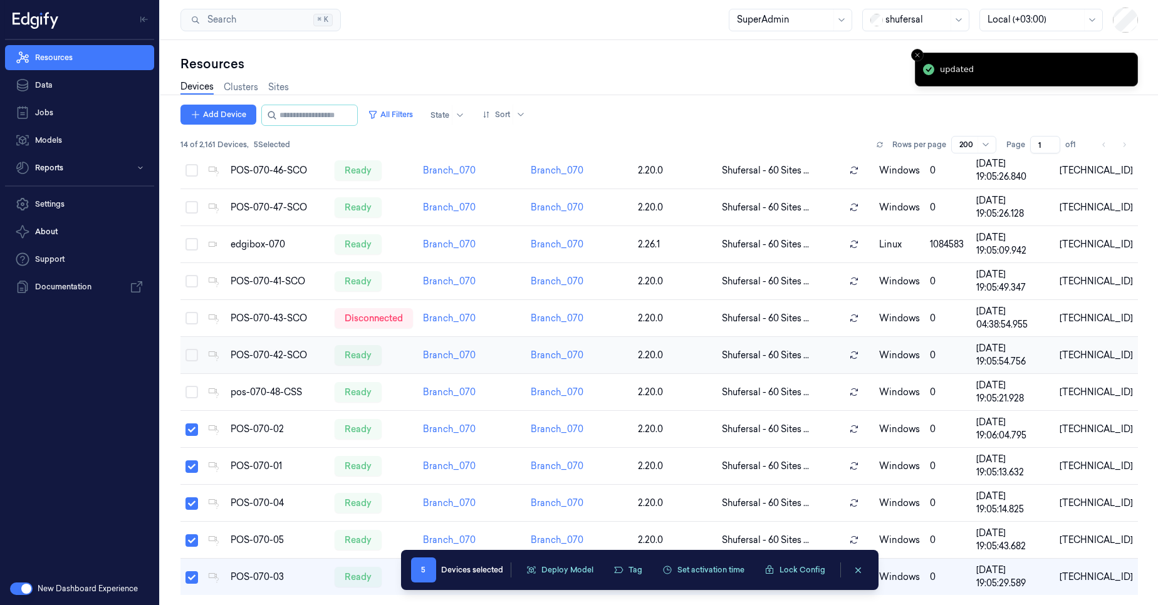
scroll to position [105, 0]
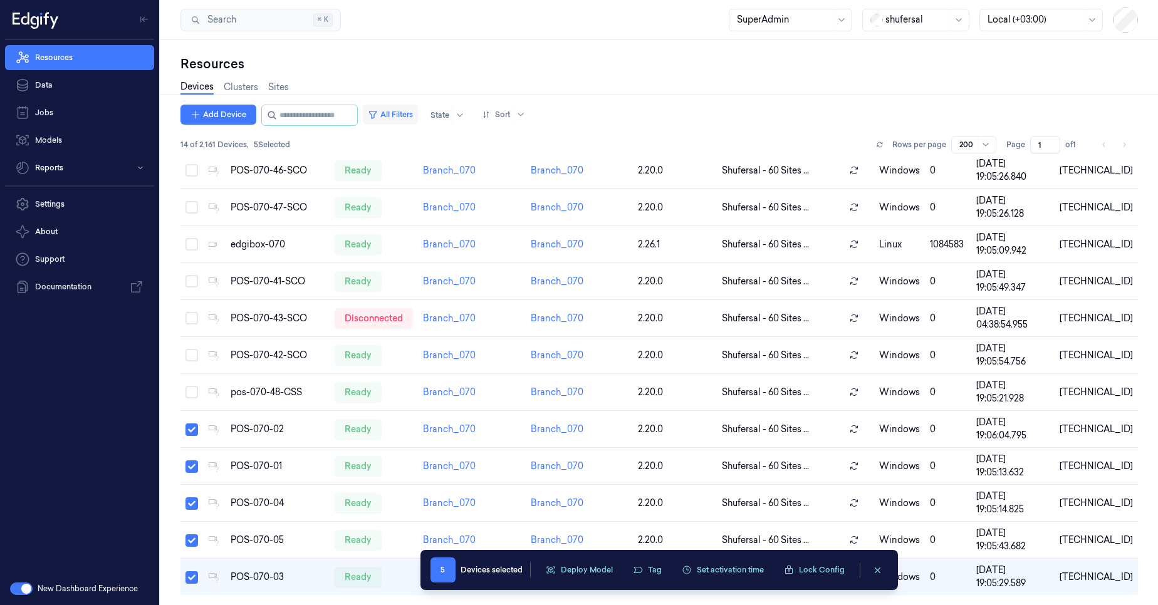
click at [415, 118] on button "All Filters" at bounding box center [390, 115] width 55 height 20
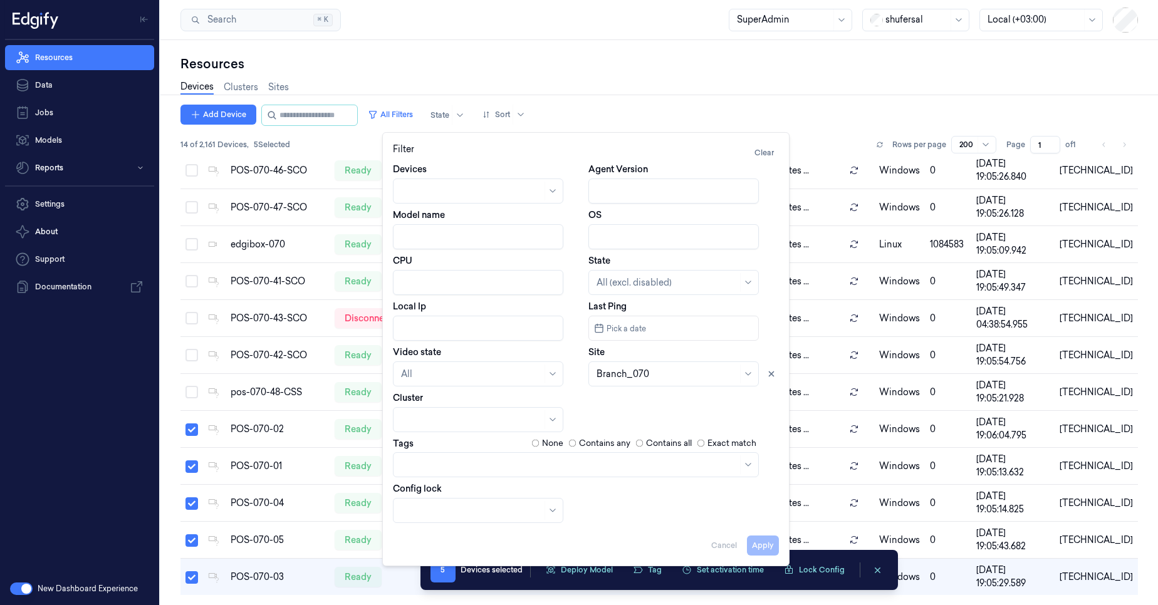
click at [654, 375] on div at bounding box center [667, 374] width 141 height 13
type input "106"
click at [630, 402] on div "Branch_106" at bounding box center [622, 402] width 50 height 13
click at [758, 543] on button "Apply" at bounding box center [763, 546] width 32 height 20
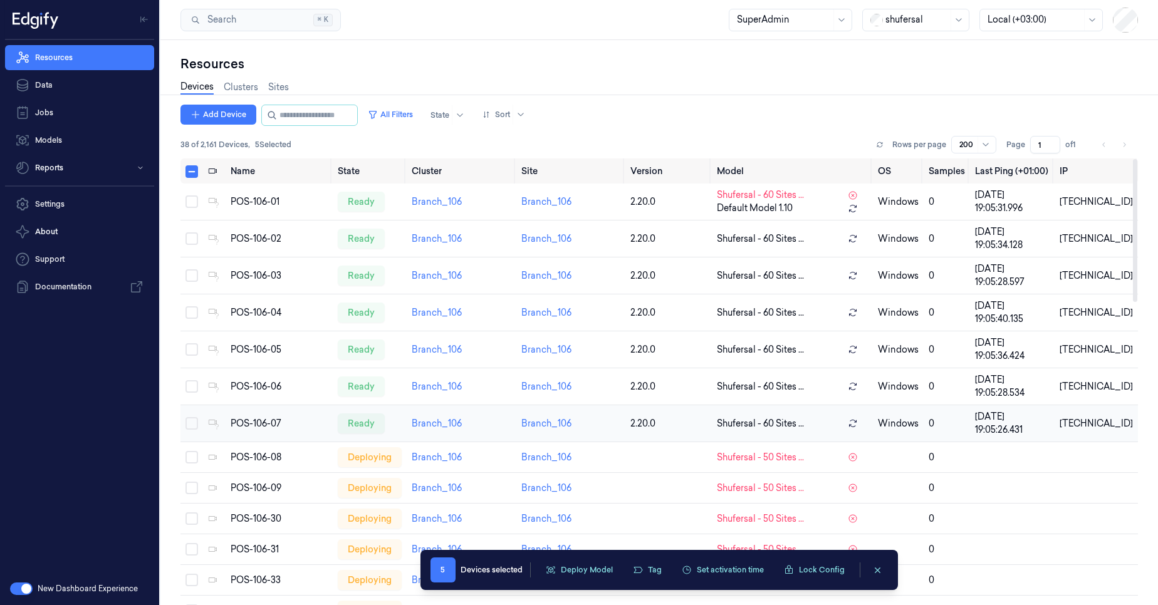
click at [190, 424] on button "Select row" at bounding box center [192, 423] width 13 height 13
click at [195, 389] on button "Select row" at bounding box center [192, 386] width 13 height 13
click at [194, 352] on button "Select row" at bounding box center [192, 349] width 13 height 13
click at [194, 318] on button "Select row" at bounding box center [192, 312] width 13 height 13
click at [192, 278] on button "Select row" at bounding box center [192, 275] width 13 height 13
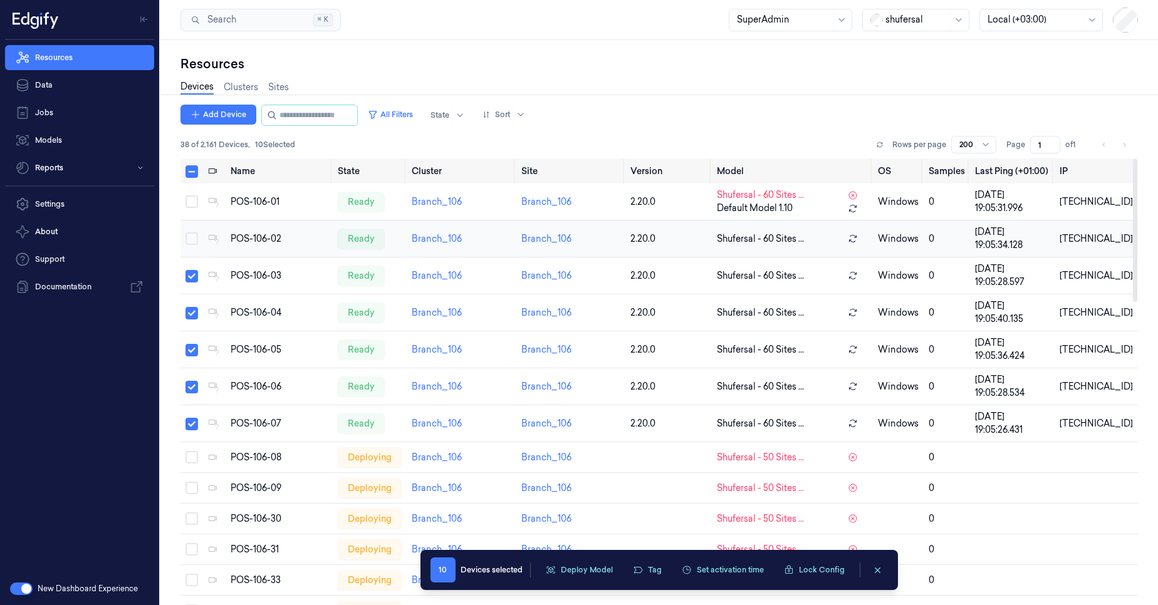
click at [192, 238] on button "Select row" at bounding box center [192, 239] width 13 height 13
click at [192, 209] on td at bounding box center [191, 202] width 23 height 37
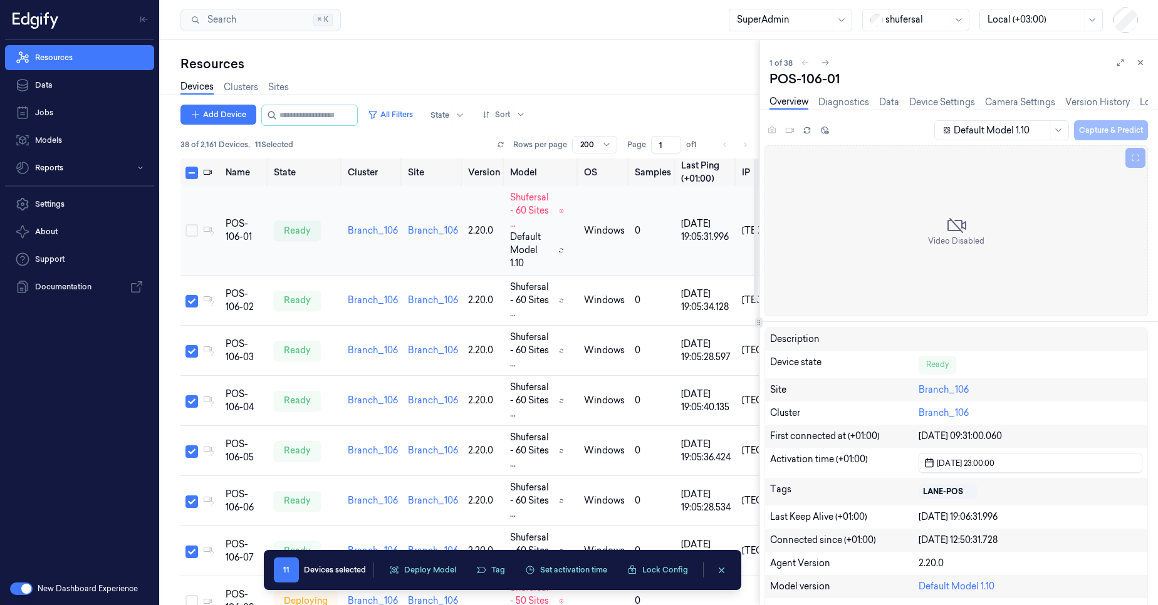
click at [194, 197] on td at bounding box center [189, 231] width 18 height 90
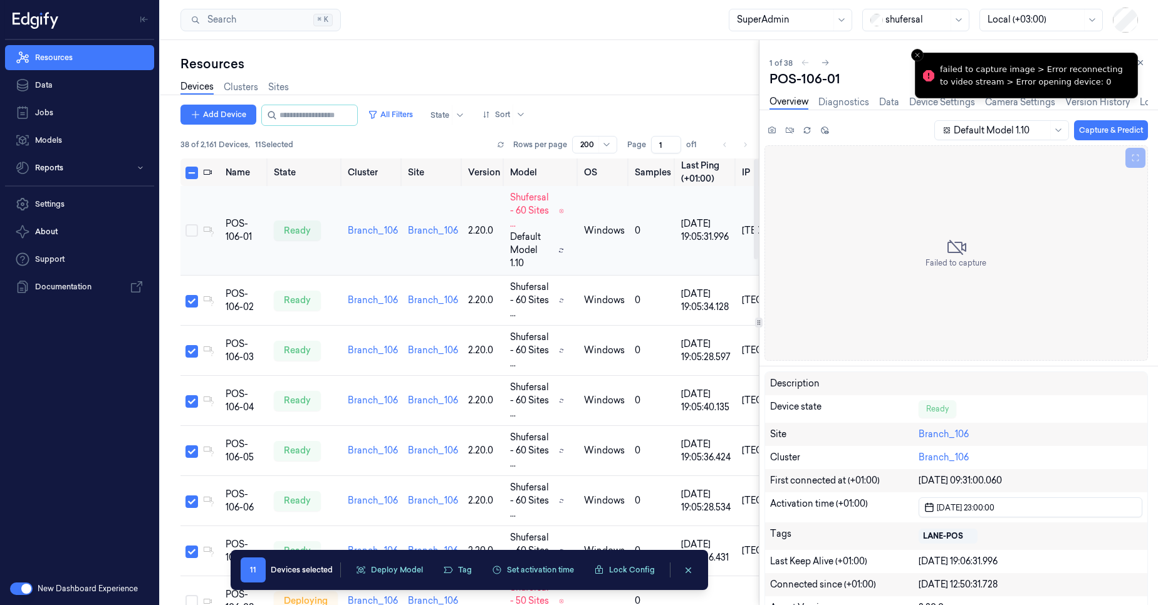
click at [194, 234] on button "Select row" at bounding box center [192, 230] width 13 height 13
click at [1146, 64] on button at bounding box center [1140, 62] width 15 height 15
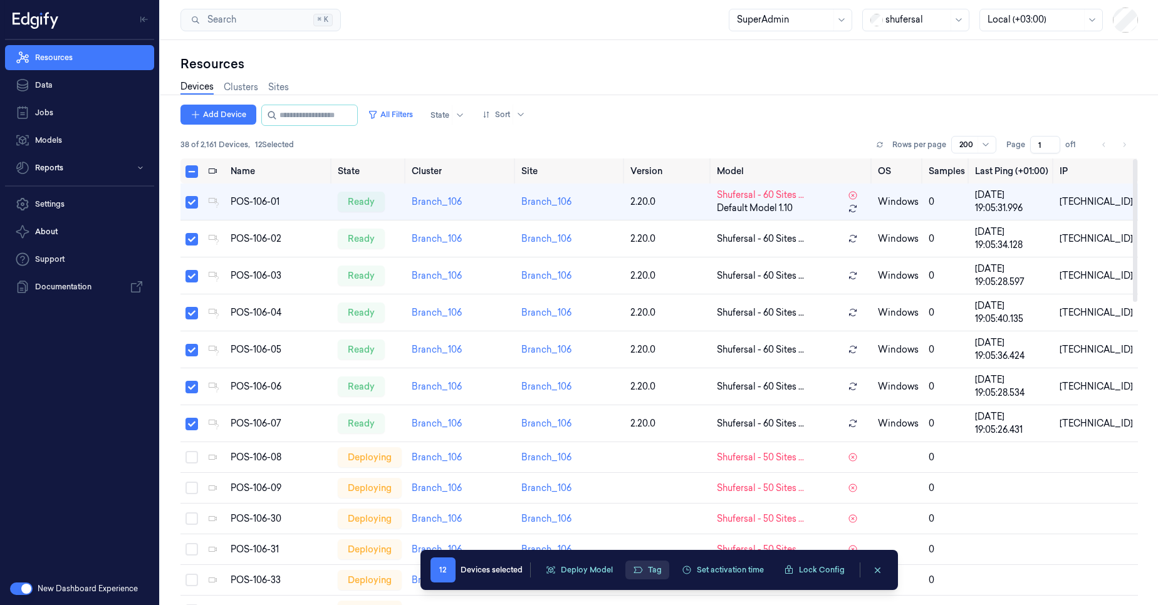
click at [645, 572] on button "Tag" at bounding box center [647, 570] width 44 height 19
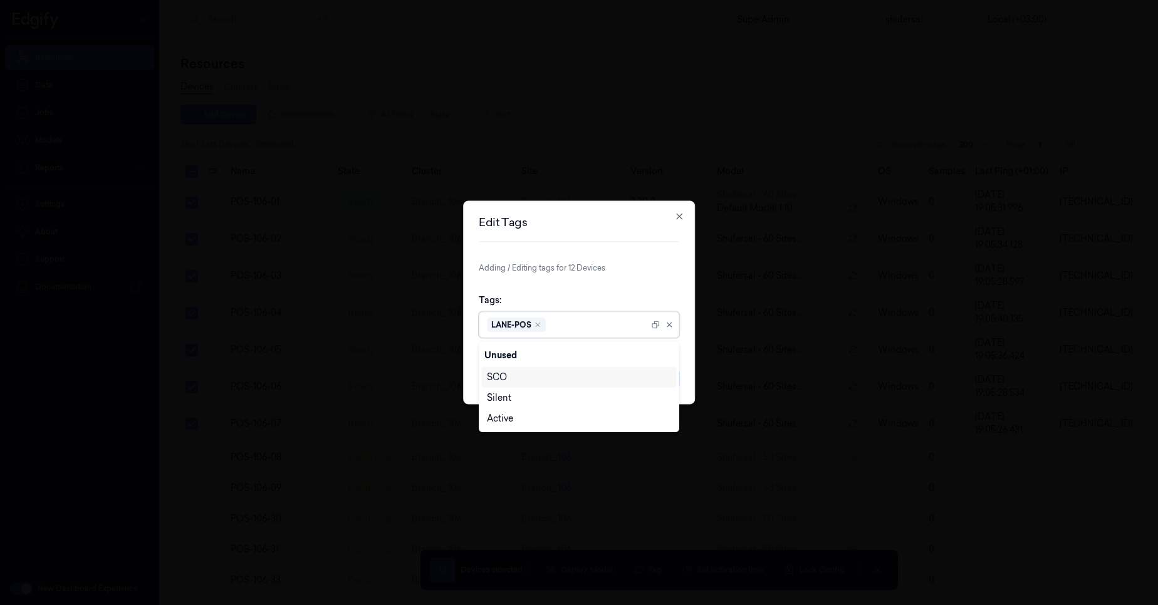
click at [587, 323] on div at bounding box center [598, 324] width 100 height 13
click at [512, 422] on div "Active" at bounding box center [500, 418] width 26 height 13
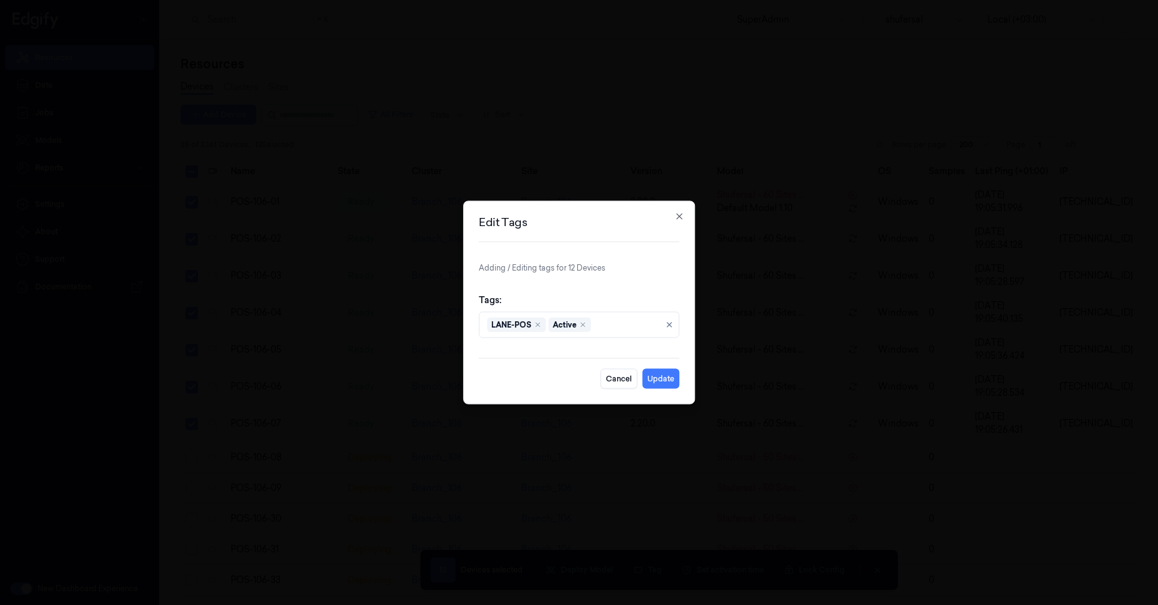
click at [648, 264] on p "Adding / Editing tags for 12 Devices" at bounding box center [579, 268] width 201 height 11
click at [669, 382] on button "Update" at bounding box center [660, 379] width 37 height 20
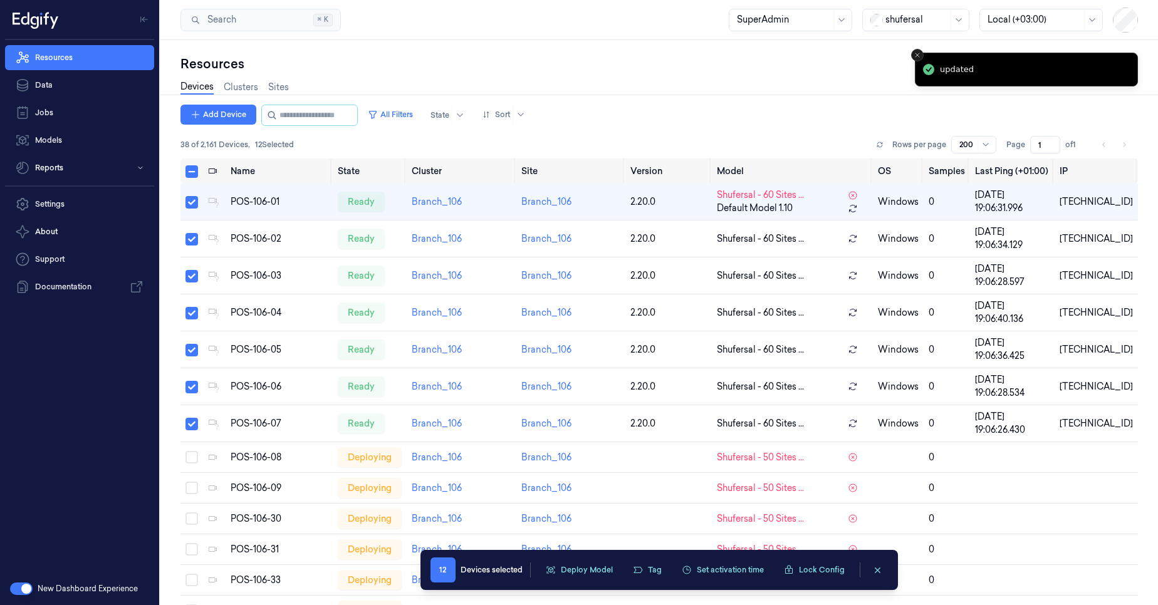
click at [917, 55] on line "Close toast" at bounding box center [918, 55] width 4 height 4
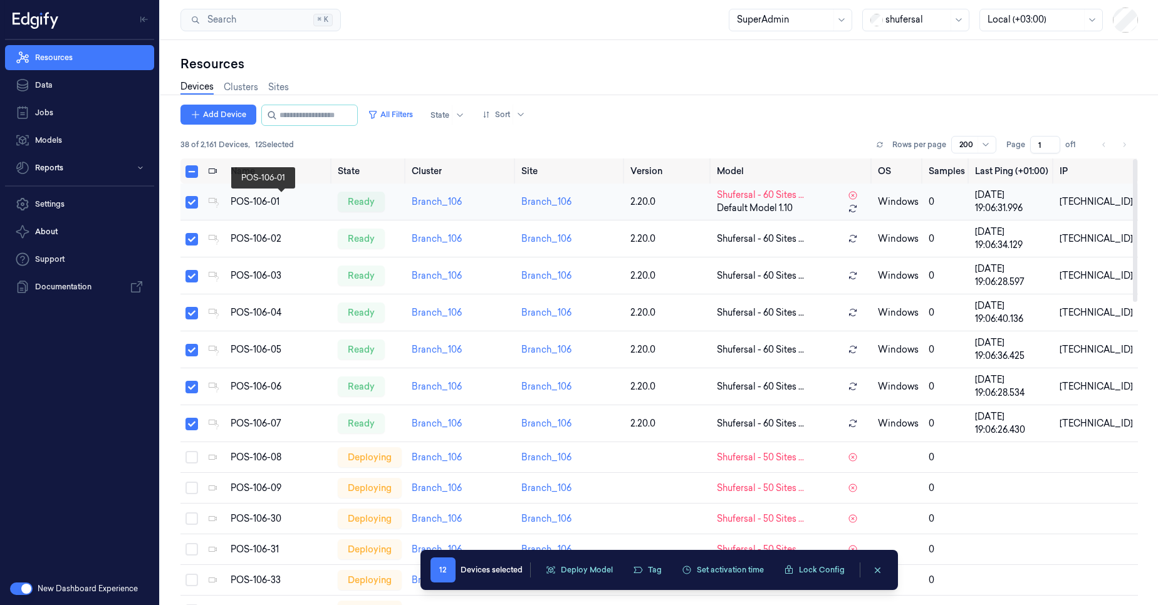
click at [255, 206] on div "POS-106-01" at bounding box center [279, 202] width 97 height 13
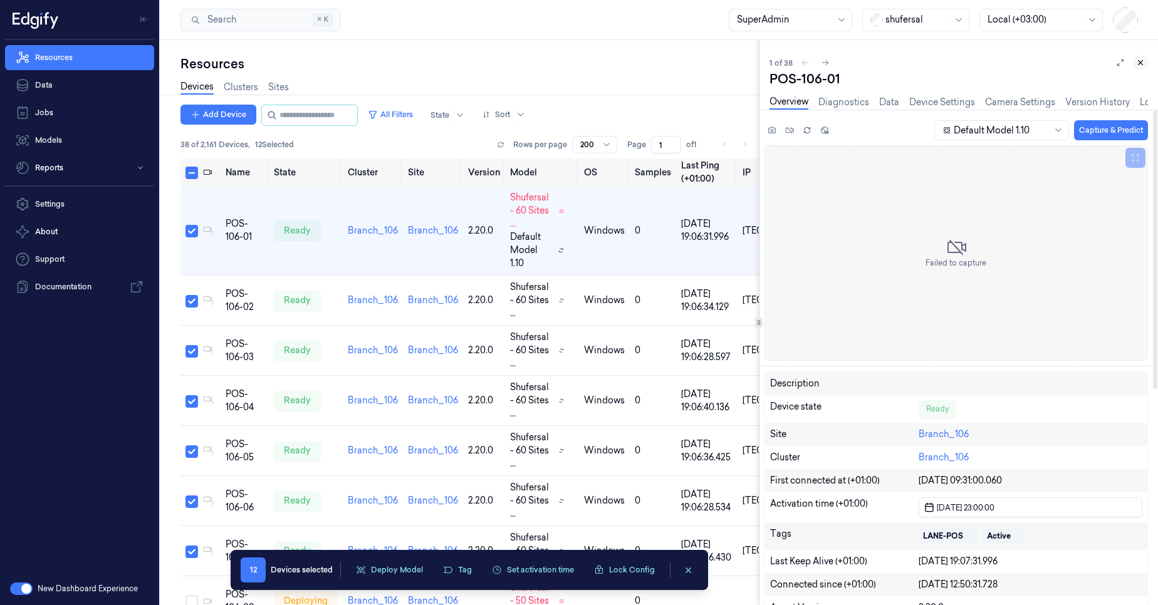
click at [1142, 60] on icon at bounding box center [1140, 62] width 9 height 9
